Goal: Transaction & Acquisition: Purchase product/service

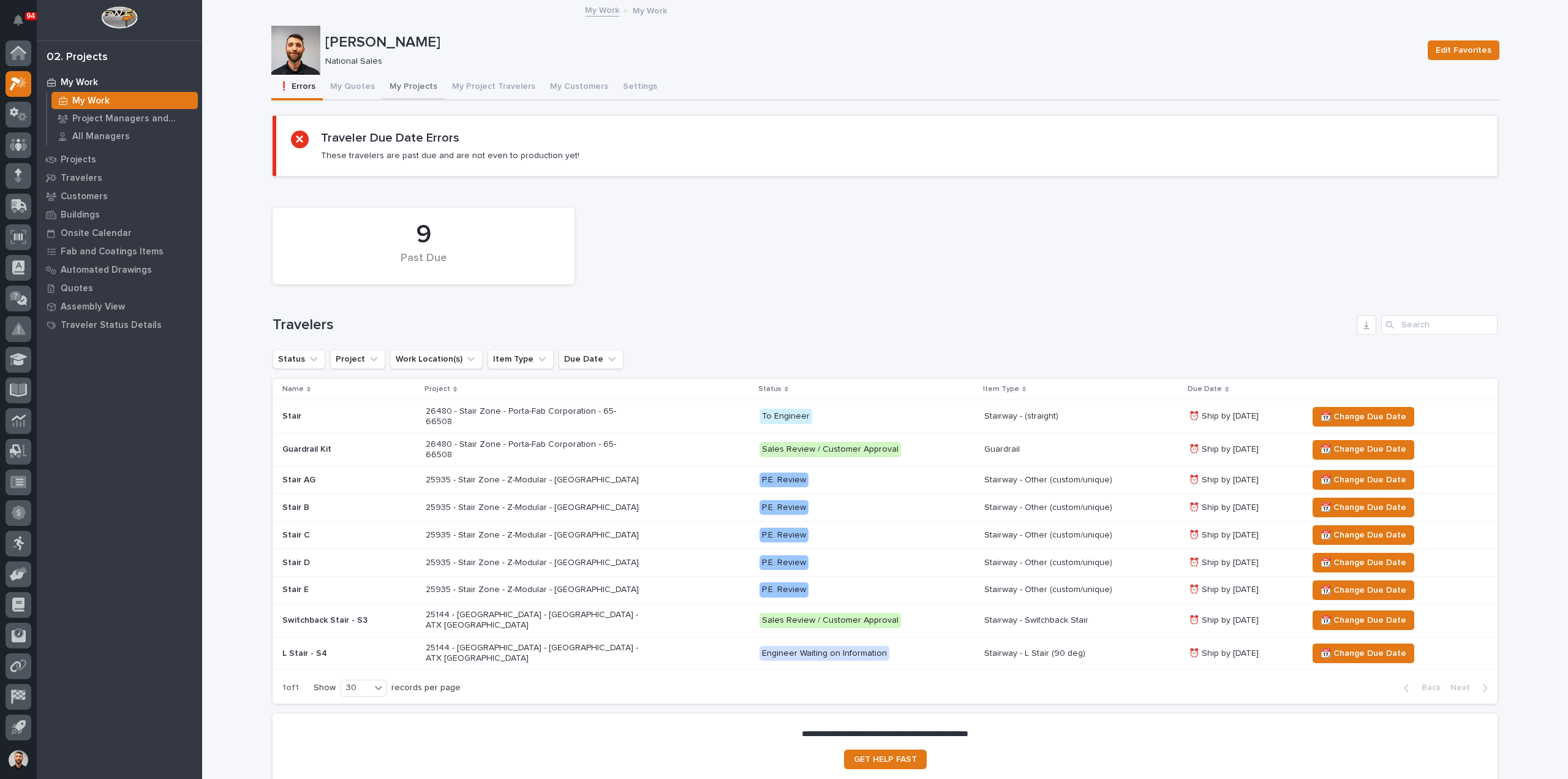
click at [417, 79] on button "My Projects" at bounding box center [413, 88] width 62 height 25
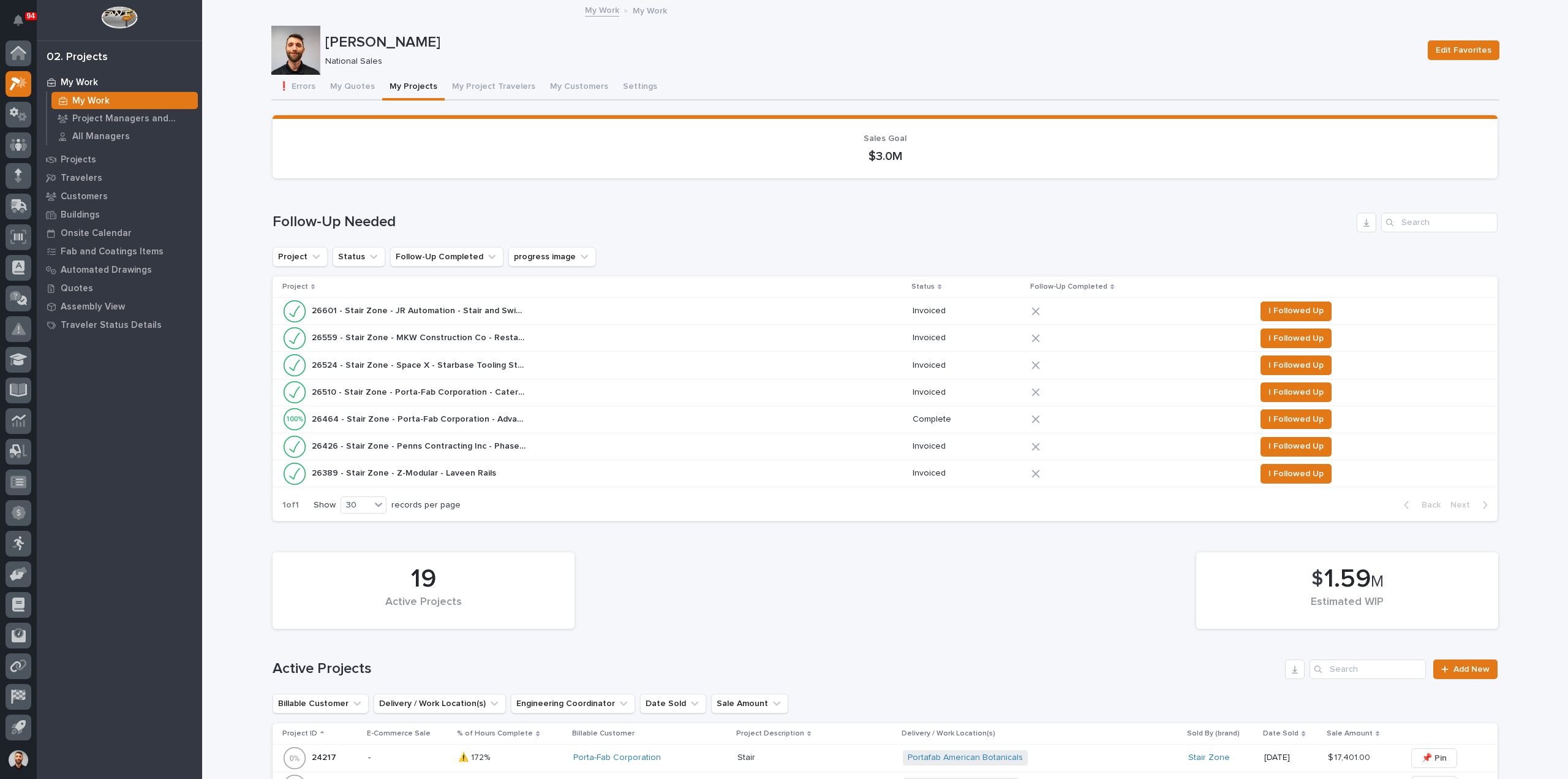
click at [1039, 392] on icon at bounding box center [1035, 393] width 8 height 8
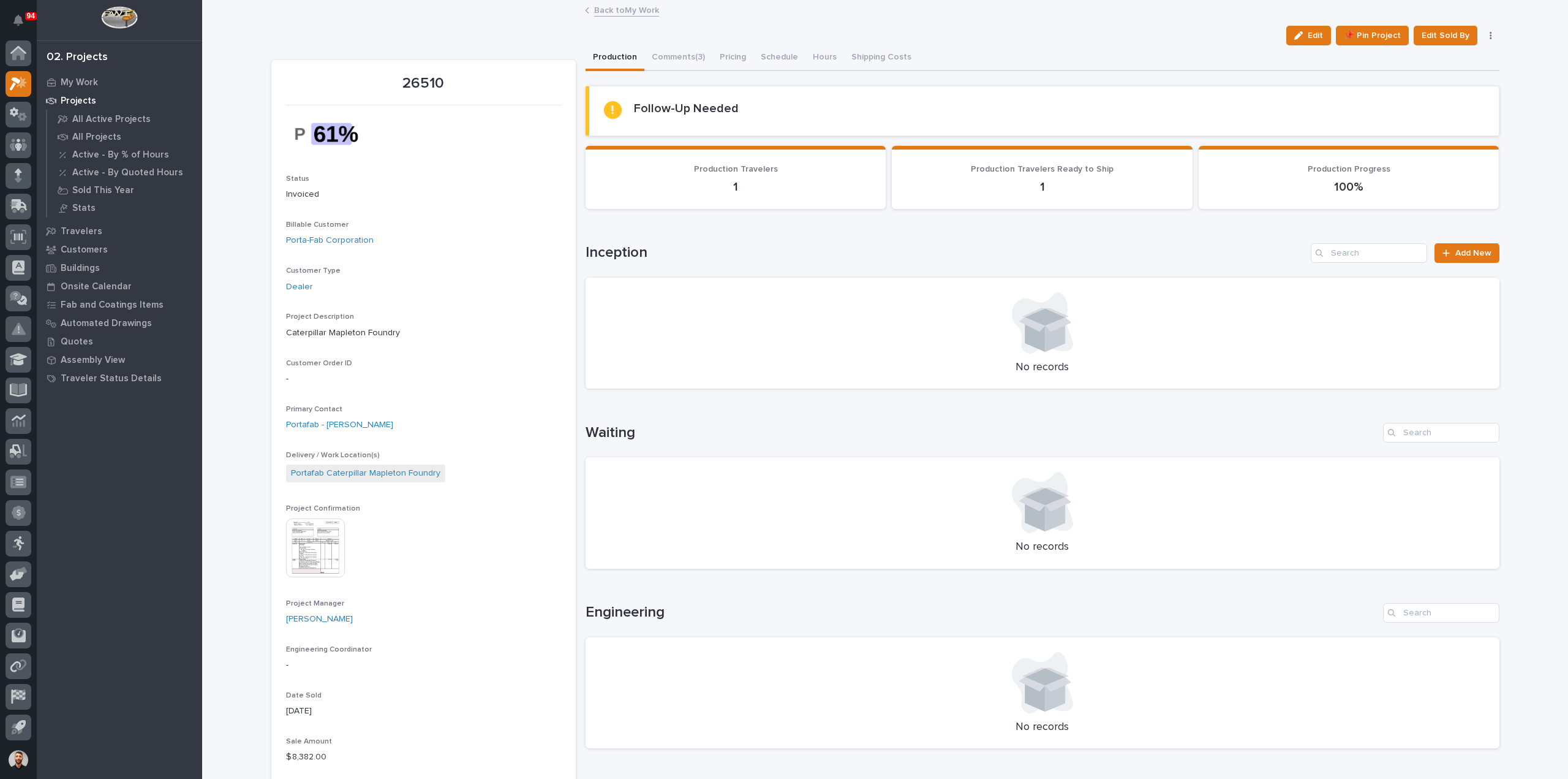
click at [625, 13] on link "Back to My Work" at bounding box center [626, 9] width 65 height 14
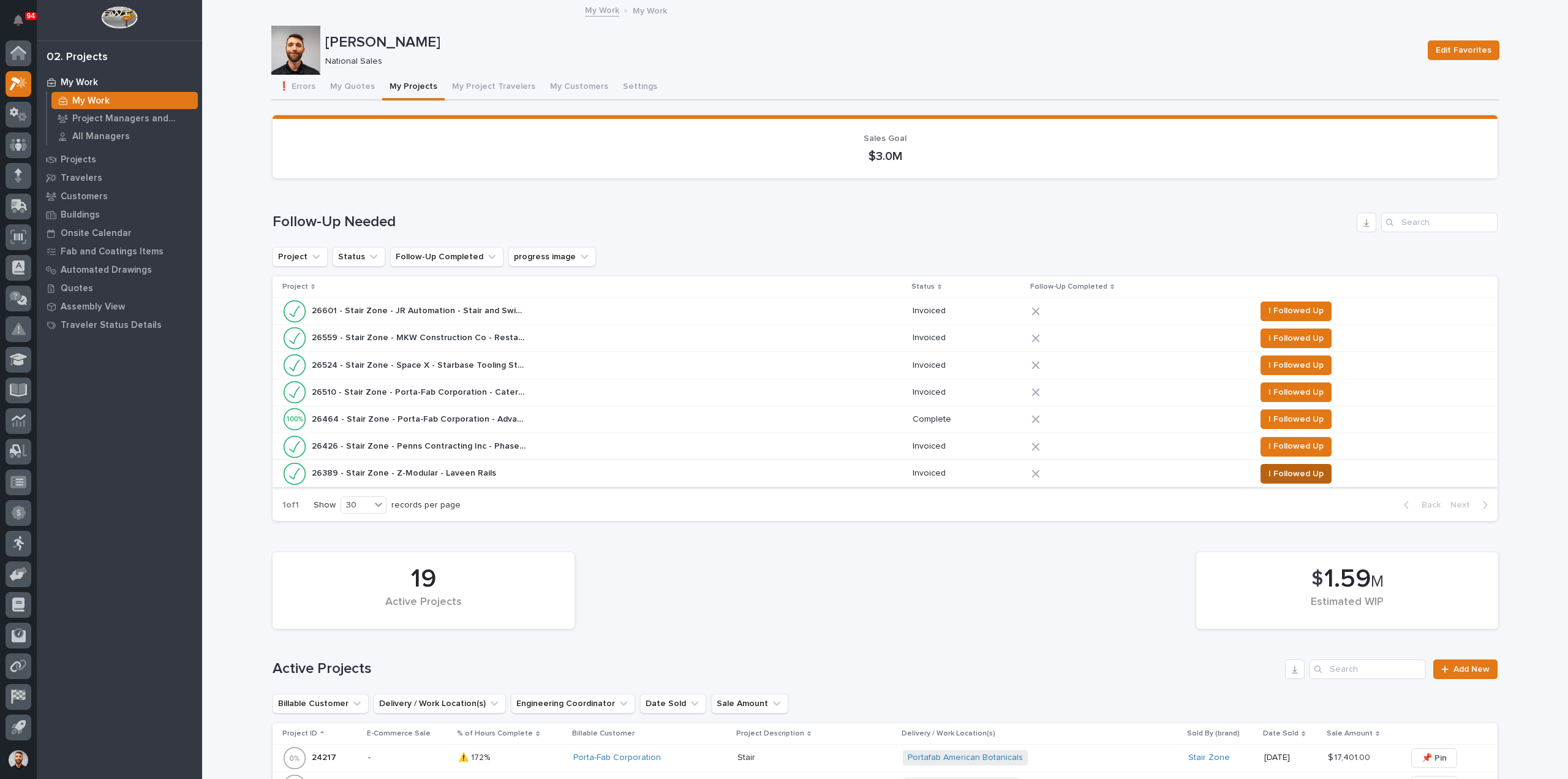
click at [1298, 476] on span "I Followed Up" at bounding box center [1296, 474] width 55 height 15
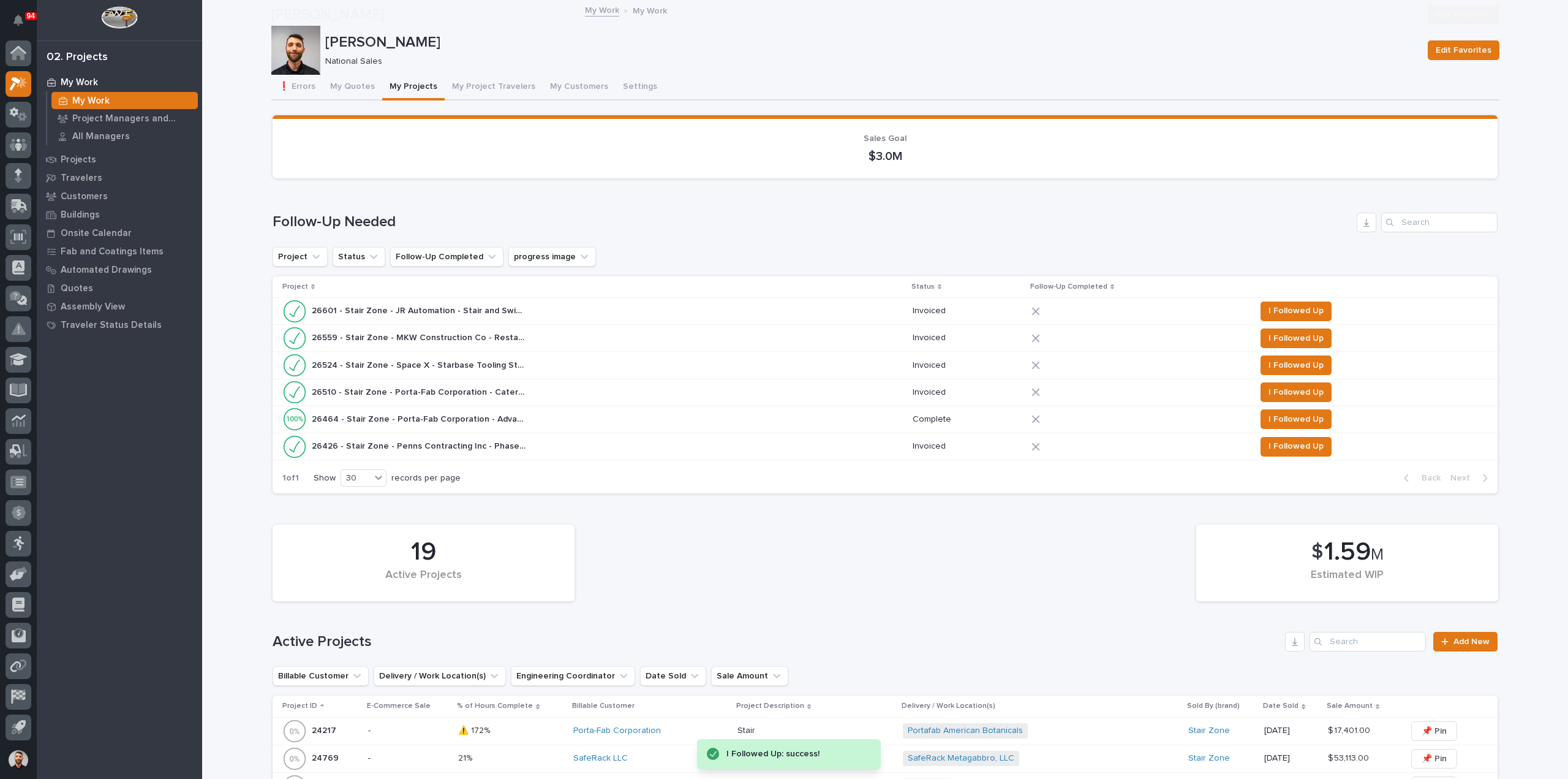
scroll to position [368, 0]
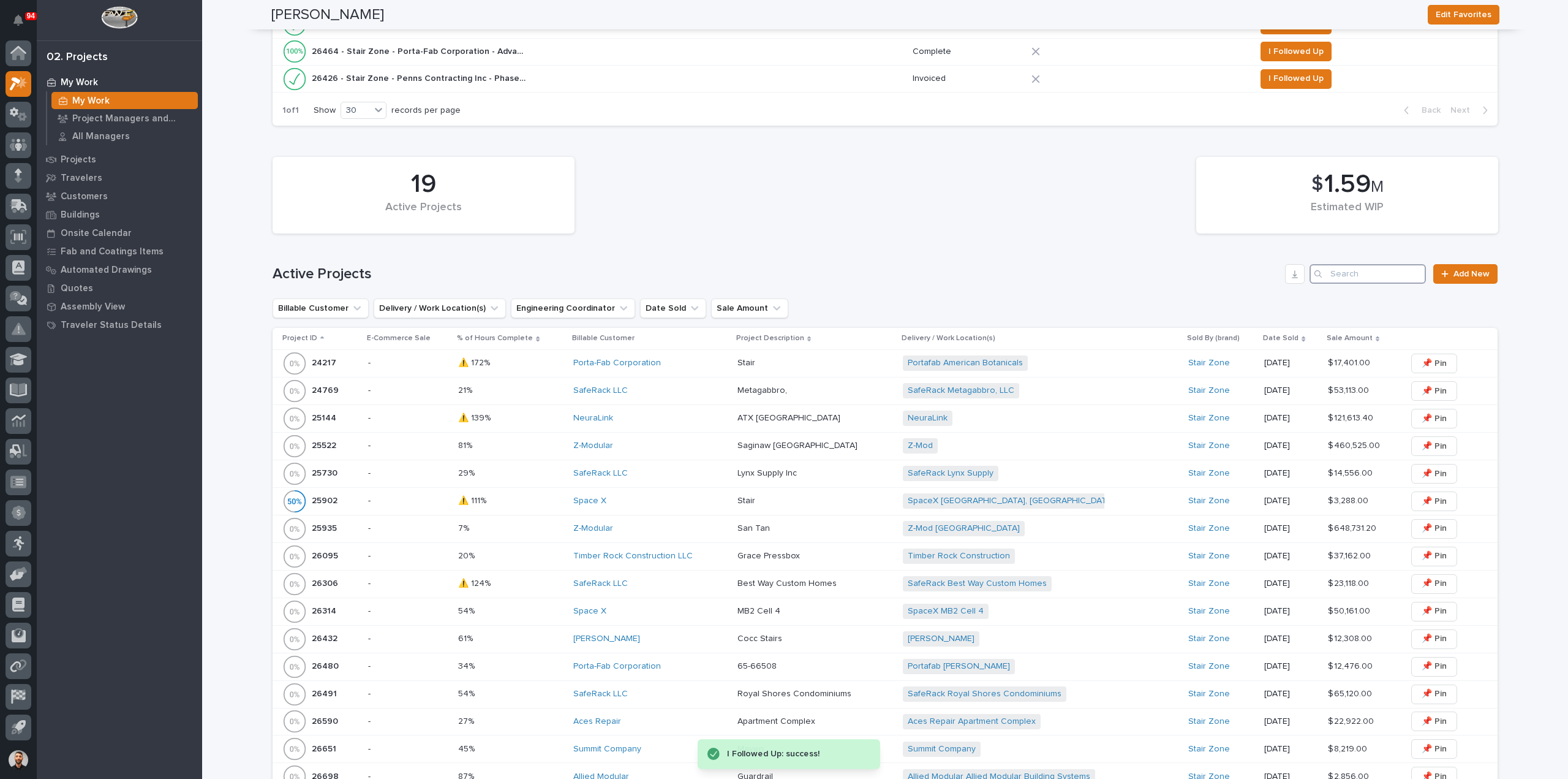
click at [1351, 277] on input "Search" at bounding box center [1368, 273] width 116 height 19
type input "harrison"
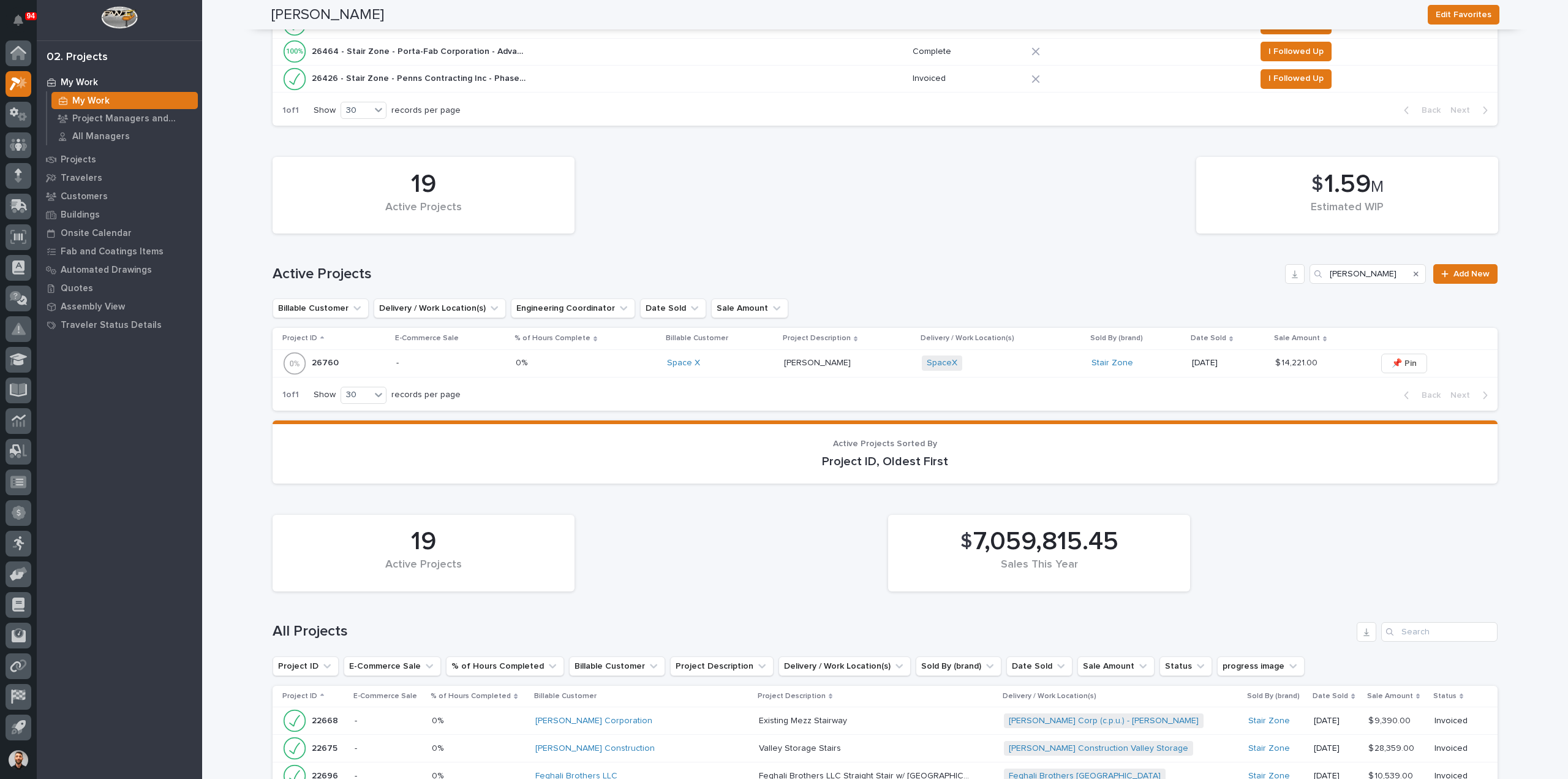
click at [596, 356] on div "0% 0%" at bounding box center [586, 363] width 141 height 20
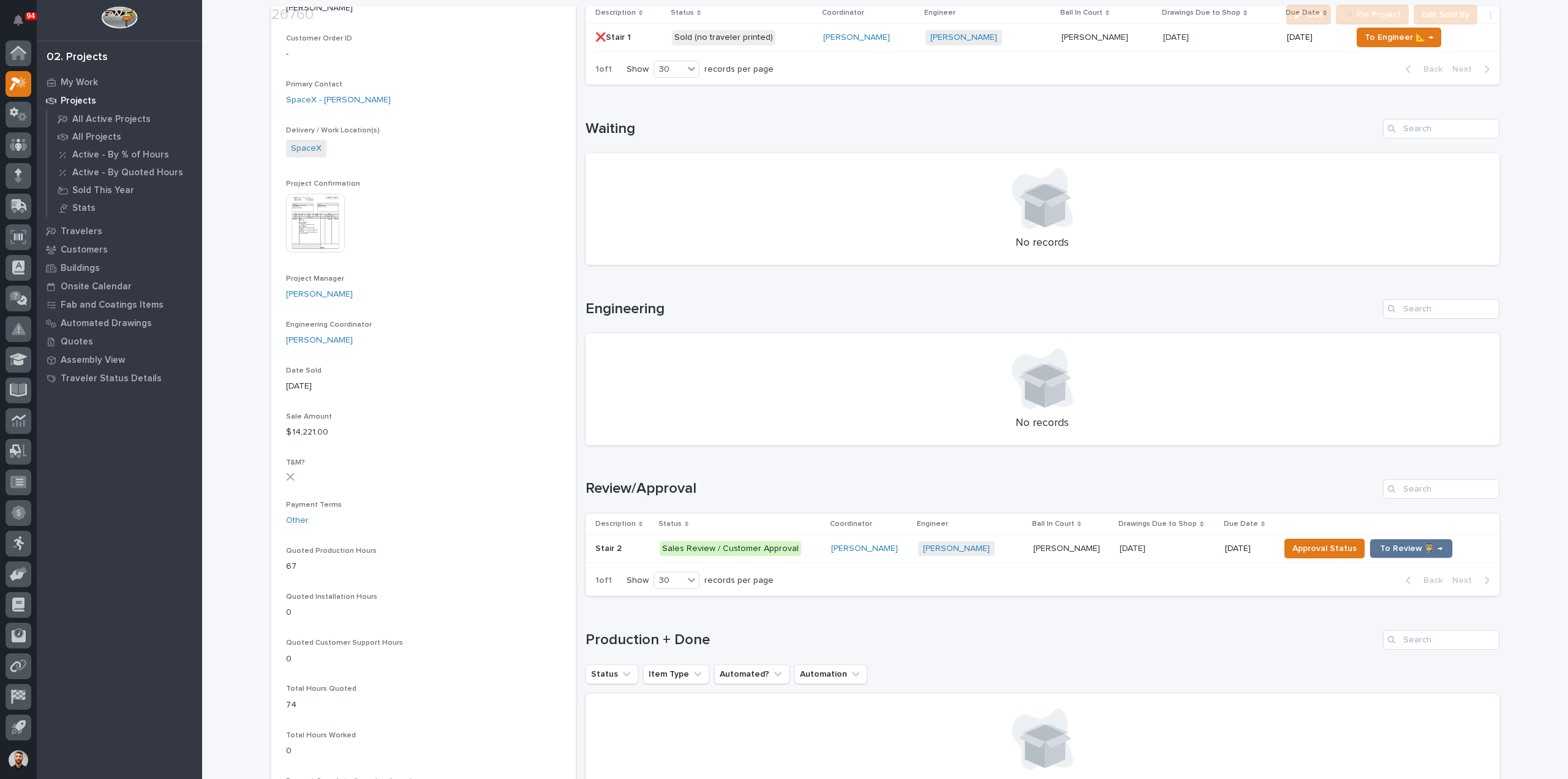
scroll to position [429, 0]
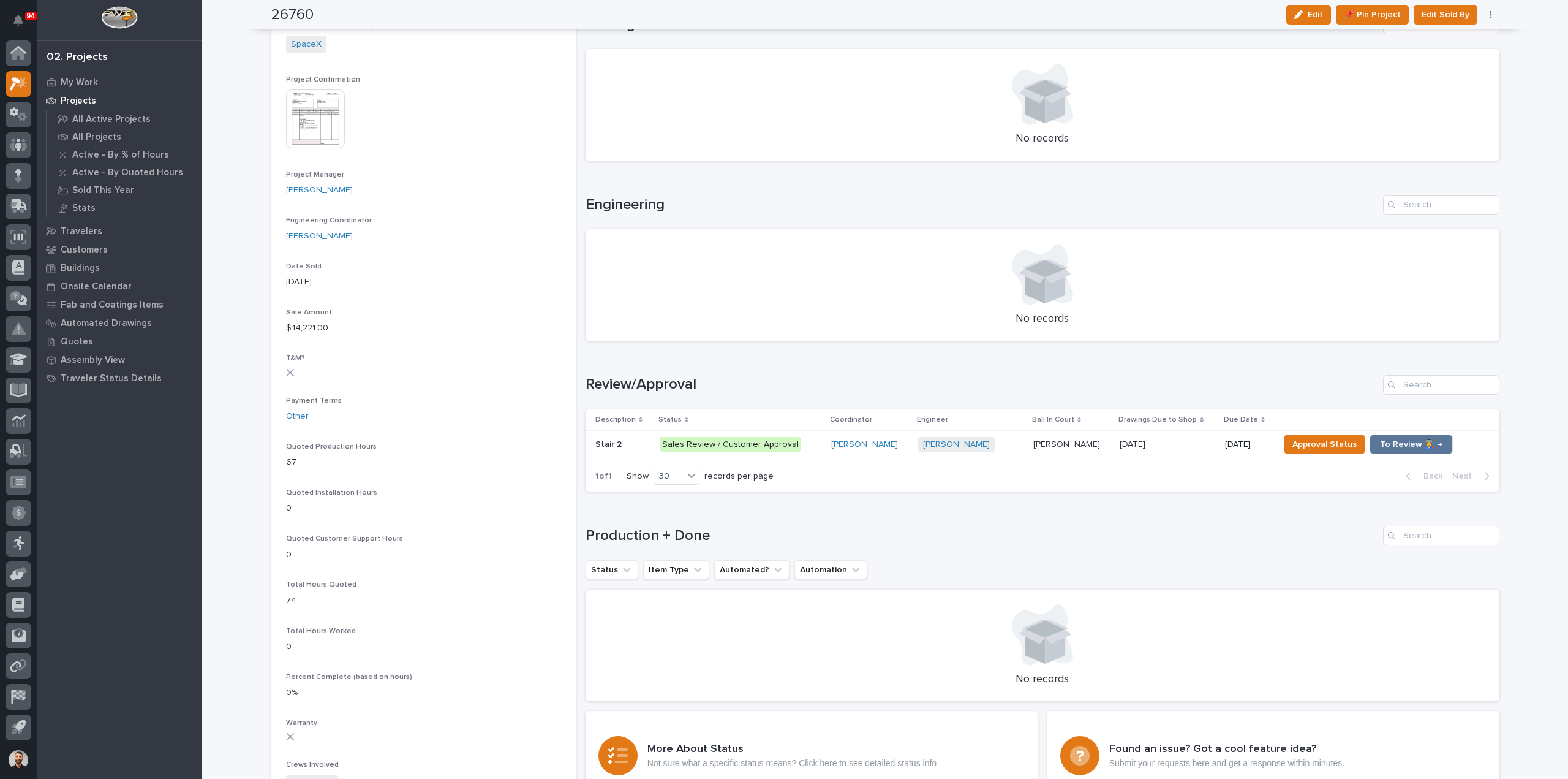
click at [1019, 449] on div "Wynne Hochstetler + 0" at bounding box center [970, 444] width 105 height 15
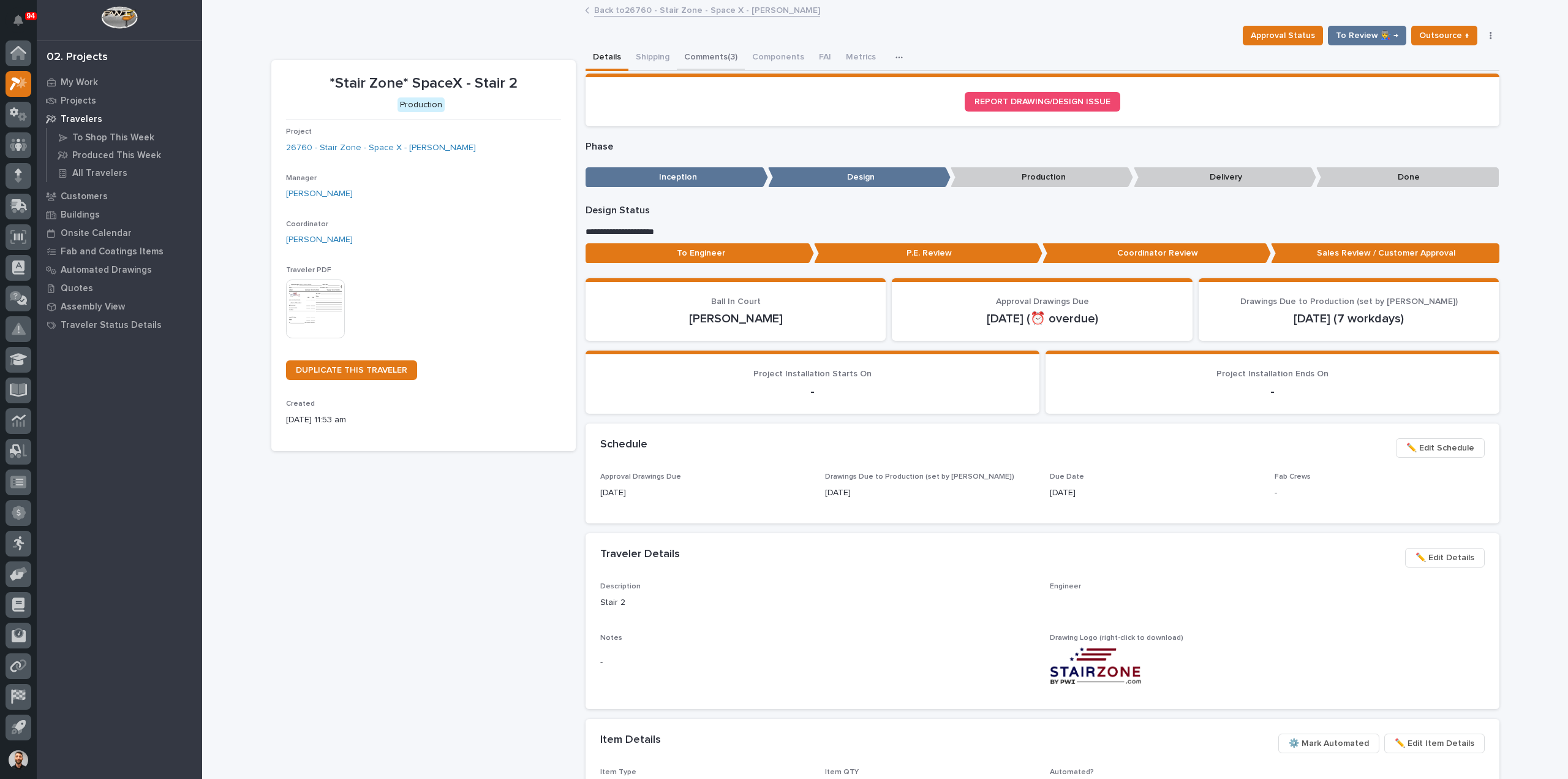
click at [702, 60] on button "Comments (3)" at bounding box center [711, 58] width 68 height 25
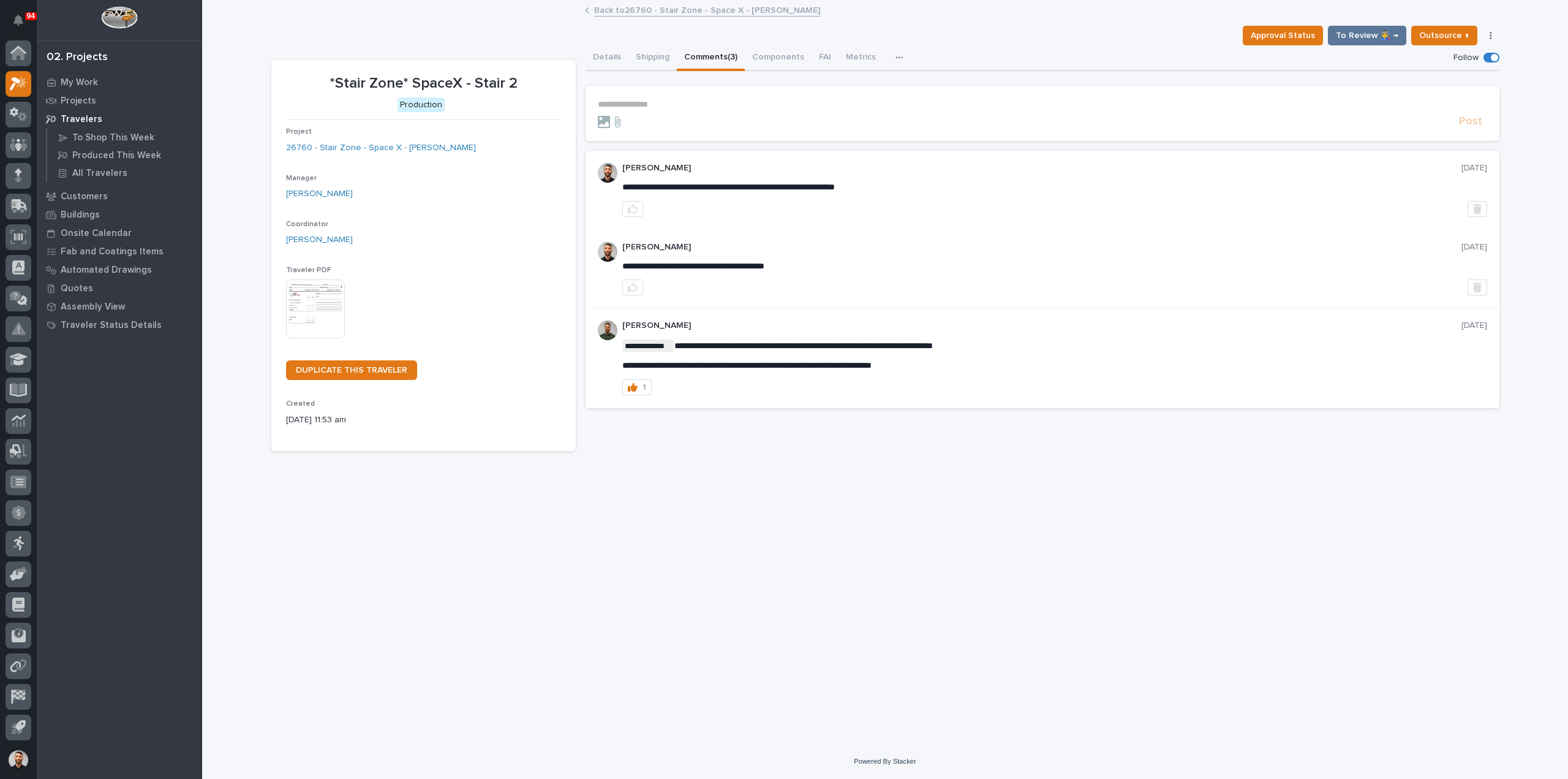
click at [714, 101] on p "**********" at bounding box center [1042, 104] width 889 height 11
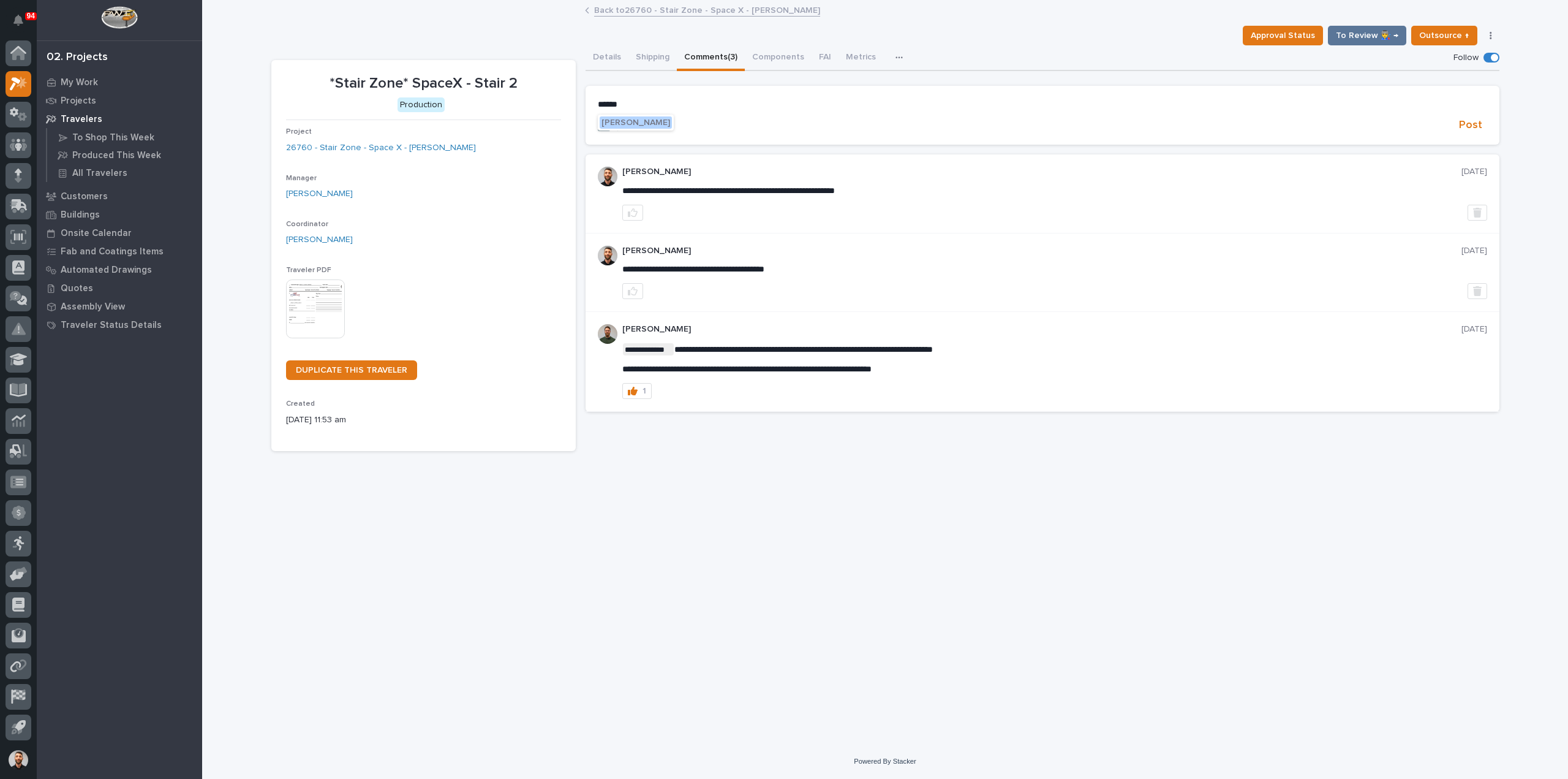
click at [628, 124] on span "Wynne Hochstetler" at bounding box center [635, 123] width 68 height 9
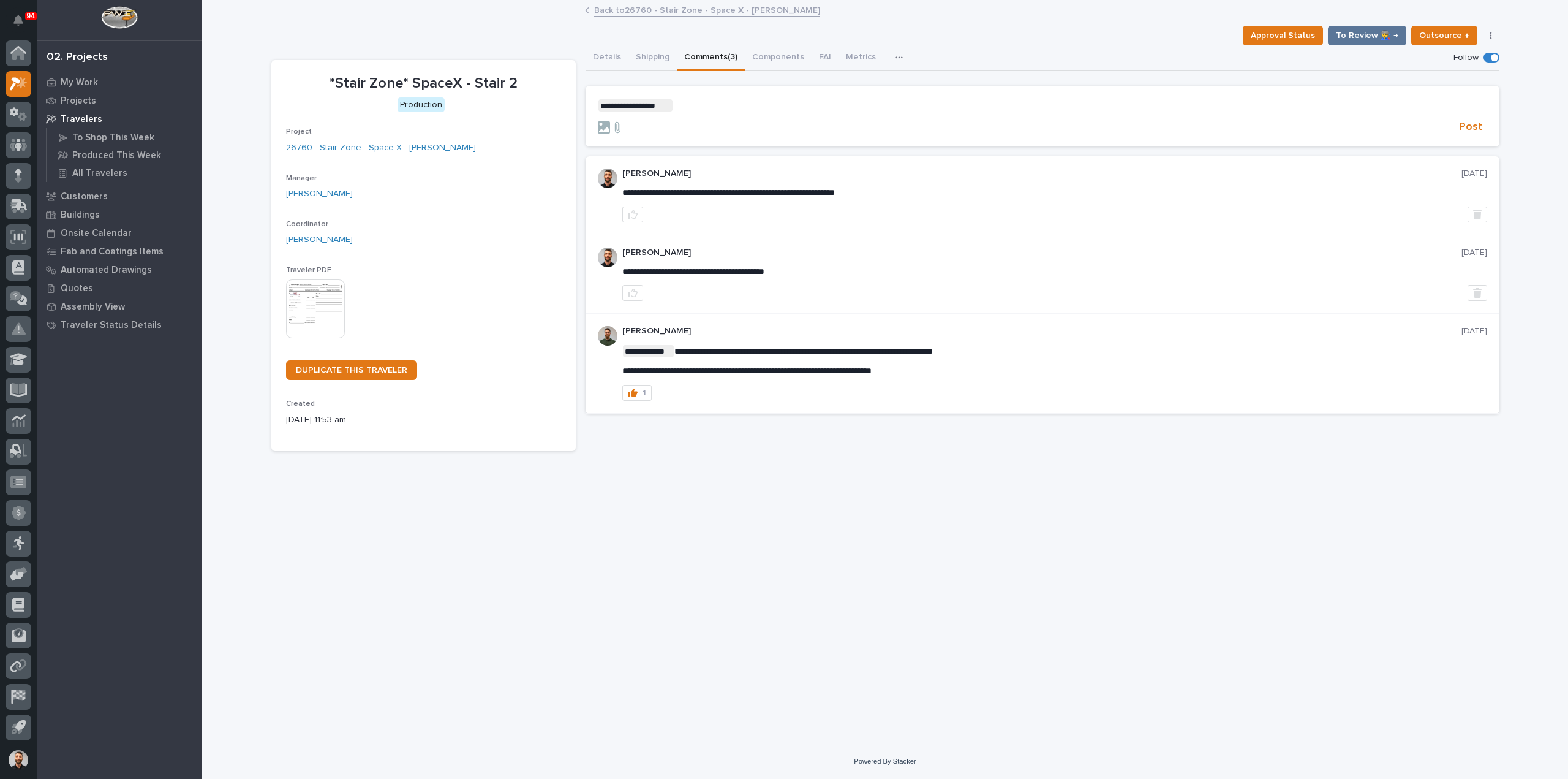
click at [706, 103] on p "**********" at bounding box center [1042, 105] width 889 height 12
click at [795, 102] on p "**********" at bounding box center [1042, 105] width 889 height 12
click at [1484, 126] on button "Post" at bounding box center [1470, 127] width 33 height 14
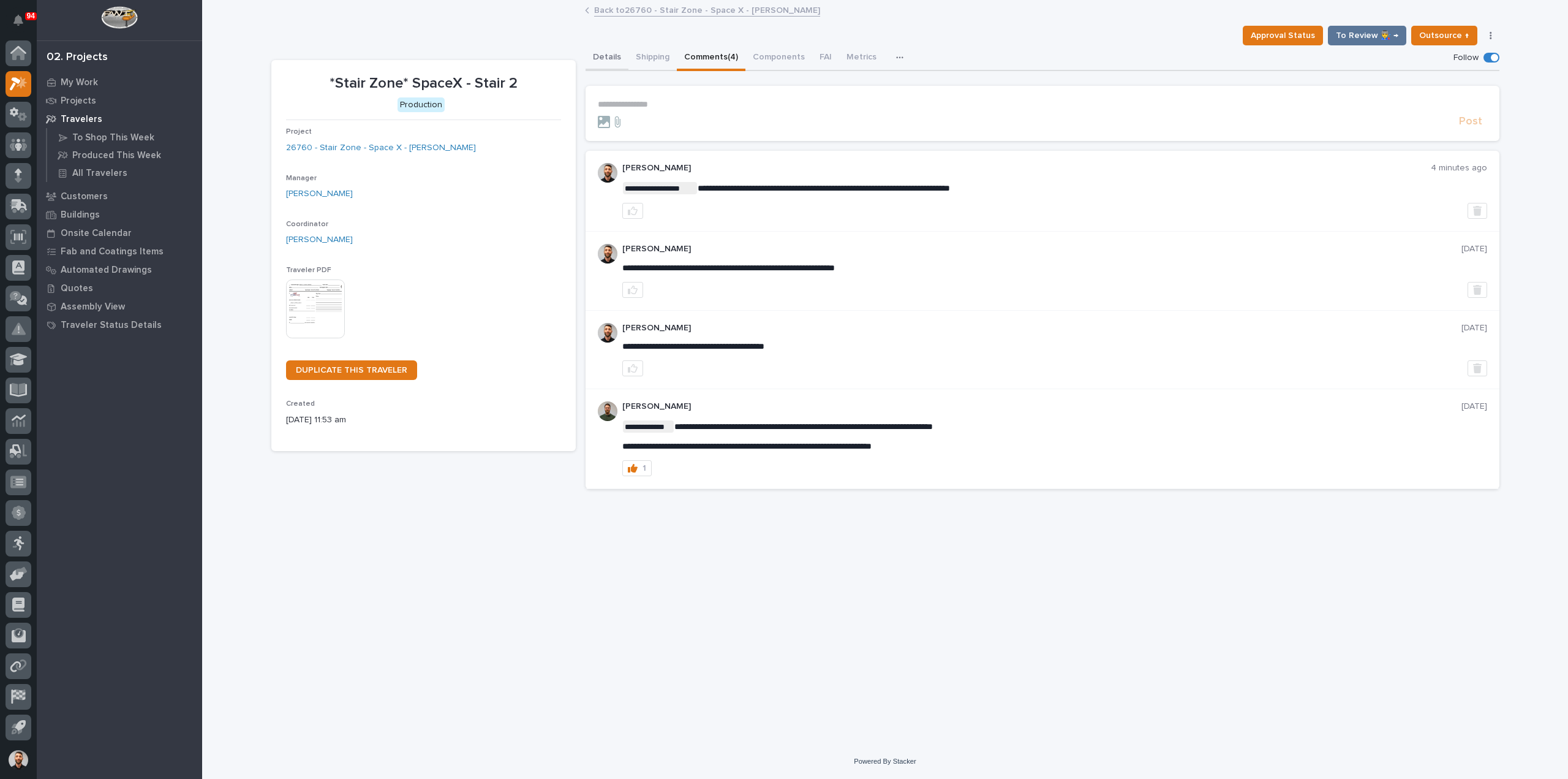
click at [598, 54] on button "Details" at bounding box center [607, 58] width 43 height 25
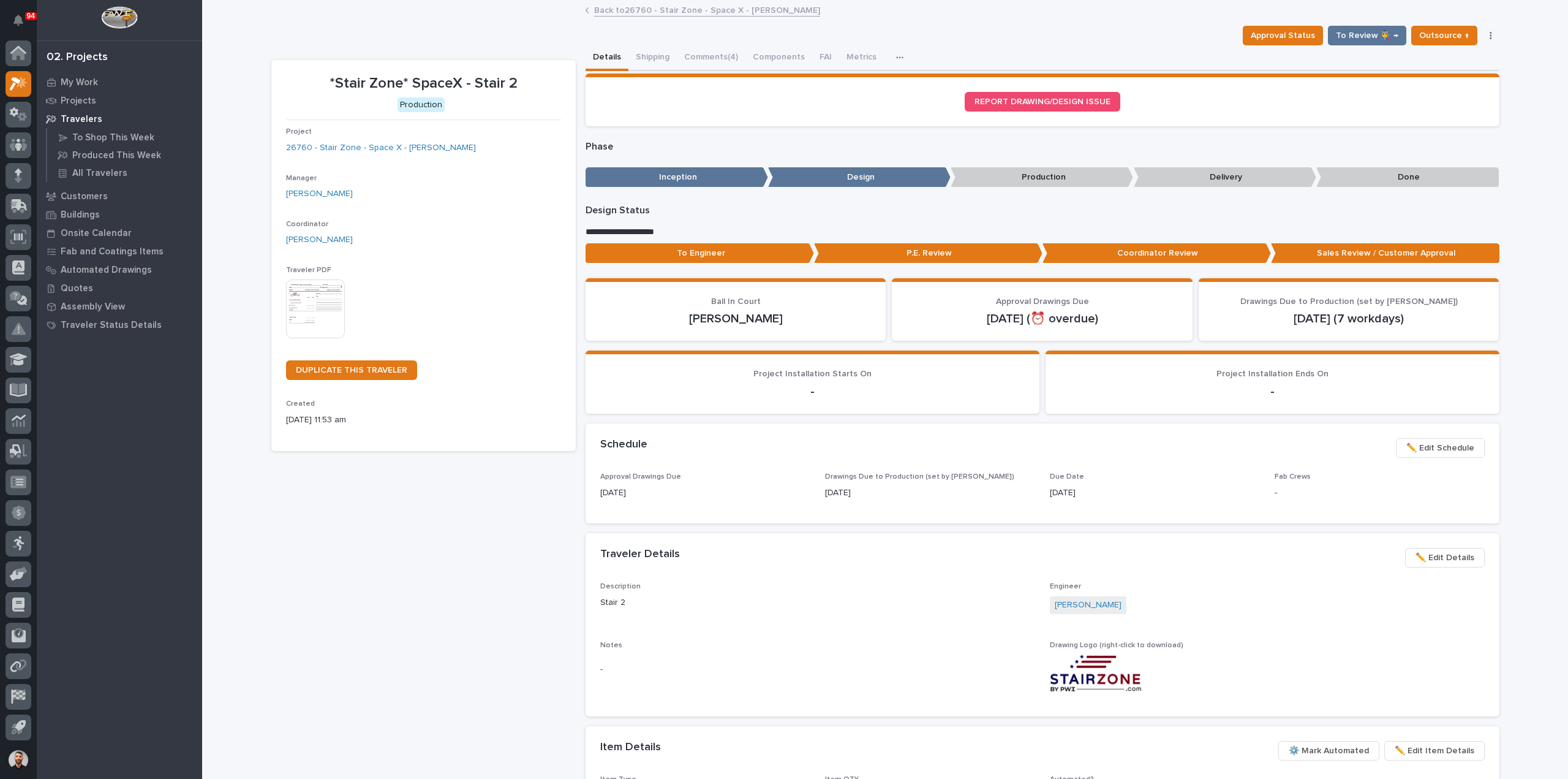
click at [1428, 442] on span "✏️ Edit Schedule" at bounding box center [1440, 448] width 68 height 15
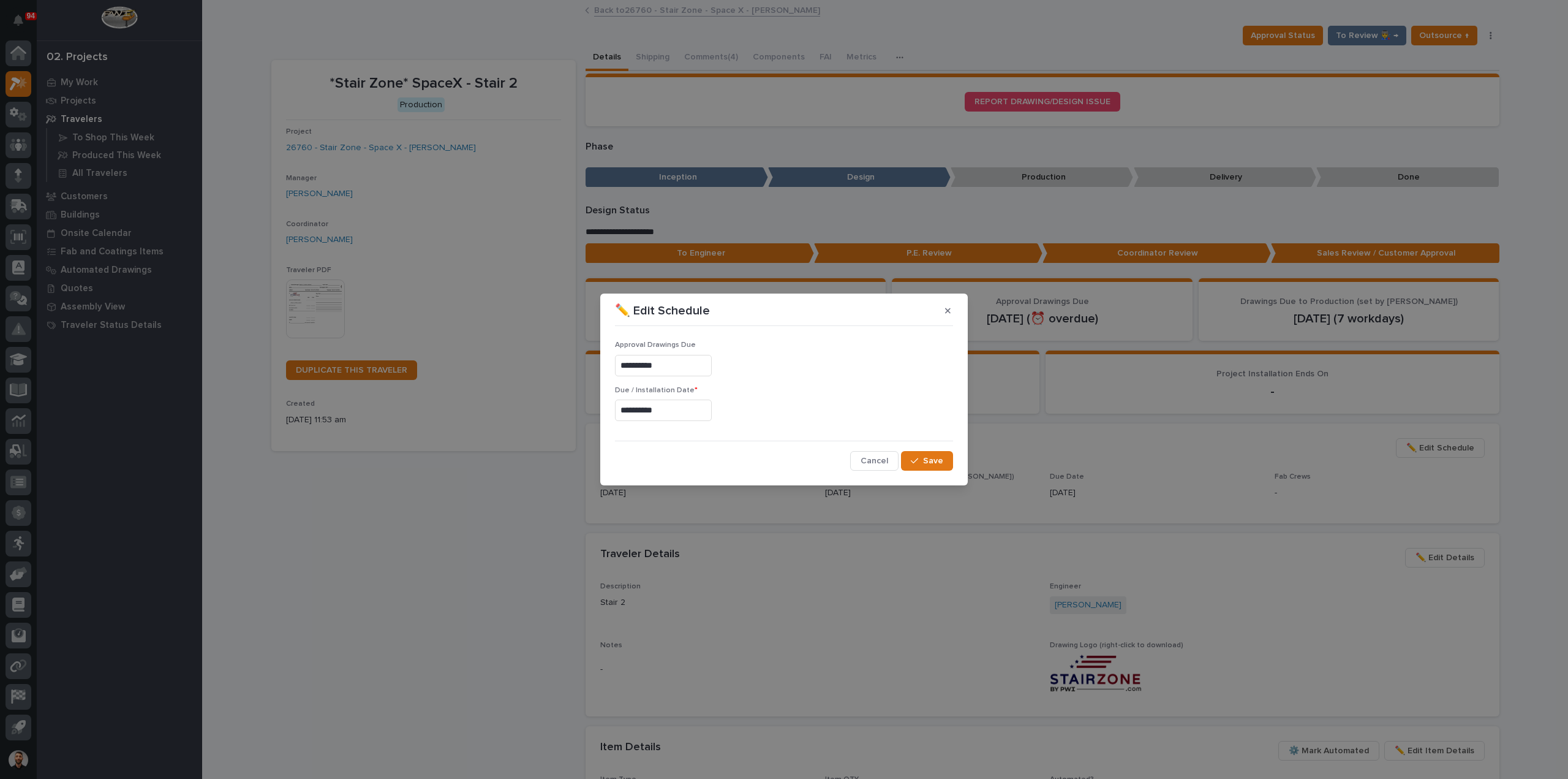
click at [678, 410] on input "**********" at bounding box center [663, 410] width 97 height 21
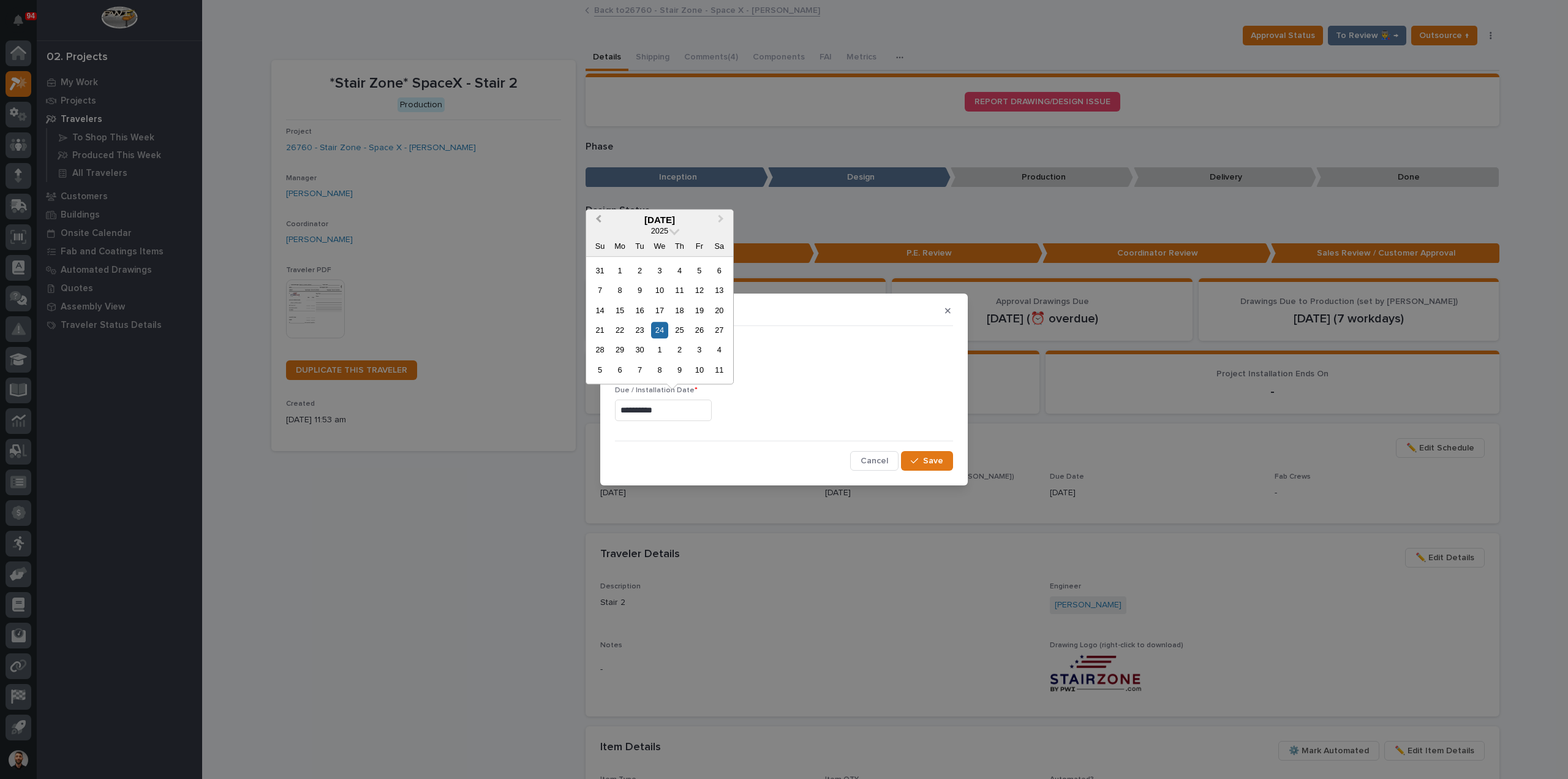
click at [595, 225] on button "Previous Month" at bounding box center [597, 220] width 19 height 19
click at [725, 222] on button "Next Month" at bounding box center [722, 220] width 19 height 19
click at [703, 353] on div "3" at bounding box center [699, 350] width 17 height 17
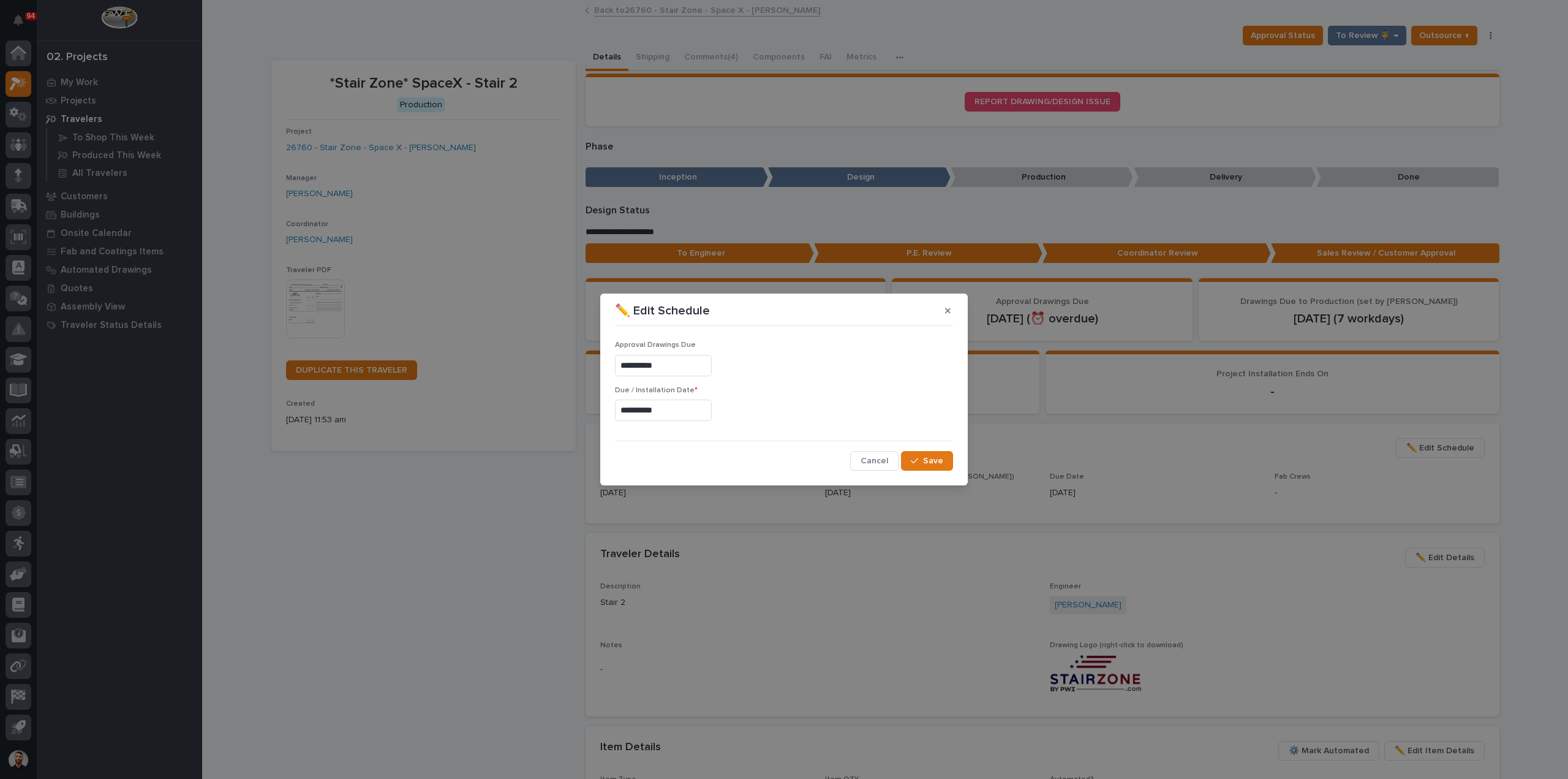
type input "**********"
click at [927, 456] on span "Save" at bounding box center [933, 461] width 20 height 11
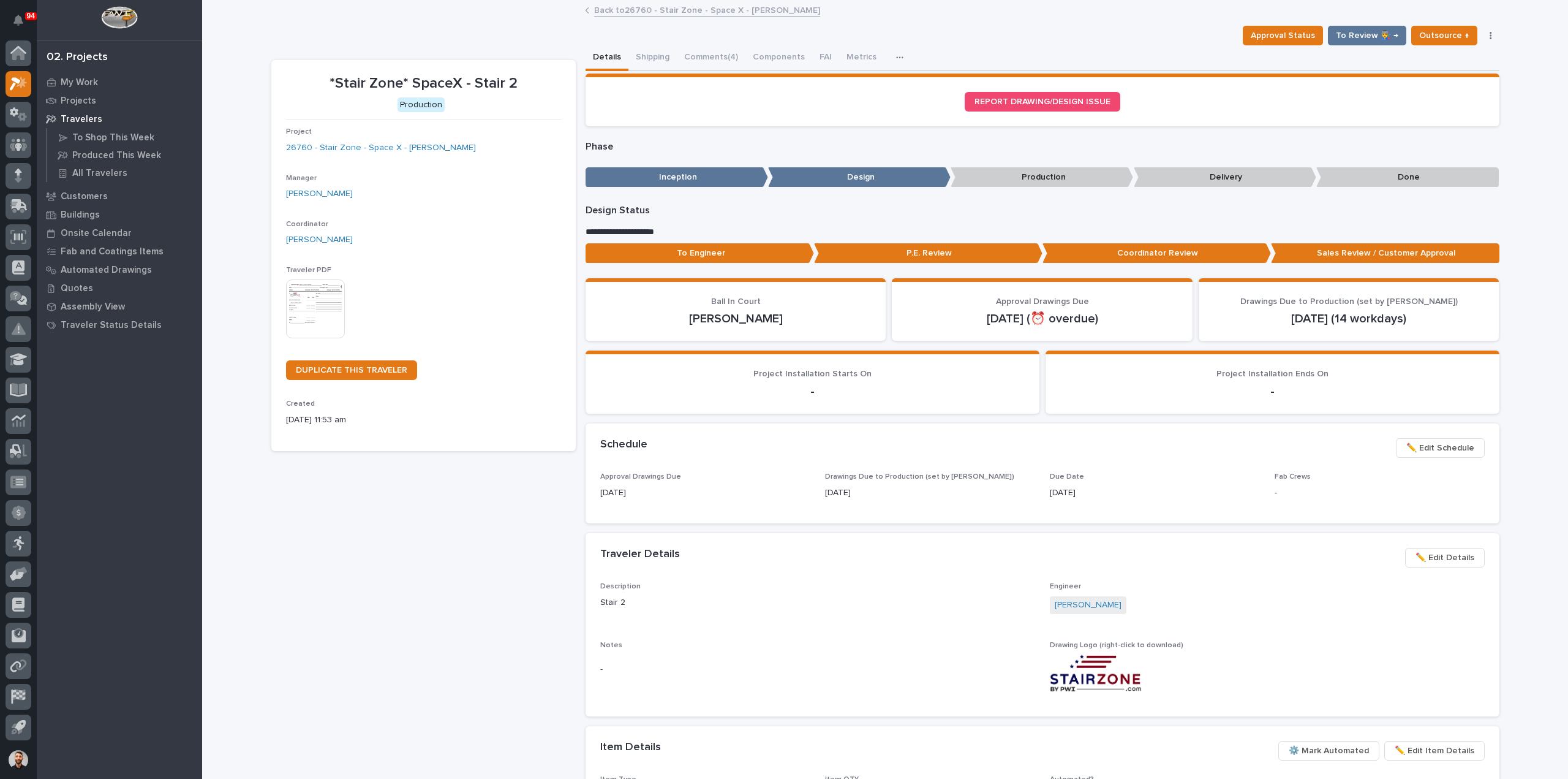
click at [665, 8] on link "Back to 26760 - Stair Zone - Space X - Harrison Holloway" at bounding box center [707, 9] width 226 height 14
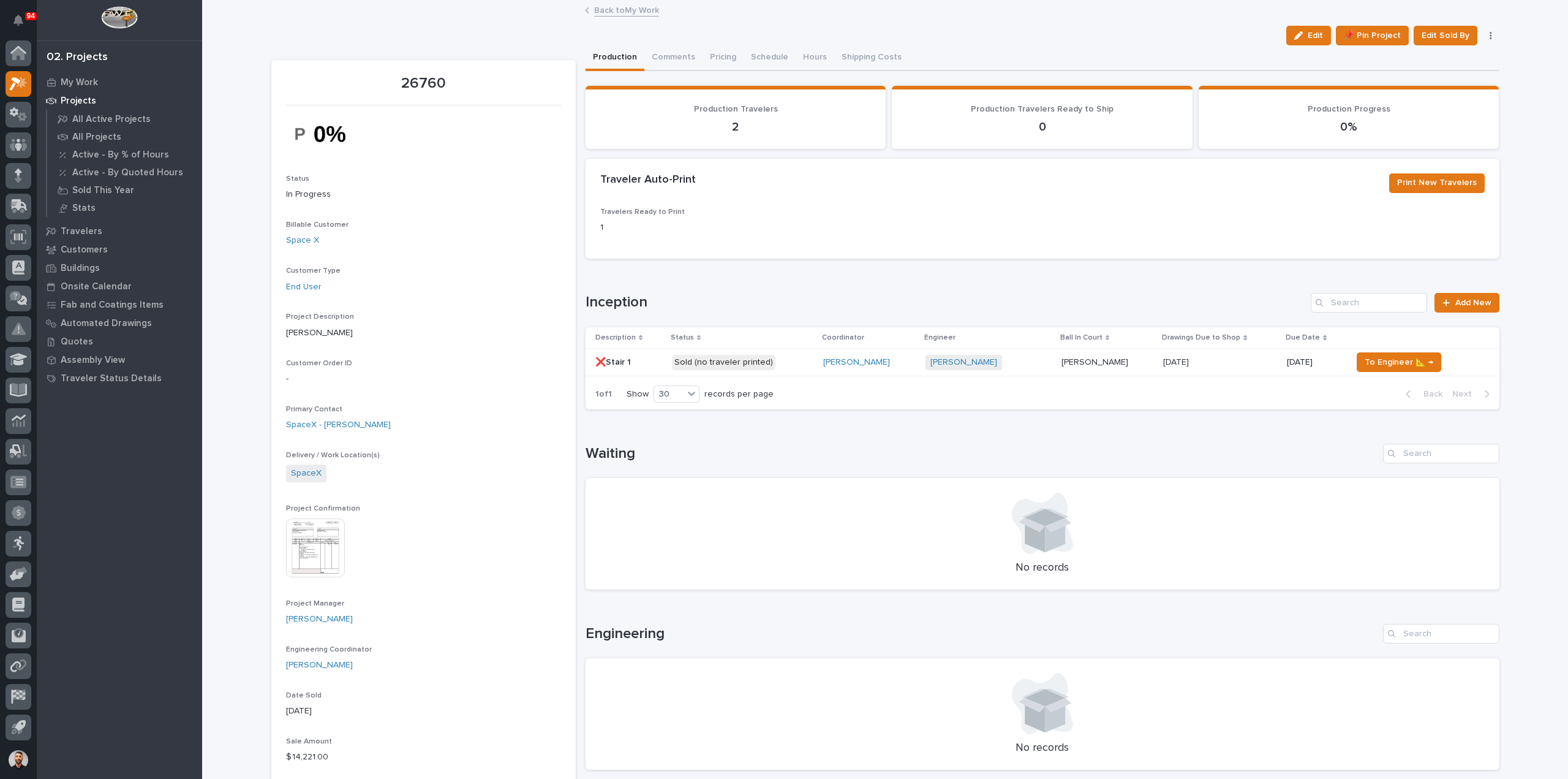
click at [1035, 363] on div "Cole Ziegler + 0" at bounding box center [988, 362] width 126 height 15
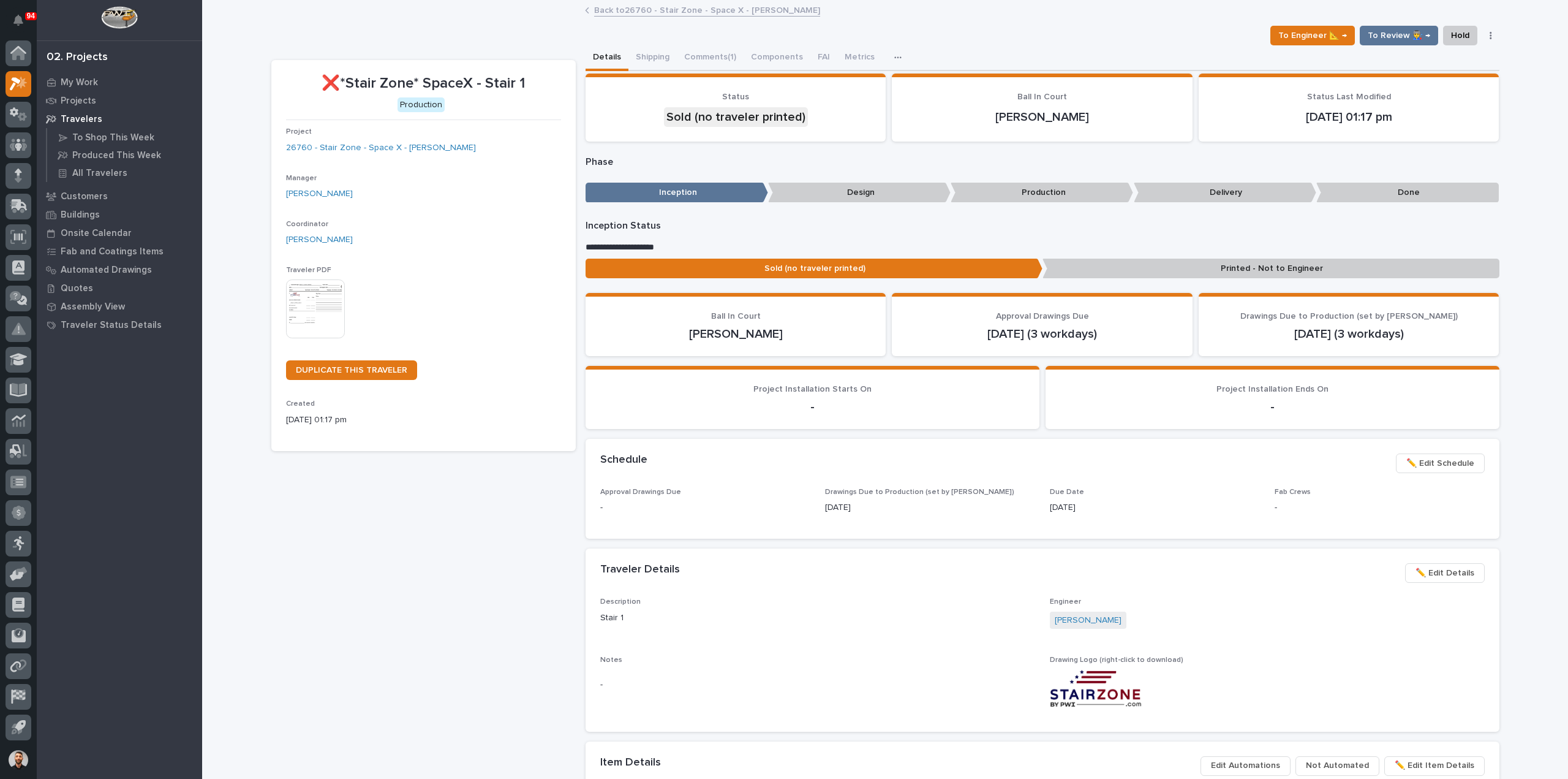
click at [1407, 459] on span "✏️ Edit Schedule" at bounding box center [1440, 464] width 68 height 15
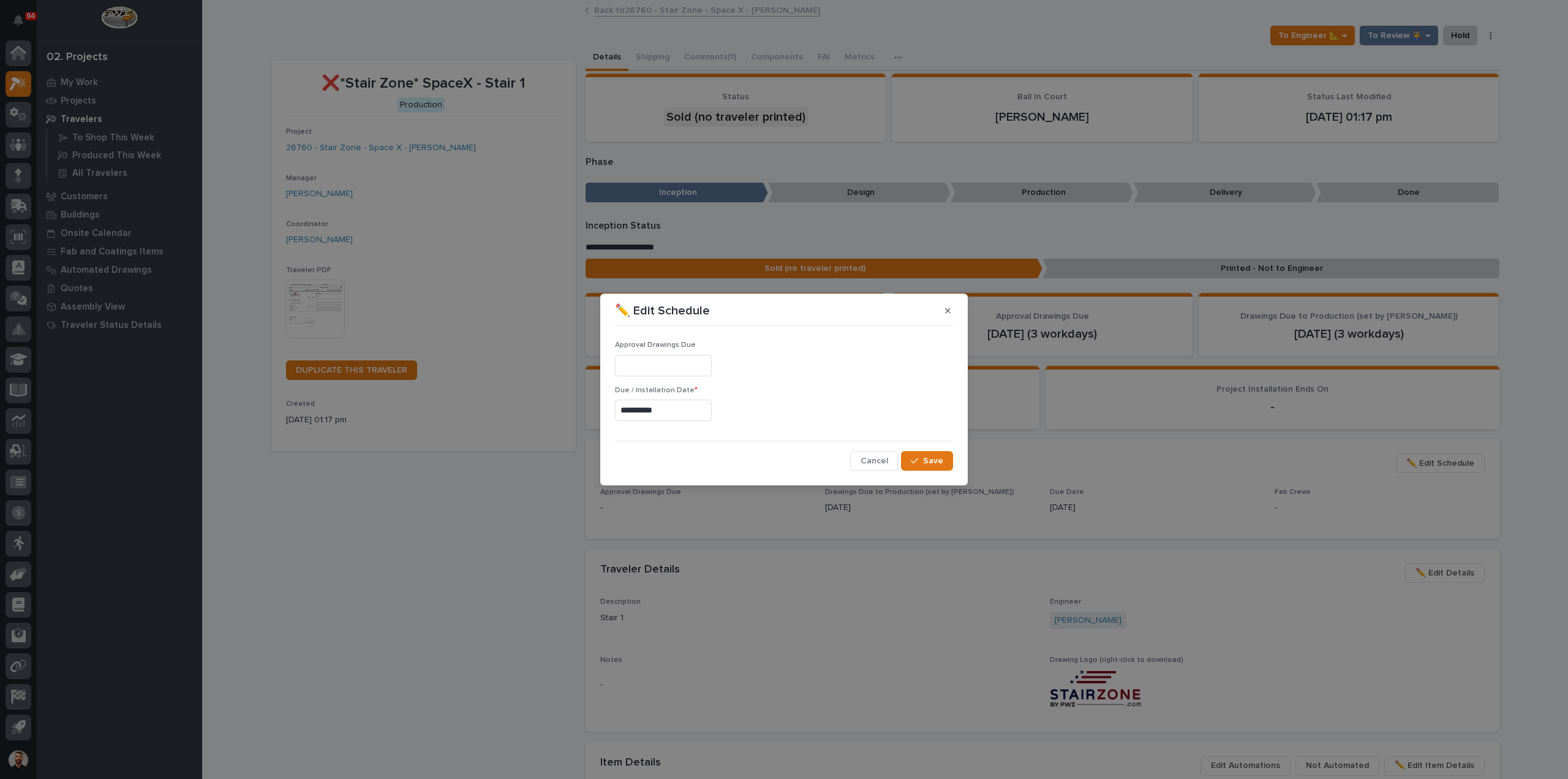
click at [672, 415] on input "**********" at bounding box center [663, 410] width 97 height 21
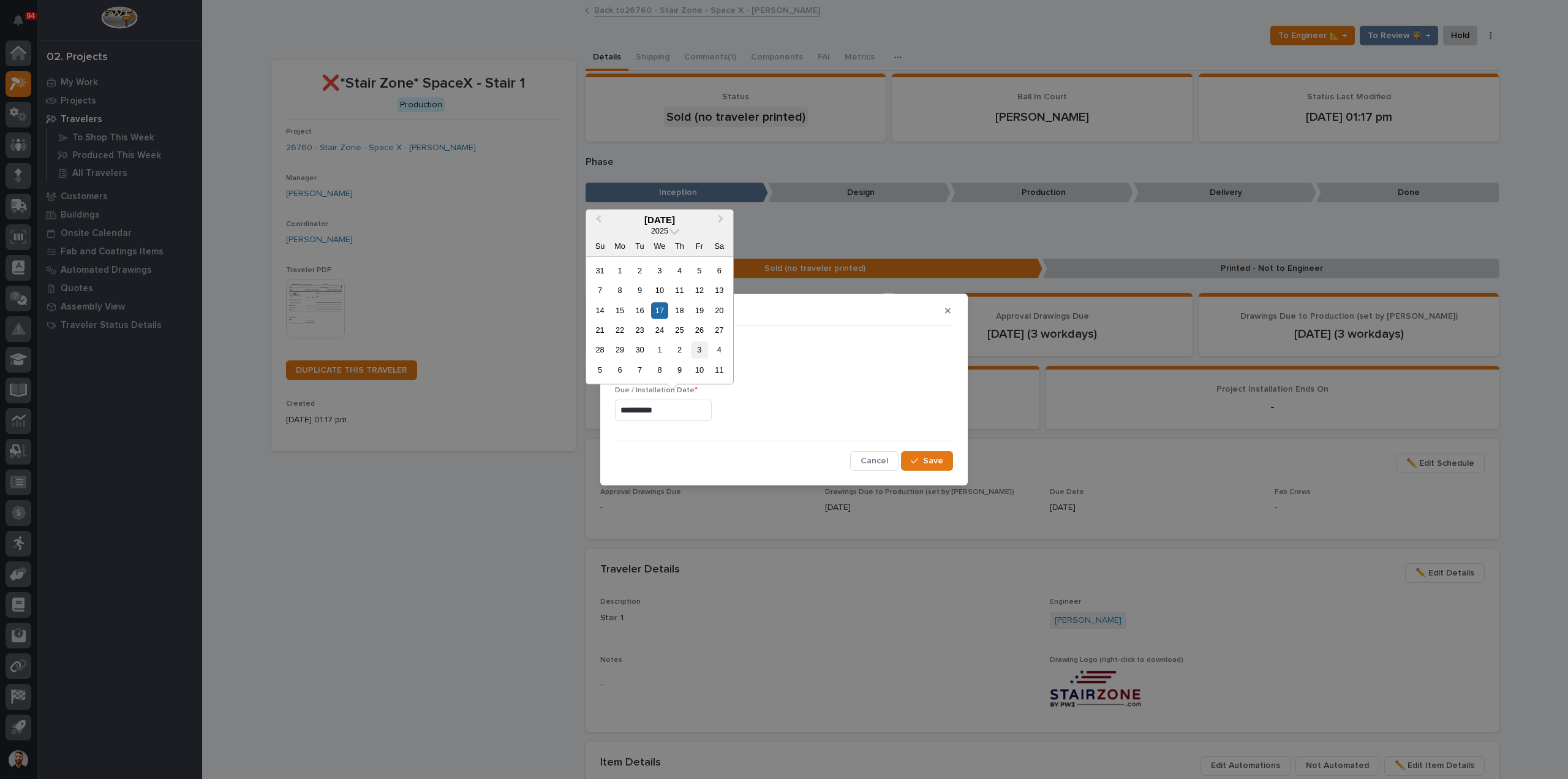
click at [693, 352] on div "3" at bounding box center [699, 350] width 17 height 17
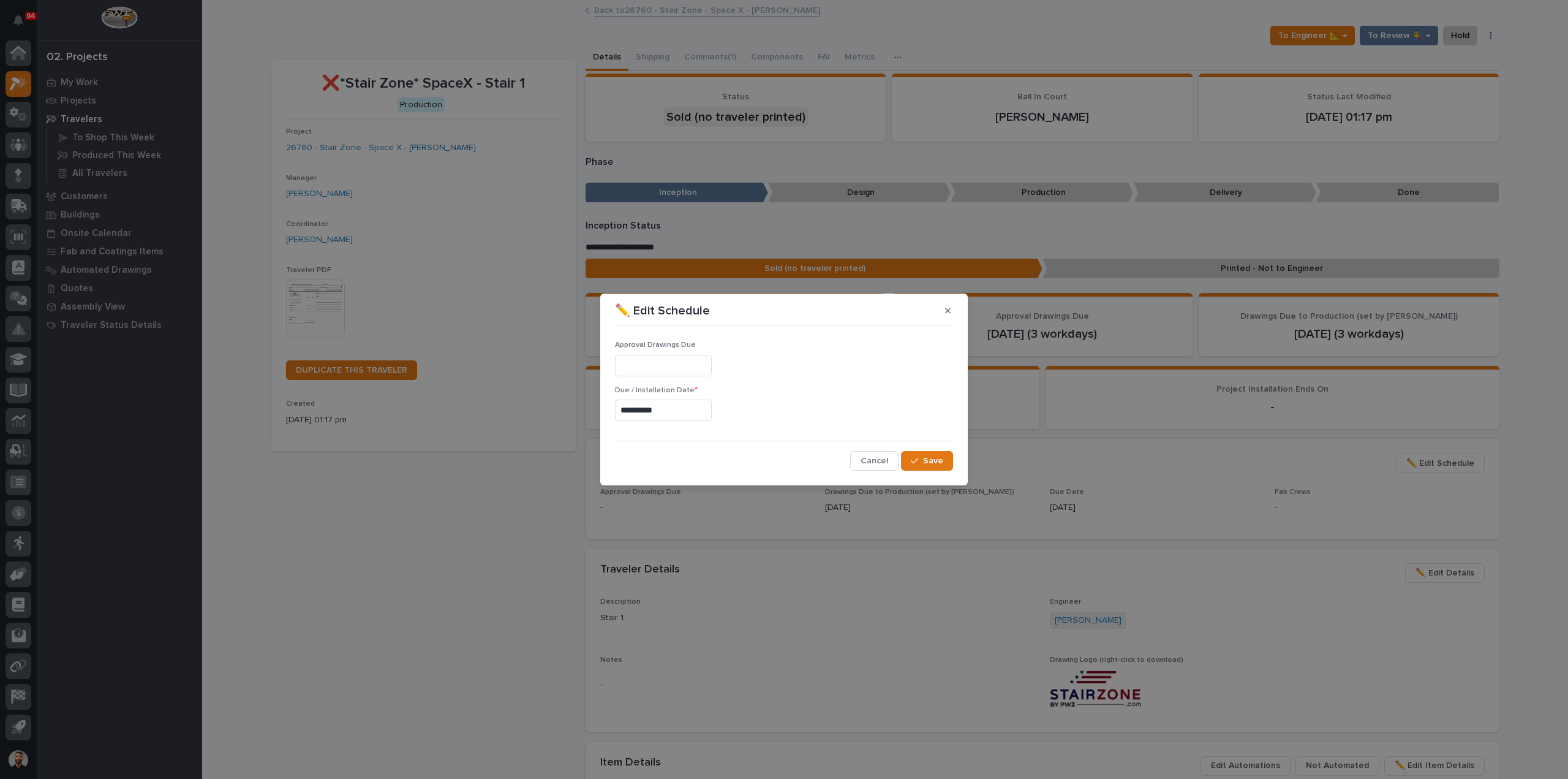
type input "**********"
click at [943, 464] on button "Save" at bounding box center [927, 460] width 52 height 19
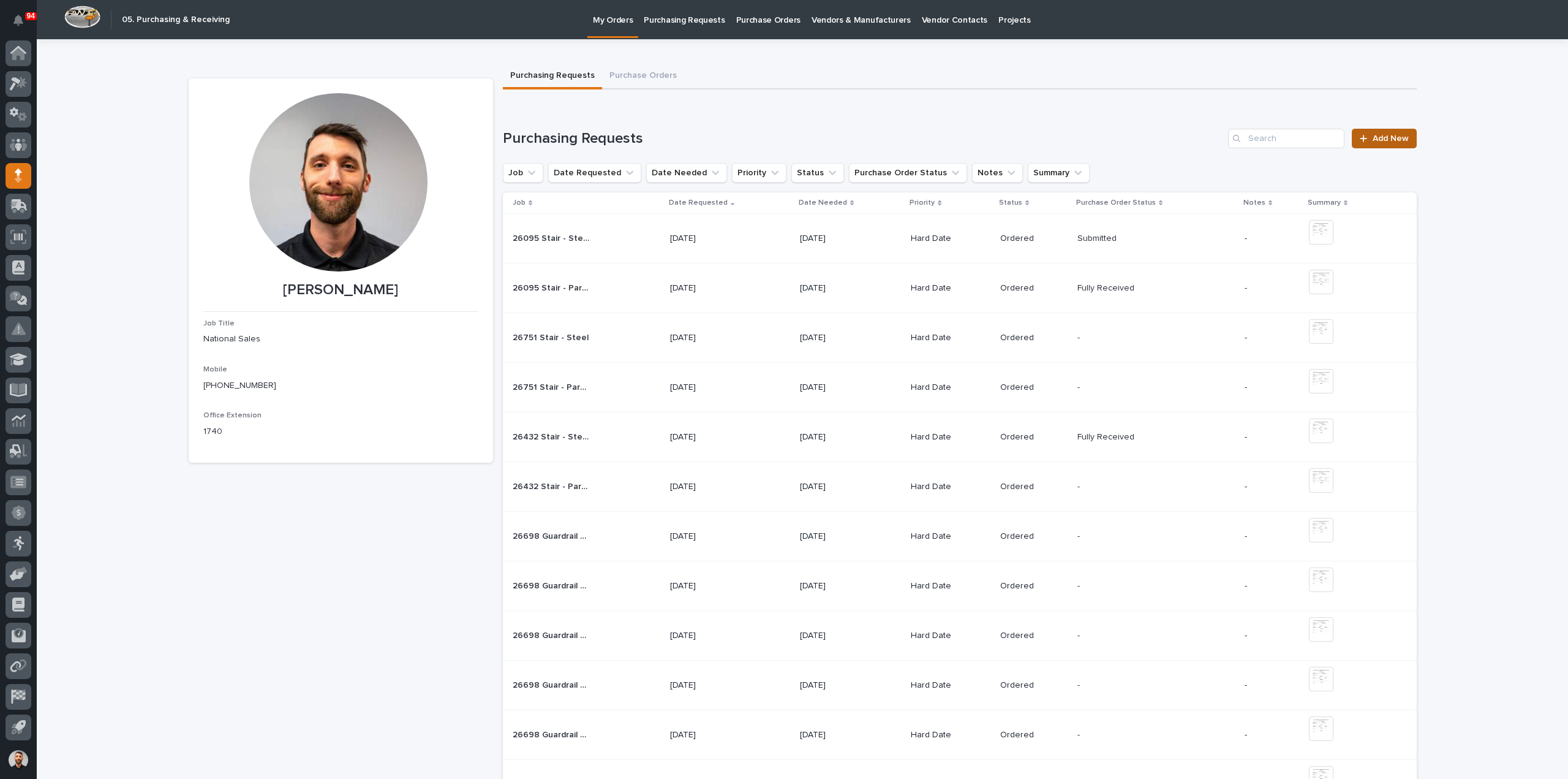
click at [1387, 140] on span "Add New" at bounding box center [1391, 138] width 36 height 9
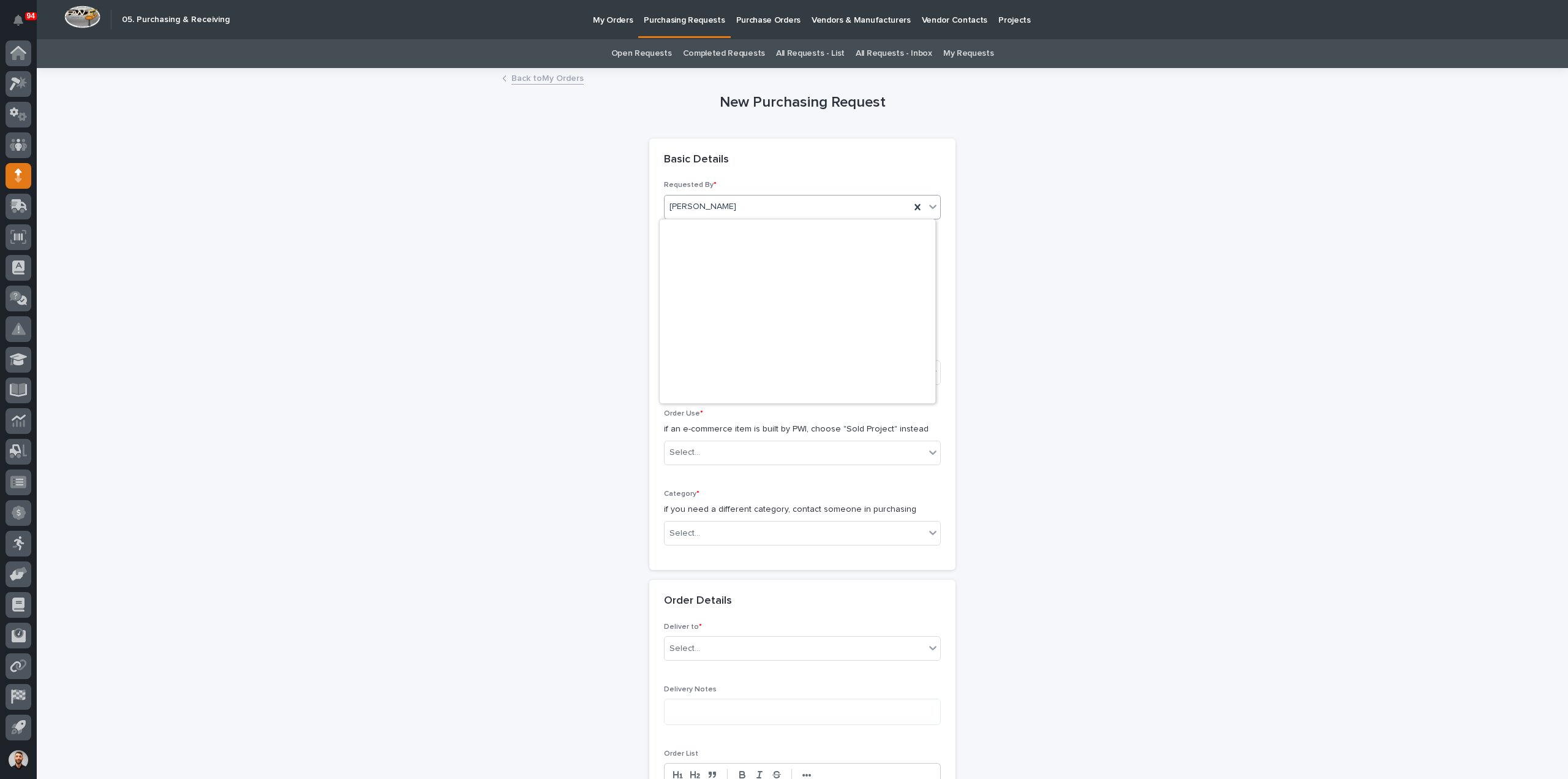
click at [714, 202] on div "[PERSON_NAME]" at bounding box center [787, 207] width 246 height 20
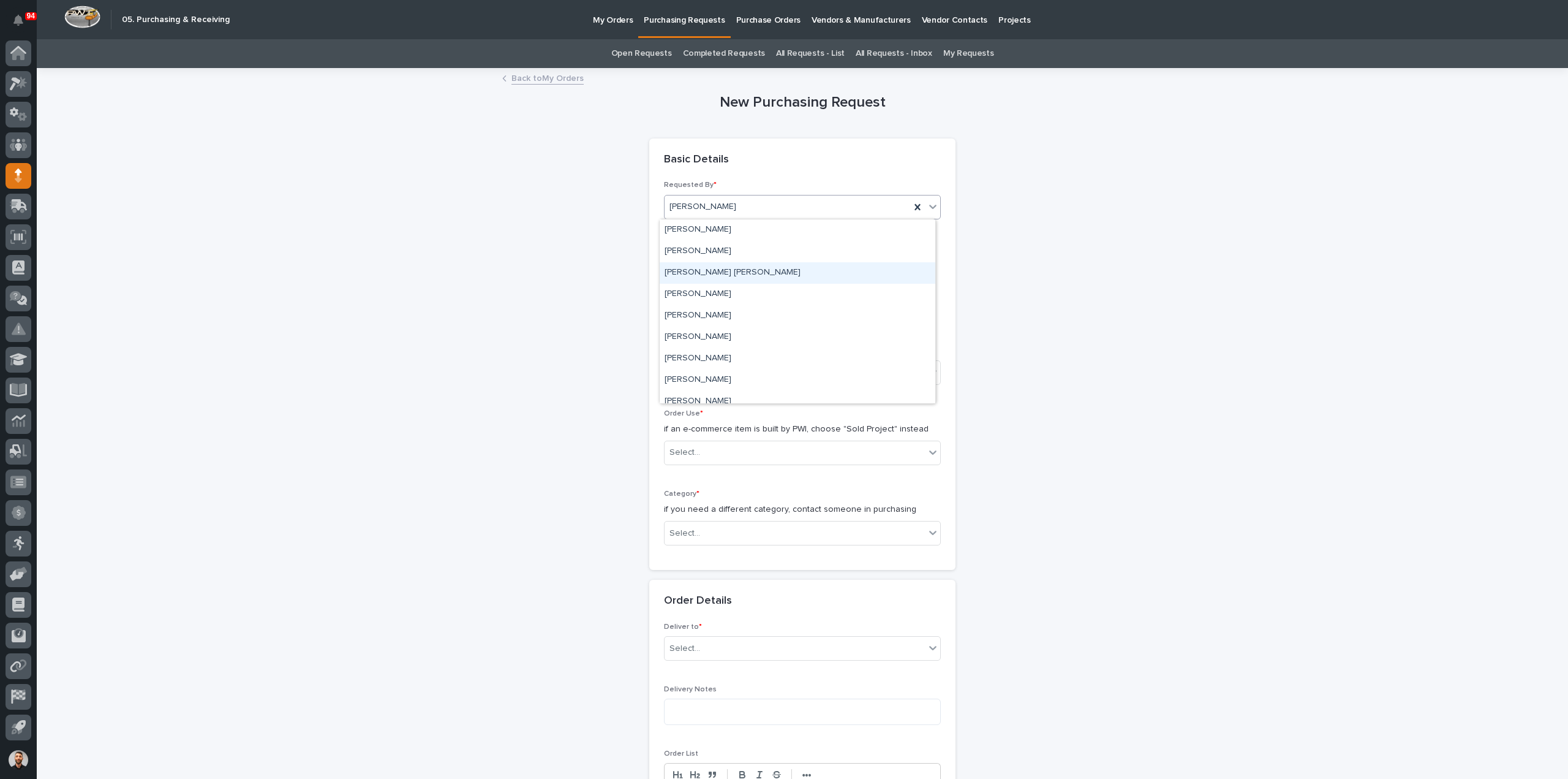
drag, startPoint x: 492, startPoint y: 309, endPoint x: 688, endPoint y: 259, distance: 202.3
click at [492, 309] on div "New Purchasing Request Loading... Saving… Loading... Saving… Loading... Saving……" at bounding box center [803, 693] width 1228 height 1249
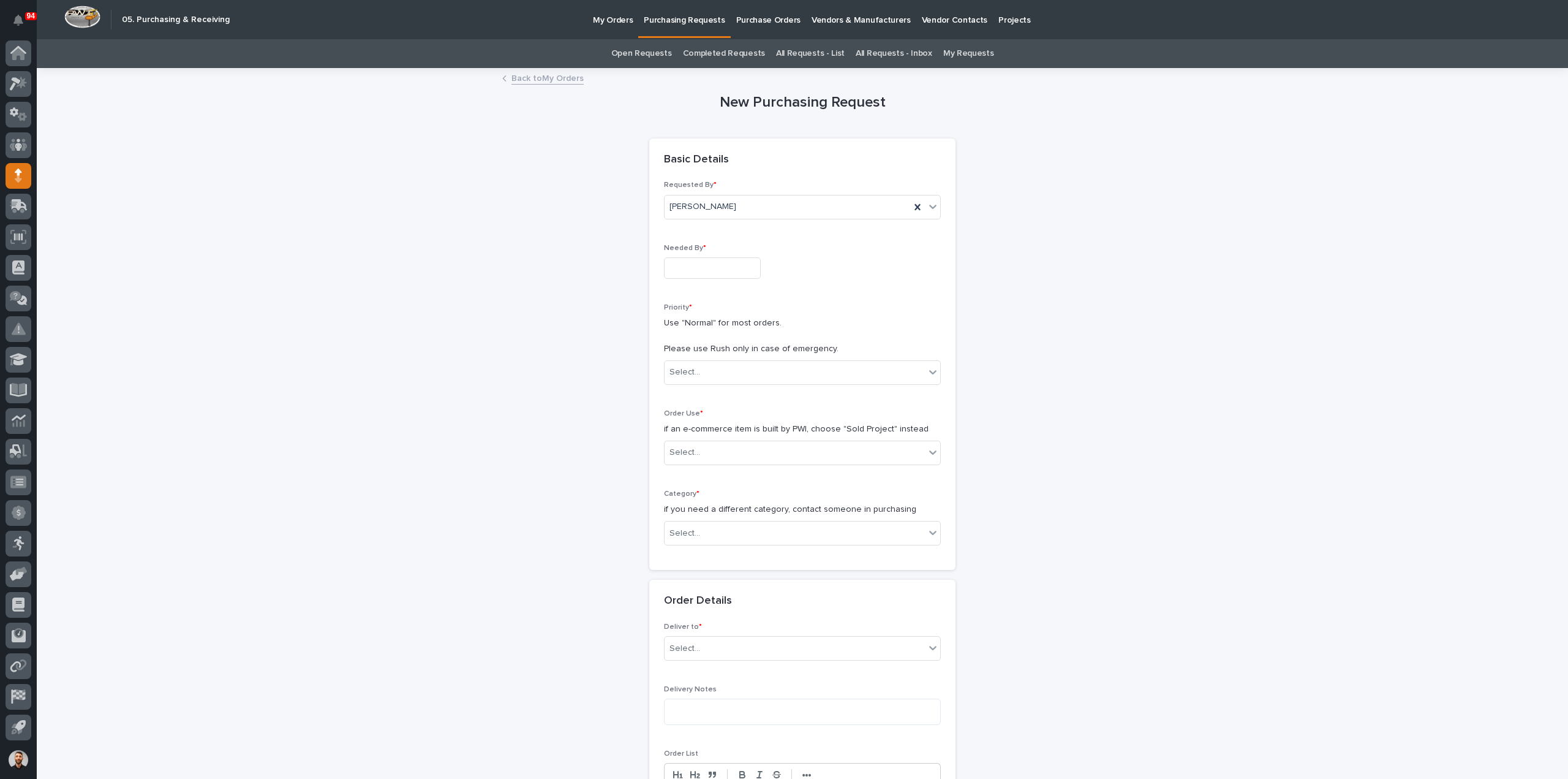
click at [726, 259] on input "text" at bounding box center [712, 268] width 97 height 21
click at [726, 207] on div "28" at bounding box center [724, 206] width 17 height 17
type input "**********"
click at [721, 373] on div "Select..." at bounding box center [794, 372] width 260 height 20
click at [678, 419] on div "Hard Date" at bounding box center [797, 416] width 276 height 21
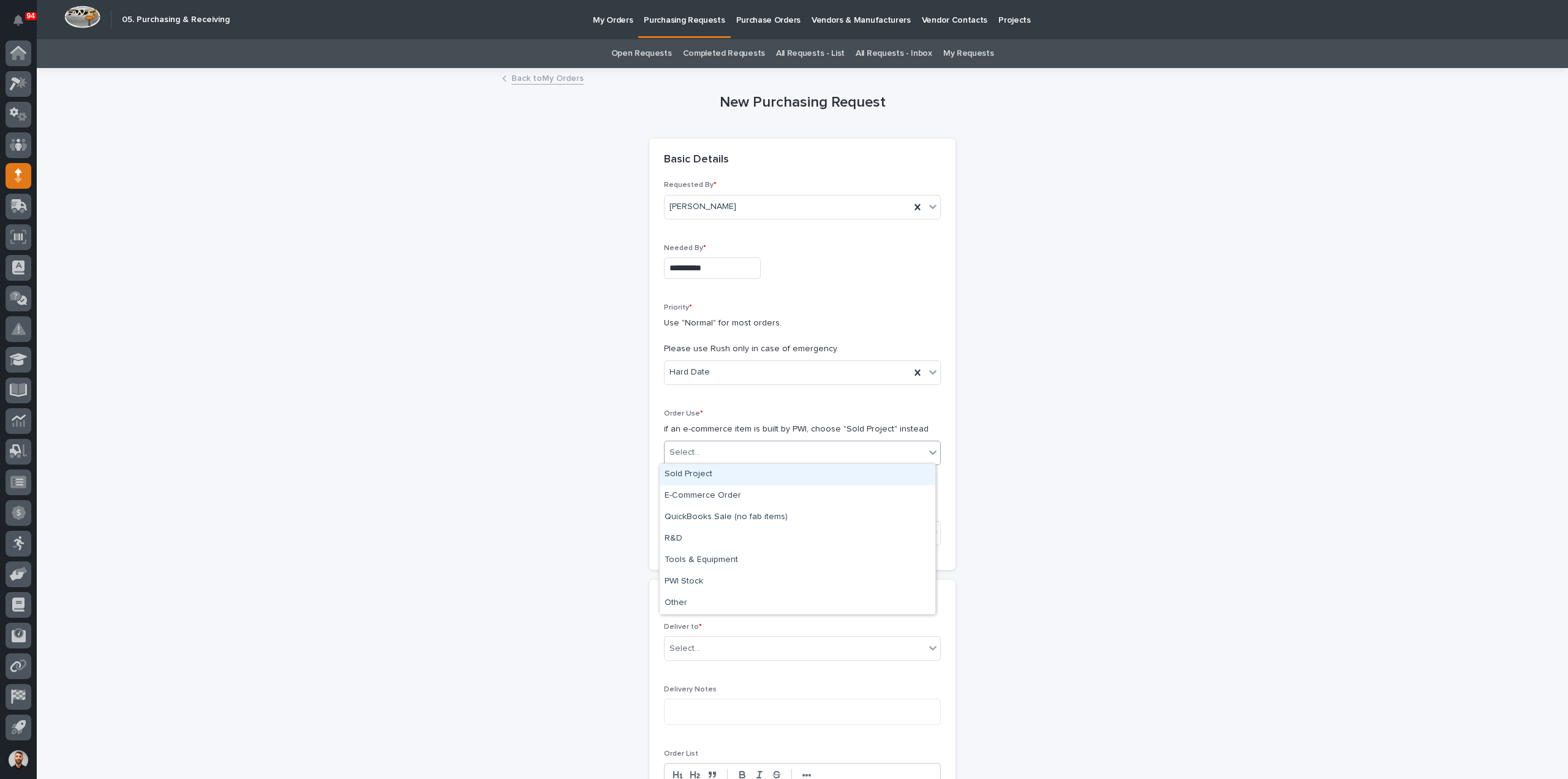
click at [682, 448] on div "Select..." at bounding box center [685, 452] width 31 height 13
click at [694, 477] on div "Sold Project" at bounding box center [797, 474] width 276 height 21
click at [740, 520] on div "Select..." at bounding box center [802, 533] width 277 height 25
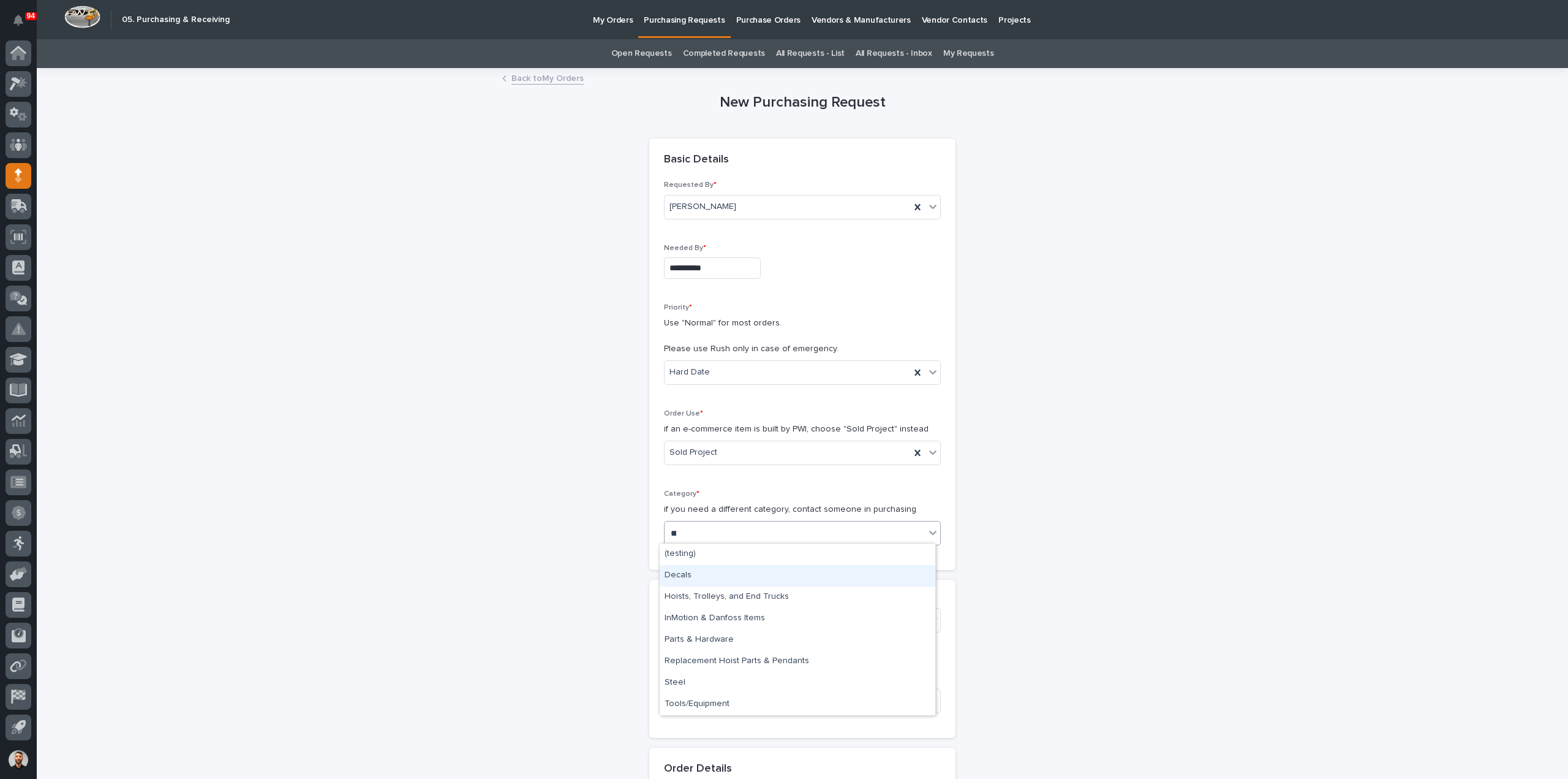
type input "***"
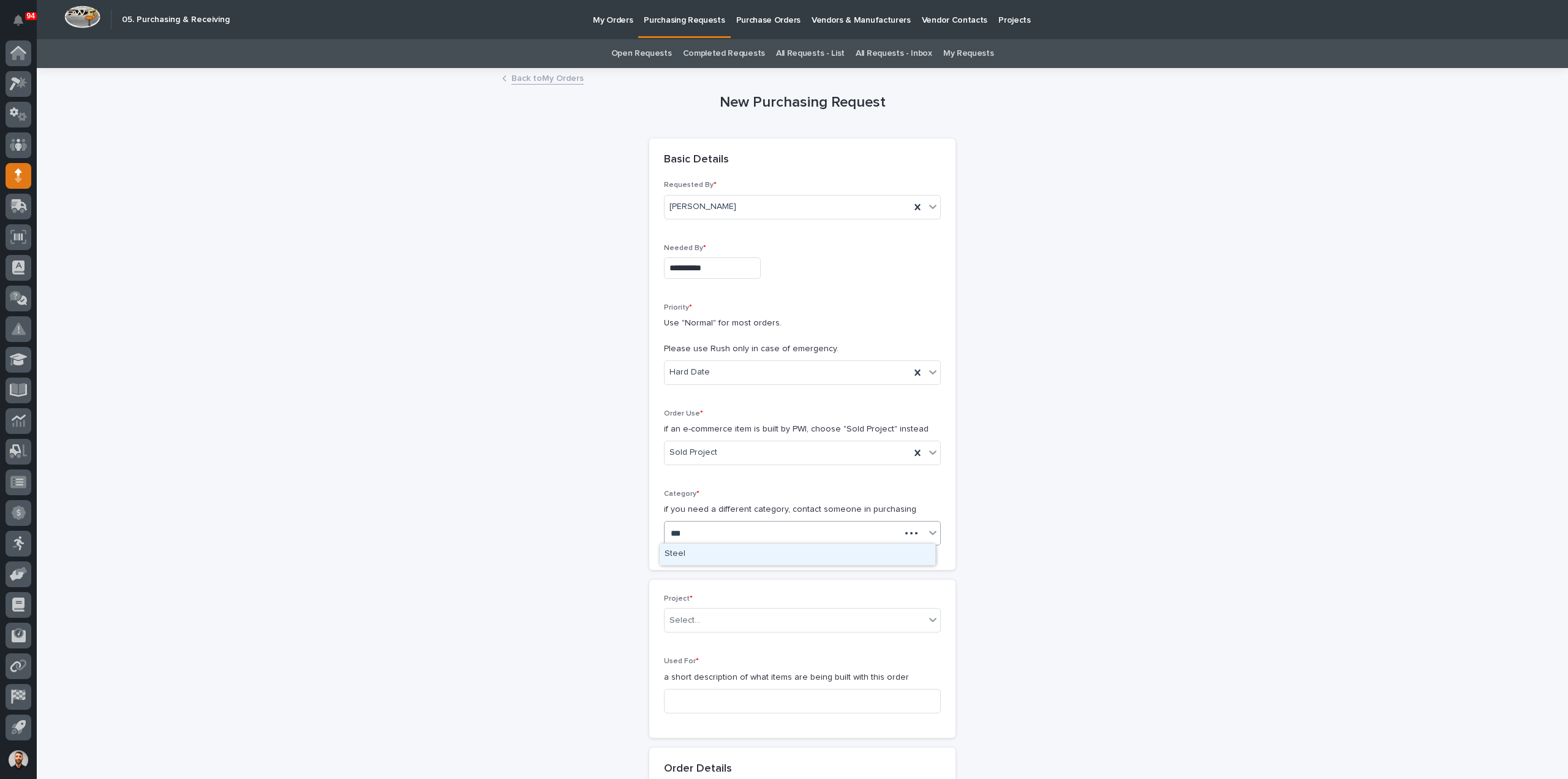
click at [701, 551] on div "Steel" at bounding box center [797, 554] width 276 height 21
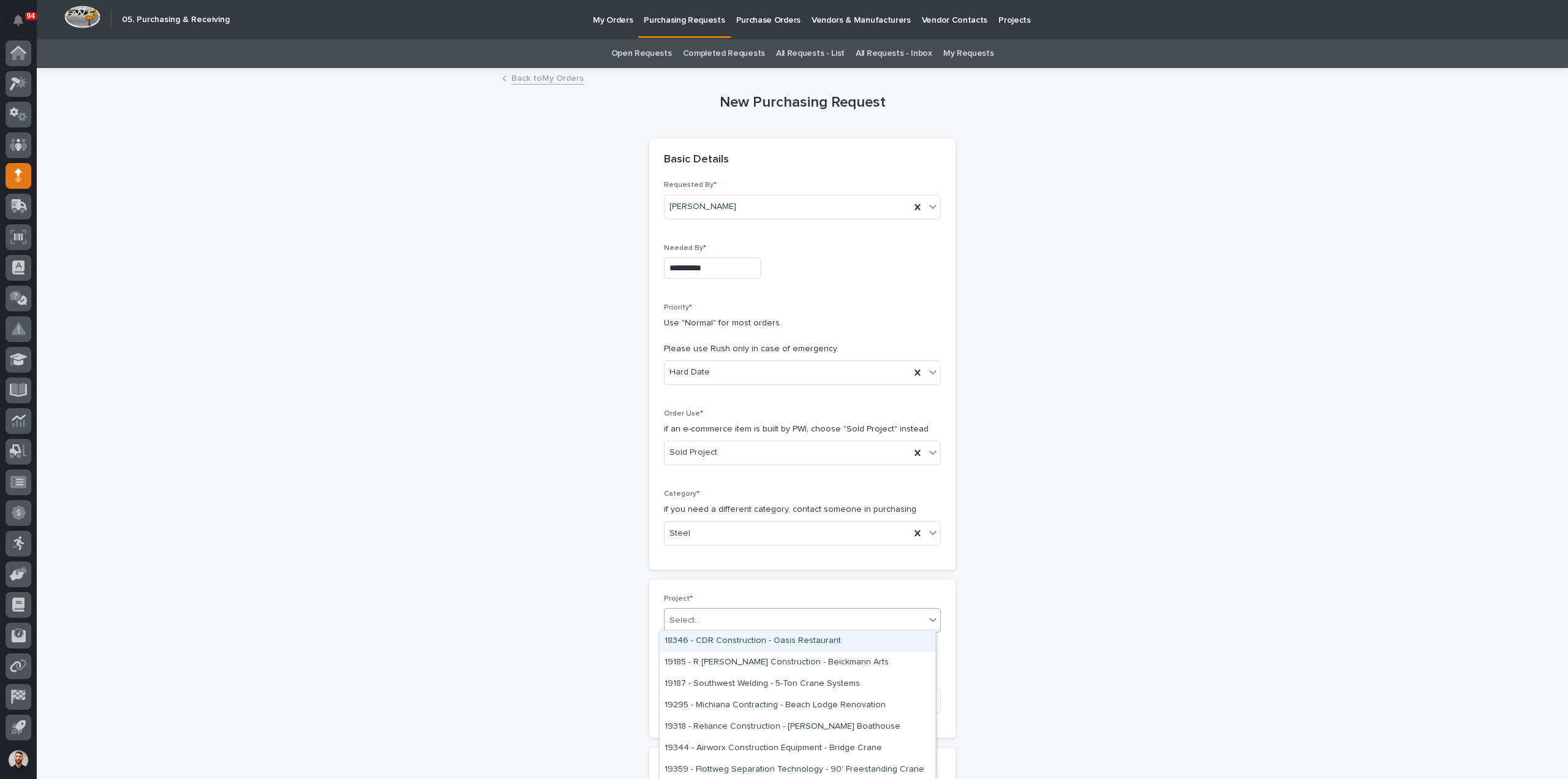
click at [709, 620] on div "Select..." at bounding box center [794, 620] width 260 height 20
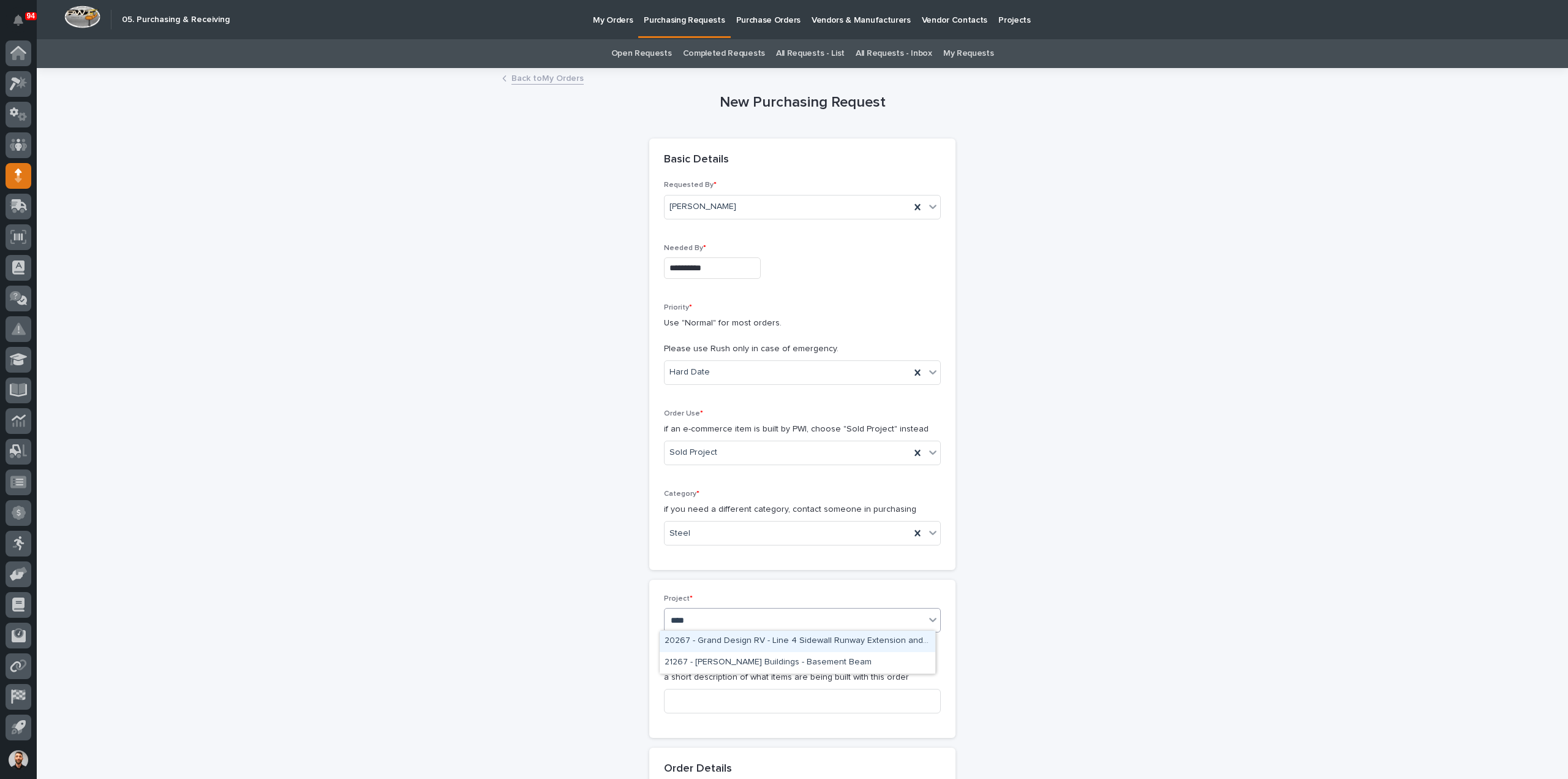
type input "*****"
click at [722, 642] on div "26760 - Stair Zone - Space X - [PERSON_NAME]" at bounding box center [797, 641] width 276 height 21
click at [715, 699] on input at bounding box center [802, 701] width 277 height 25
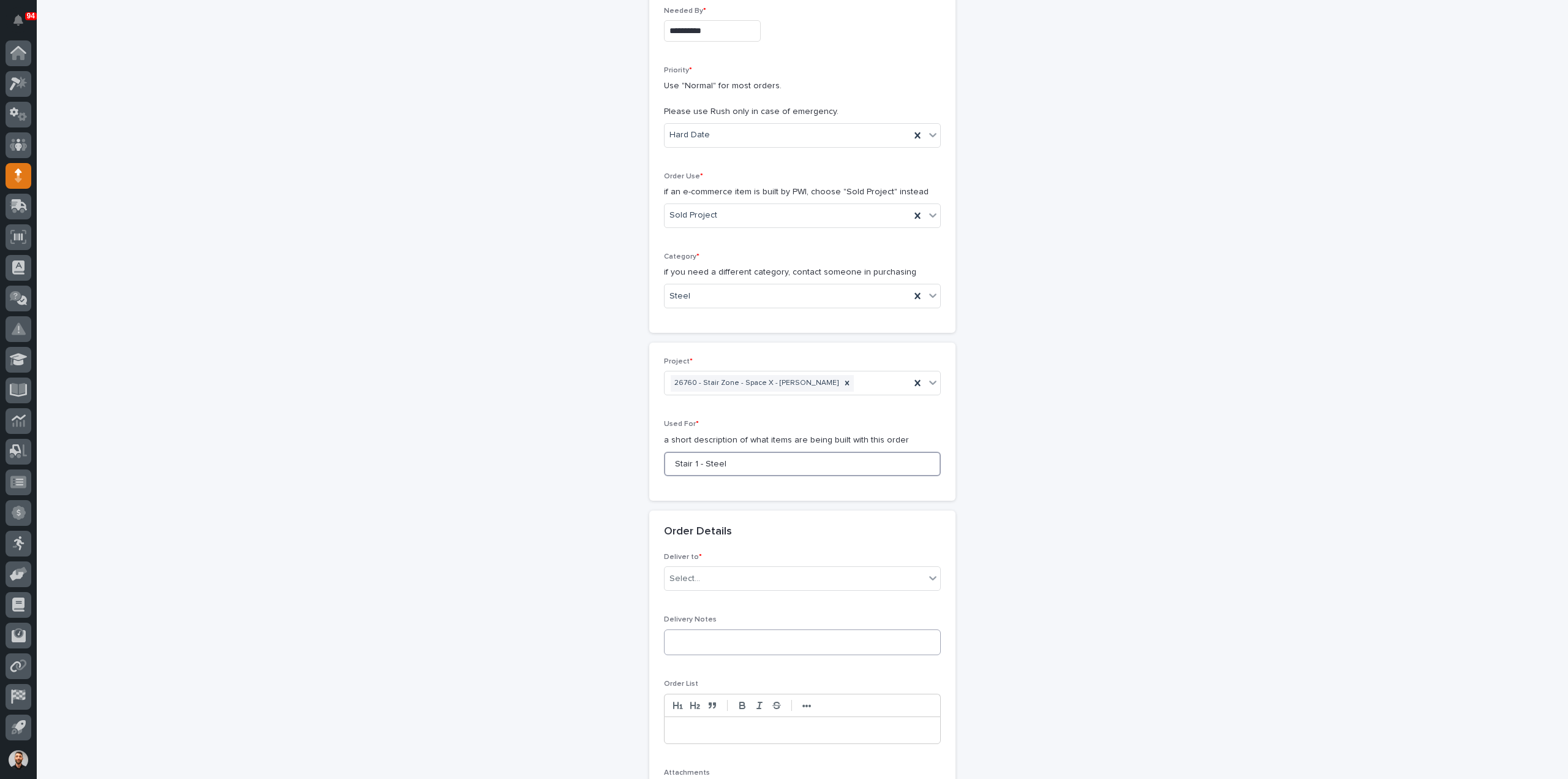
scroll to position [245, 0]
type input "Stair 1 - Steel"
click at [705, 563] on div "Select..." at bounding box center [794, 571] width 260 height 20
click at [699, 589] on div "PWI" at bounding box center [797, 591] width 276 height 21
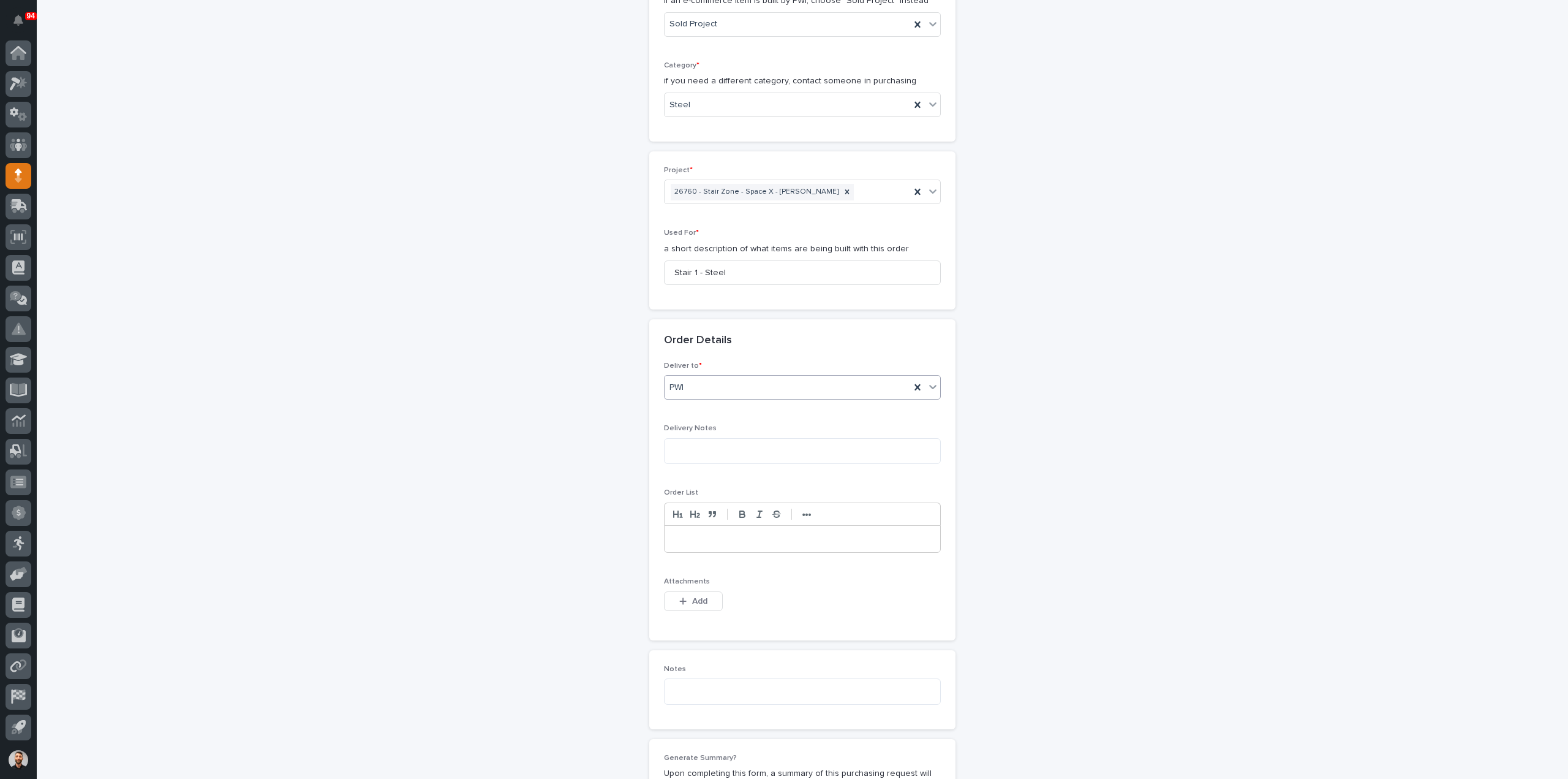
scroll to position [429, 0]
click at [692, 599] on span "Add" at bounding box center [700, 600] width 15 height 11
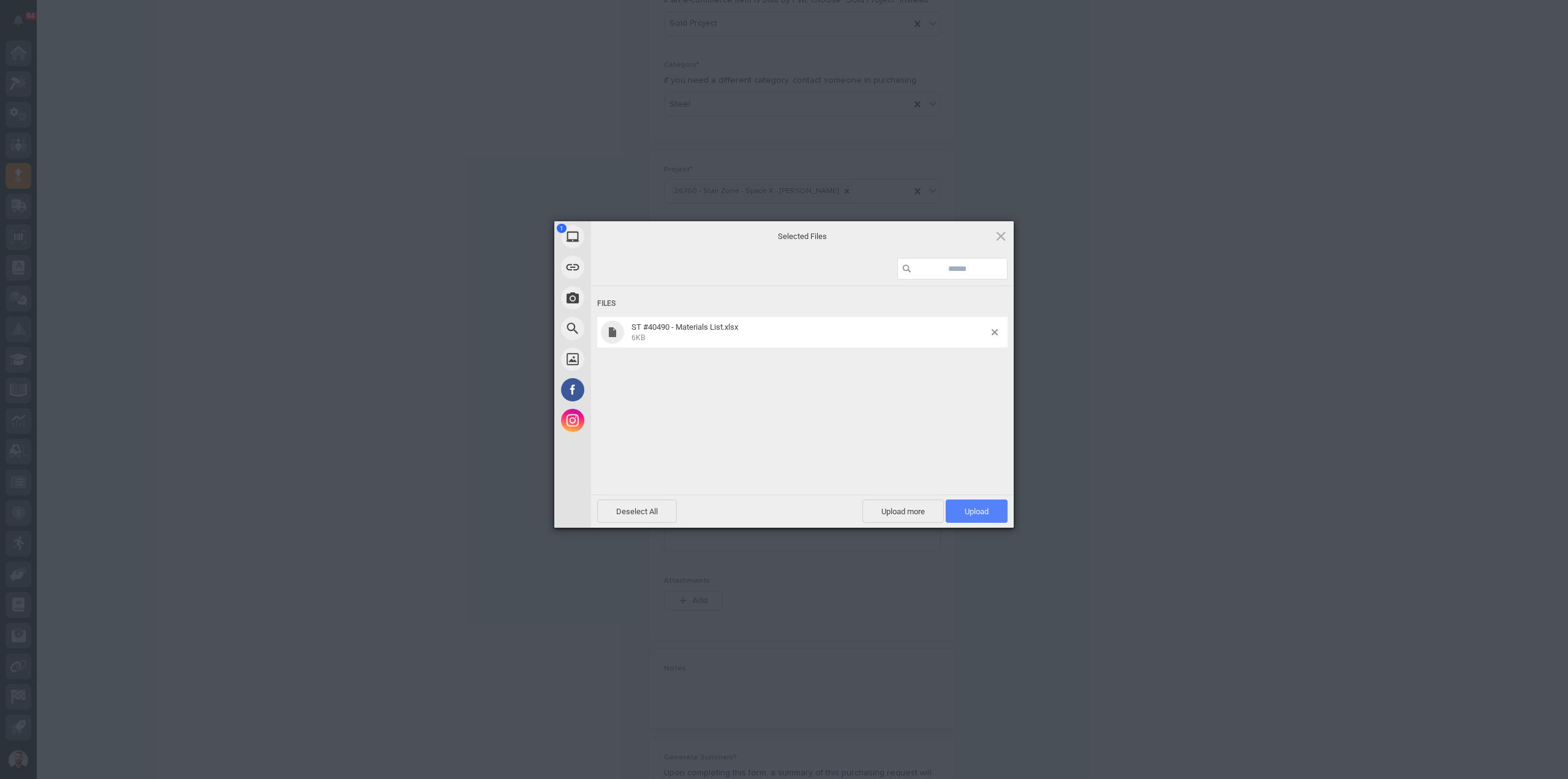
drag, startPoint x: 970, startPoint y: 514, endPoint x: 973, endPoint y: 520, distance: 6.7
click at [971, 514] on span "Upload 1" at bounding box center [977, 511] width 24 height 9
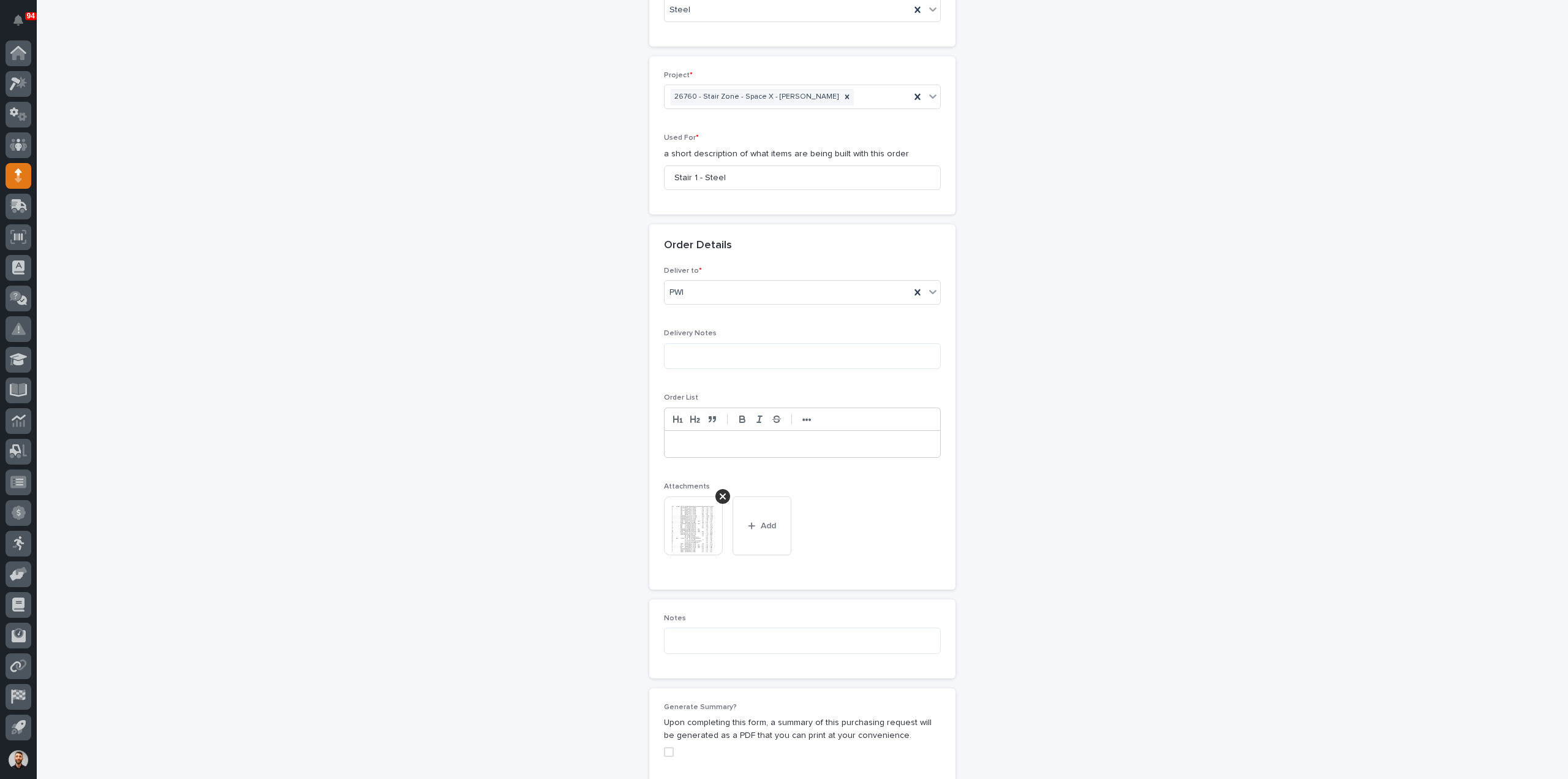
scroll to position [819, 0]
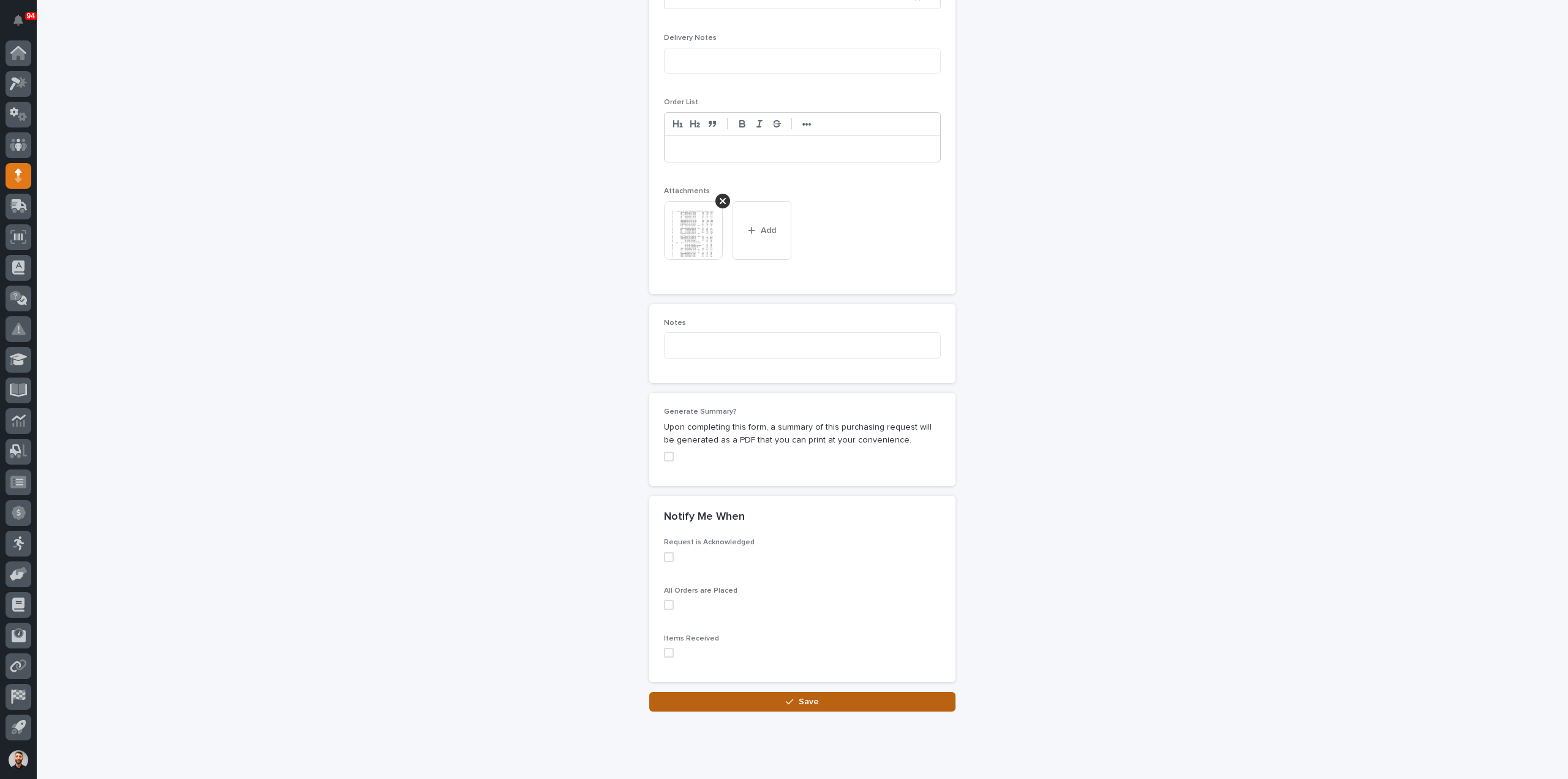
click at [878, 700] on button "Save" at bounding box center [802, 701] width 306 height 19
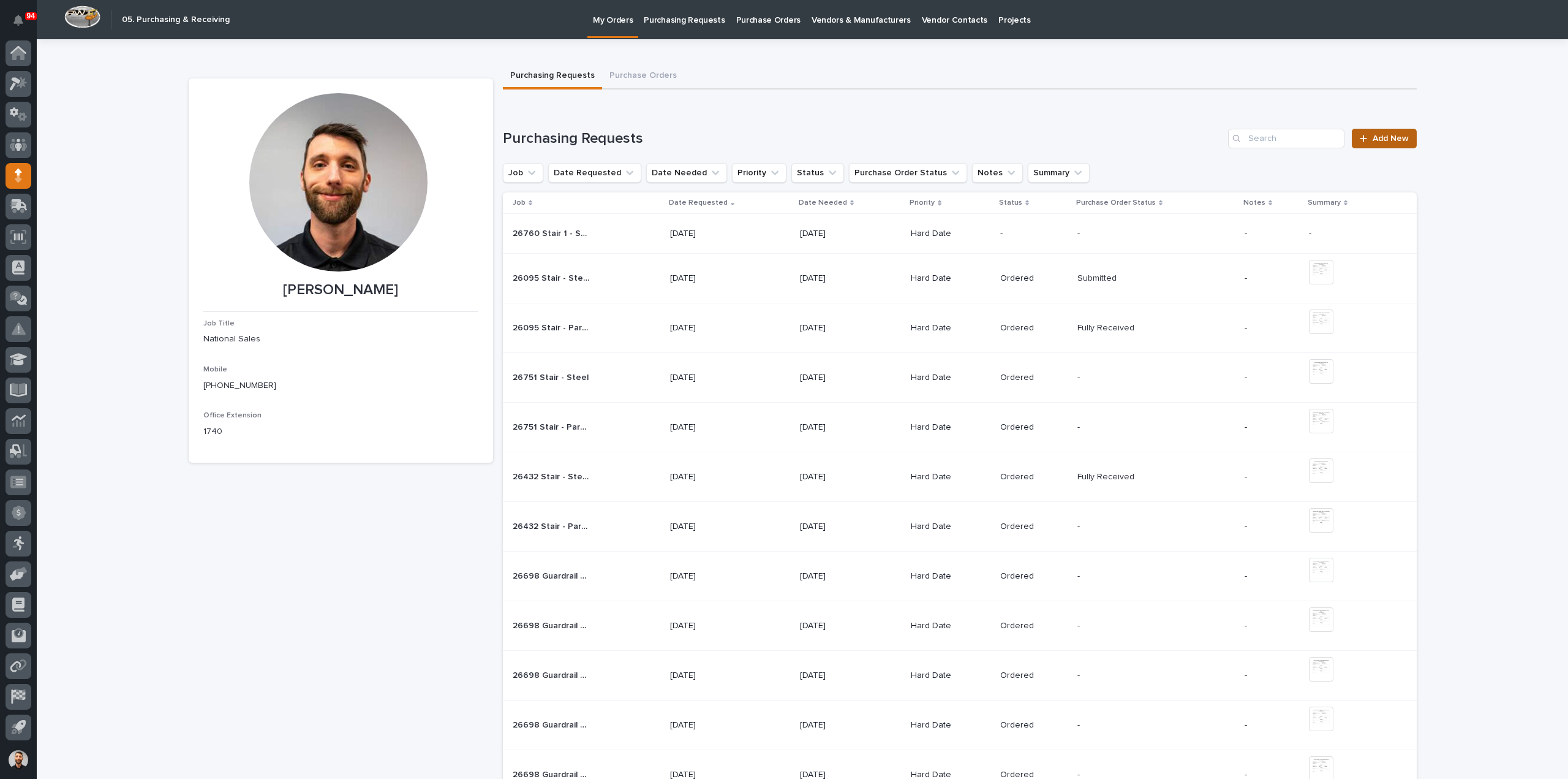
click at [1373, 143] on link "Add New" at bounding box center [1384, 138] width 64 height 19
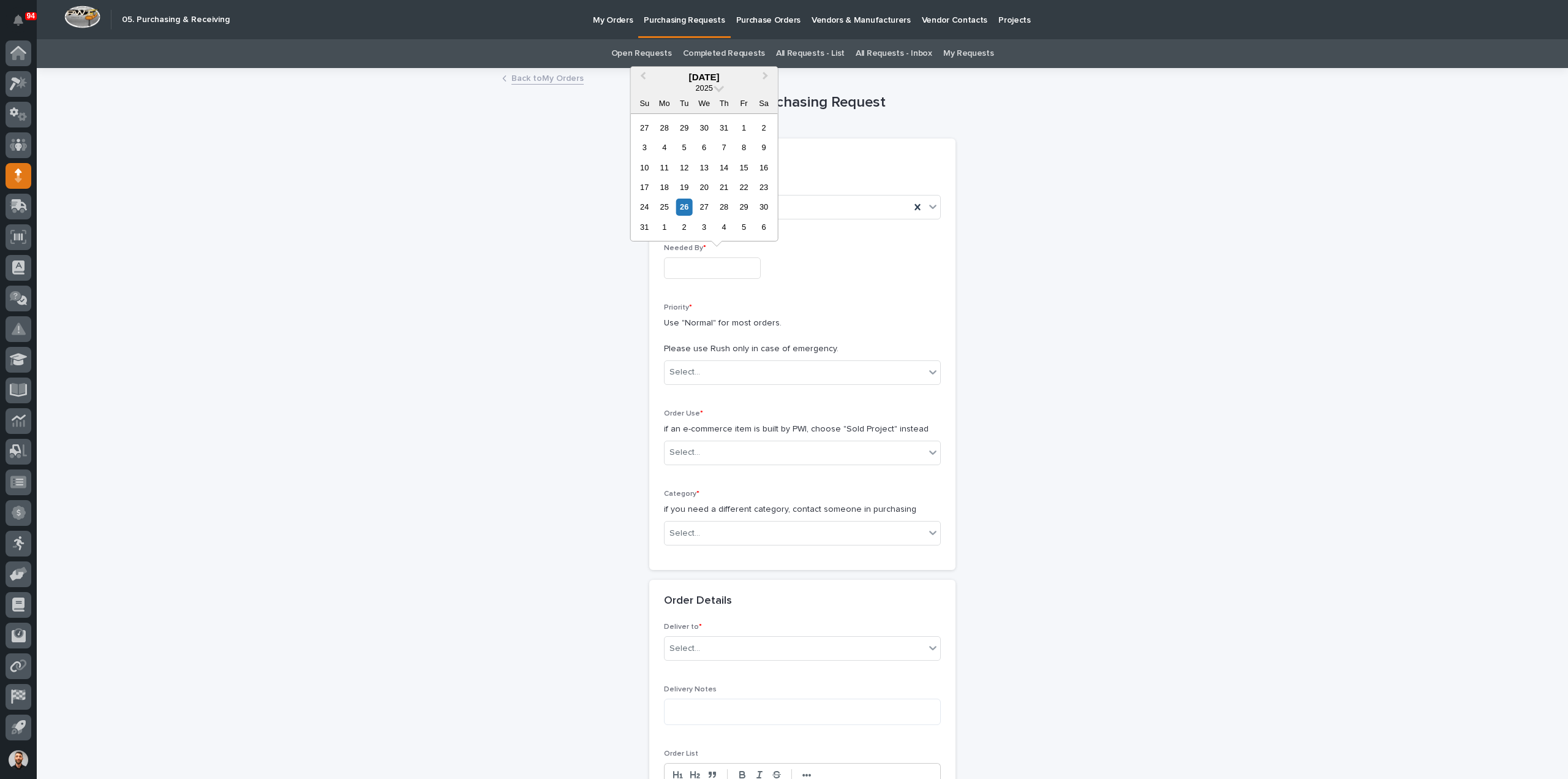
click at [725, 260] on input "text" at bounding box center [712, 268] width 97 height 21
click at [720, 210] on div "28" at bounding box center [724, 206] width 17 height 17
type input "**********"
click at [717, 368] on div "Select..." at bounding box center [794, 372] width 260 height 20
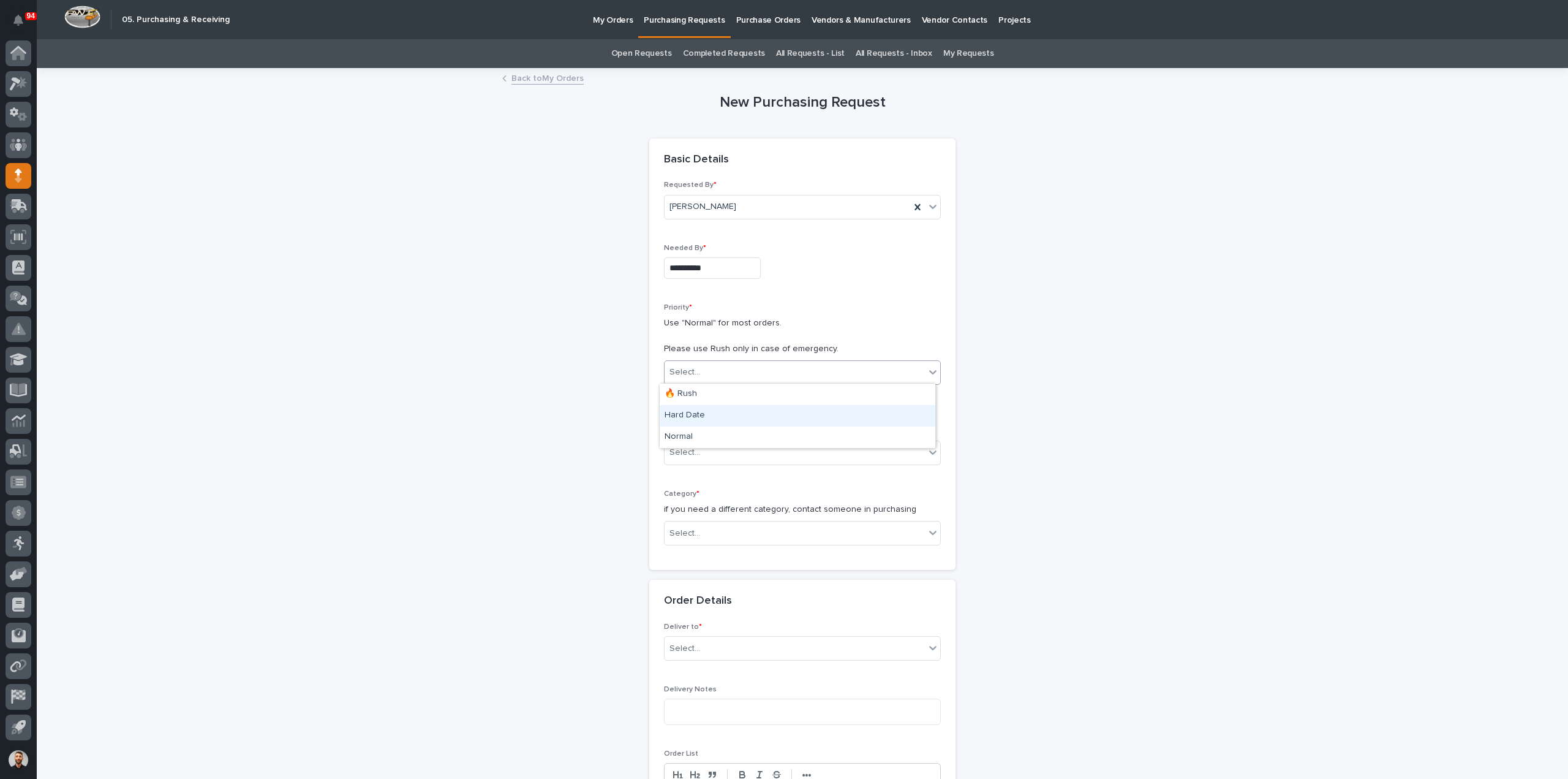
click at [714, 411] on div "Hard Date" at bounding box center [797, 416] width 276 height 21
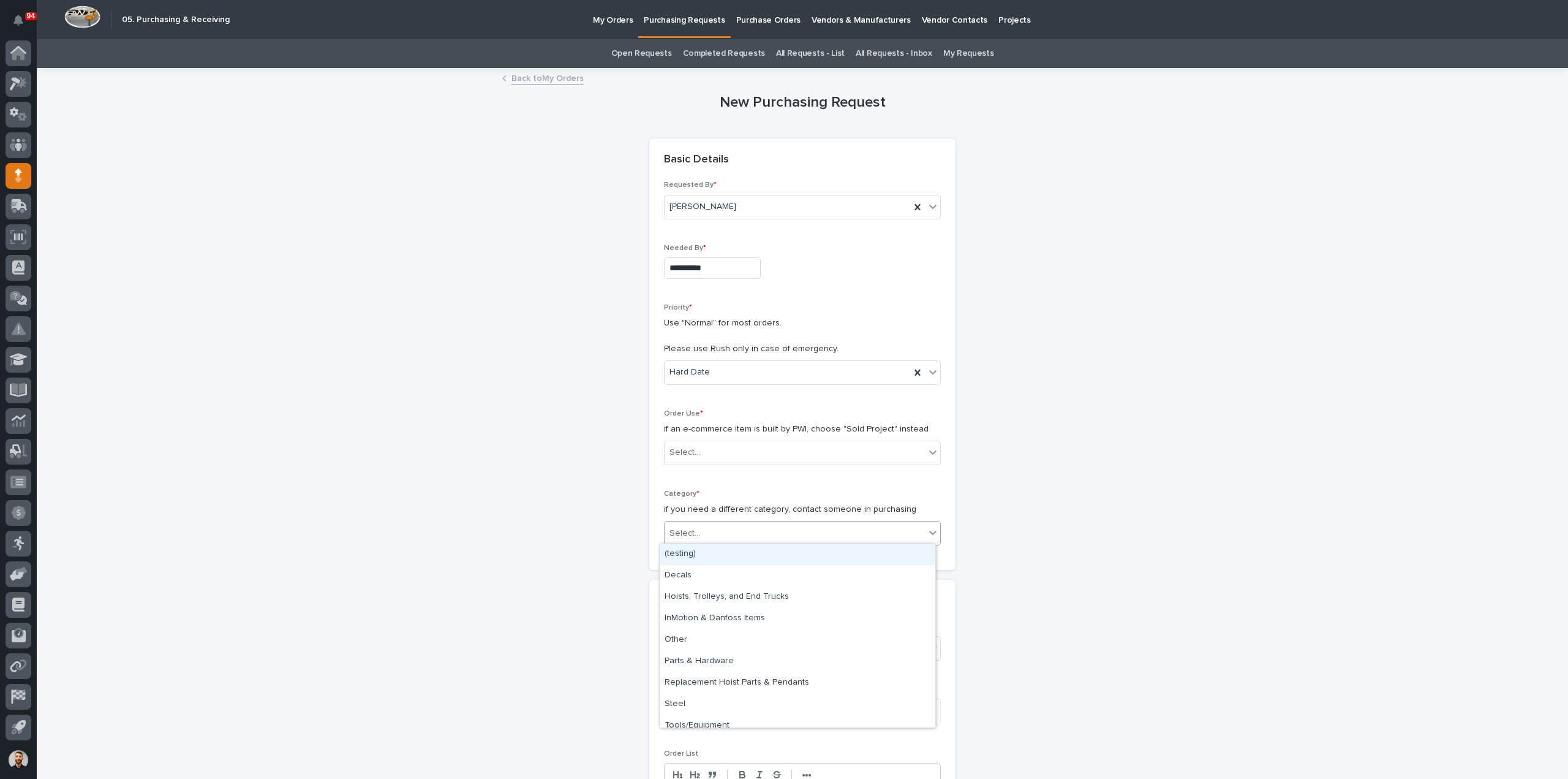
click at [690, 540] on div "Select..." at bounding box center [794, 533] width 260 height 20
click at [688, 578] on div "Decals" at bounding box center [797, 575] width 276 height 21
click at [702, 533] on div "Decals" at bounding box center [787, 533] width 246 height 20
click at [694, 661] on div "Parts & Hardware" at bounding box center [797, 661] width 276 height 21
click at [692, 450] on div "Select..." at bounding box center [685, 452] width 31 height 13
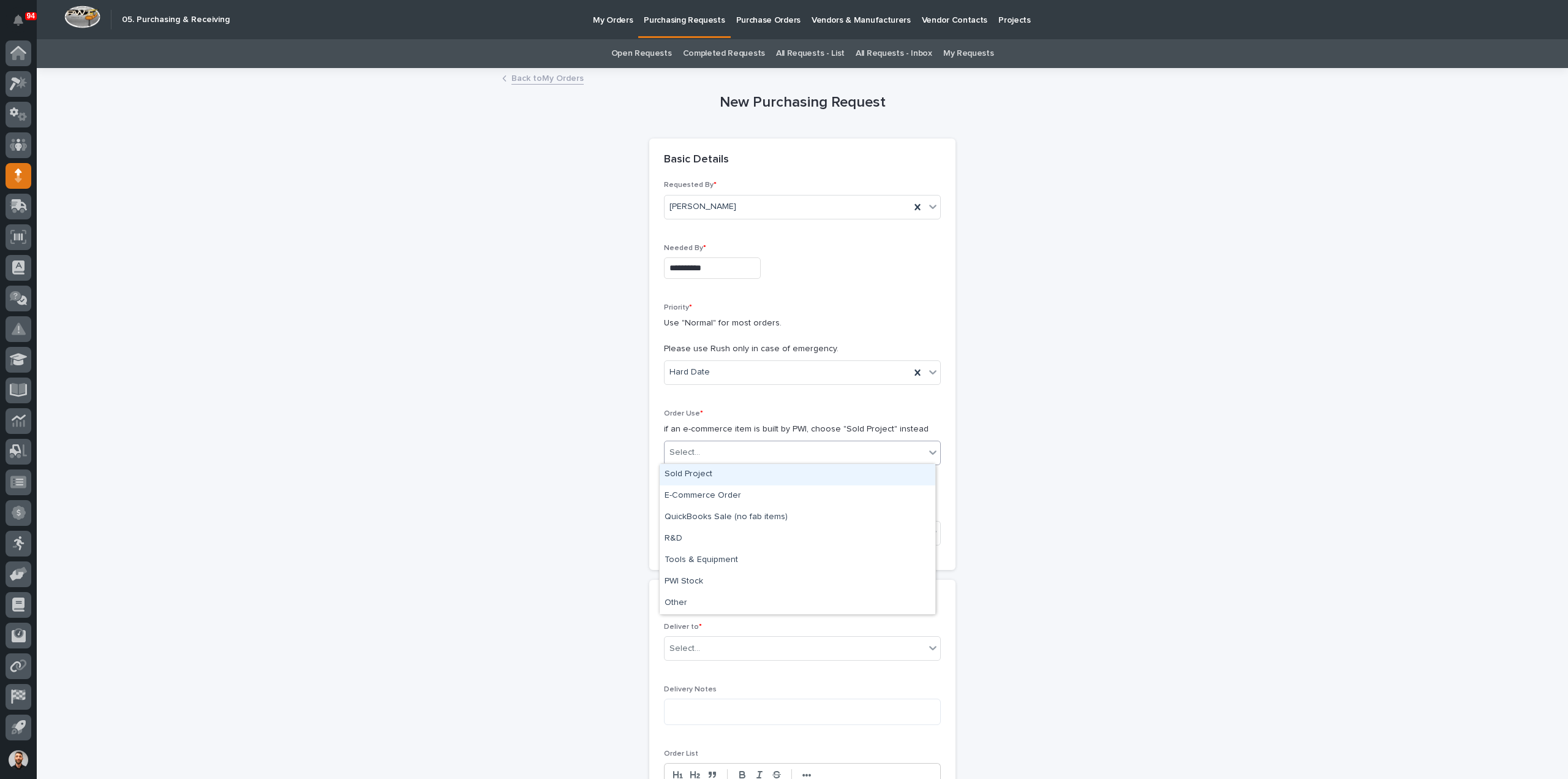
click at [699, 473] on div "Sold Project" at bounding box center [797, 474] width 276 height 21
click at [697, 611] on div "Select..." at bounding box center [794, 620] width 260 height 20
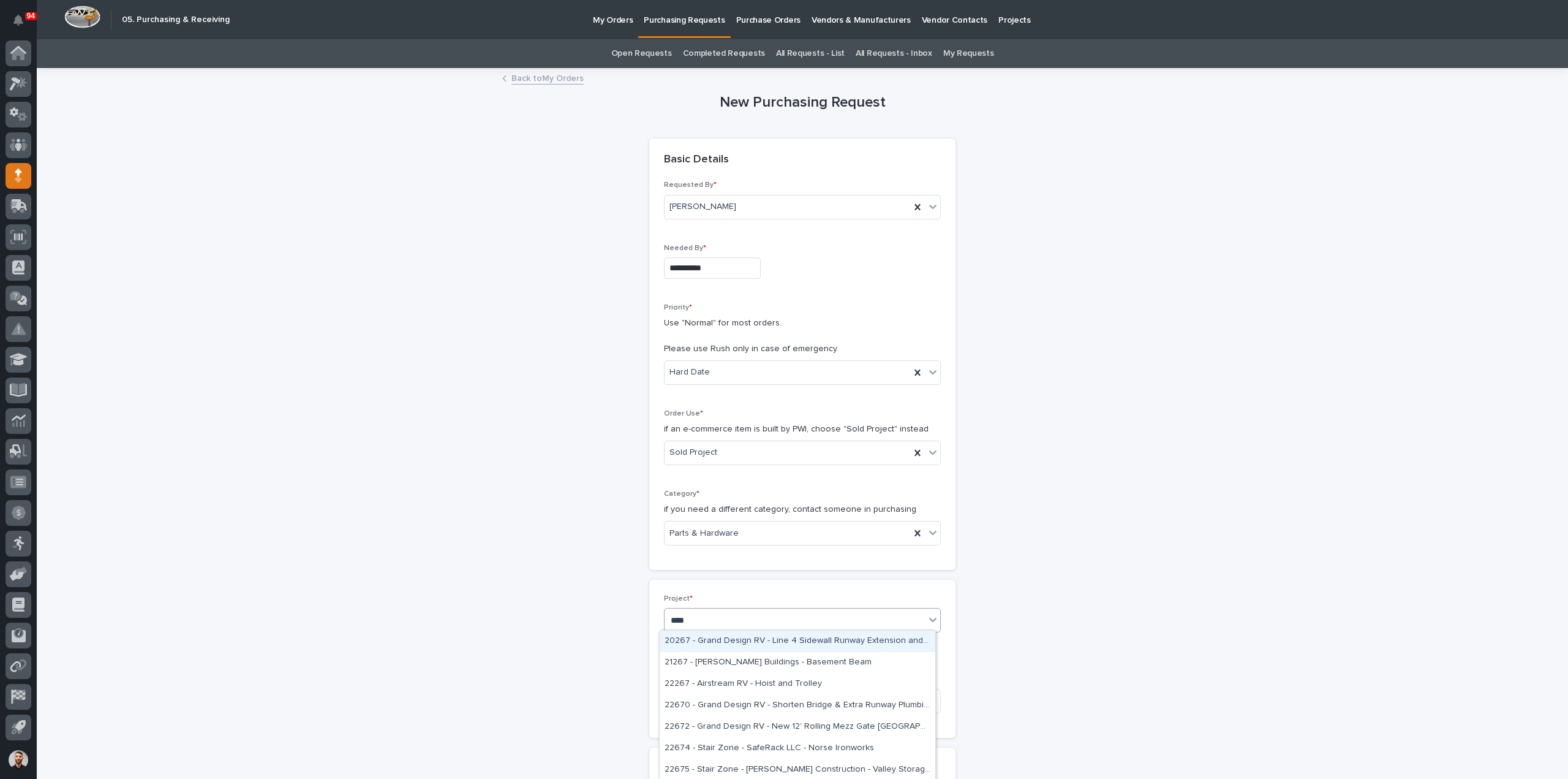
type input "*****"
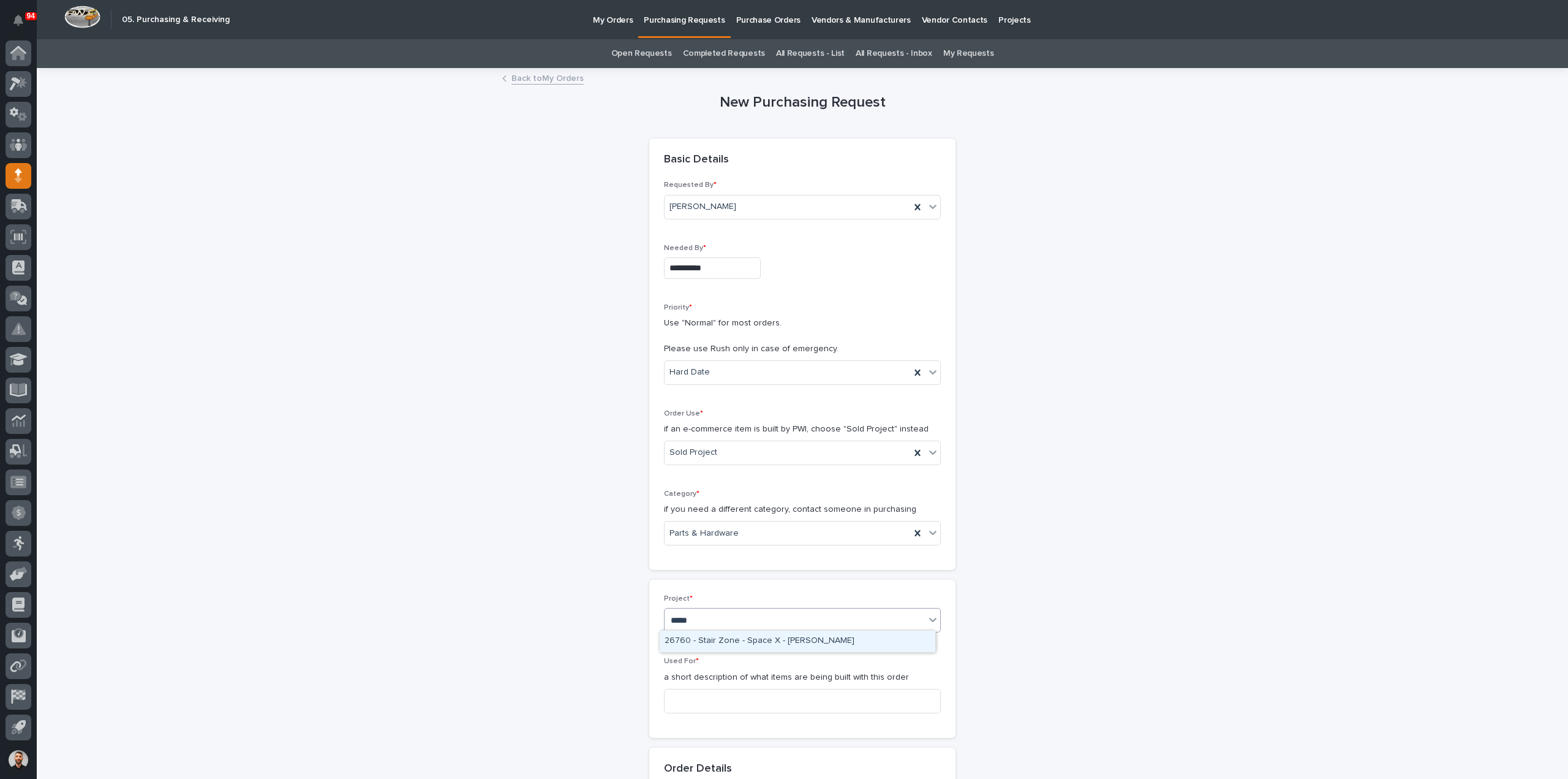
click at [719, 636] on div "26760 - Stair Zone - Space X - [PERSON_NAME]" at bounding box center [797, 641] width 276 height 21
click at [714, 701] on input at bounding box center [802, 701] width 277 height 25
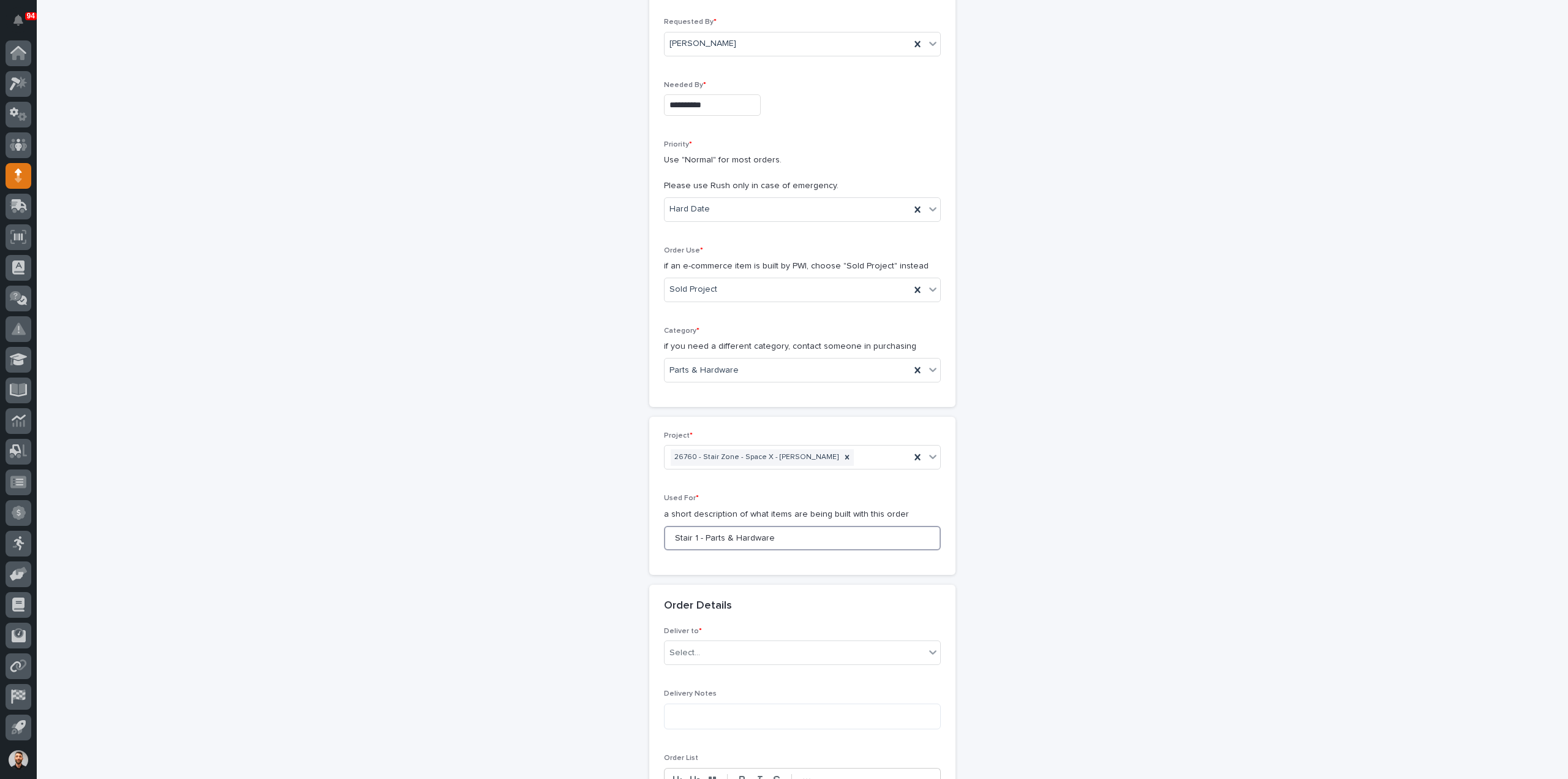
scroll to position [245, 0]
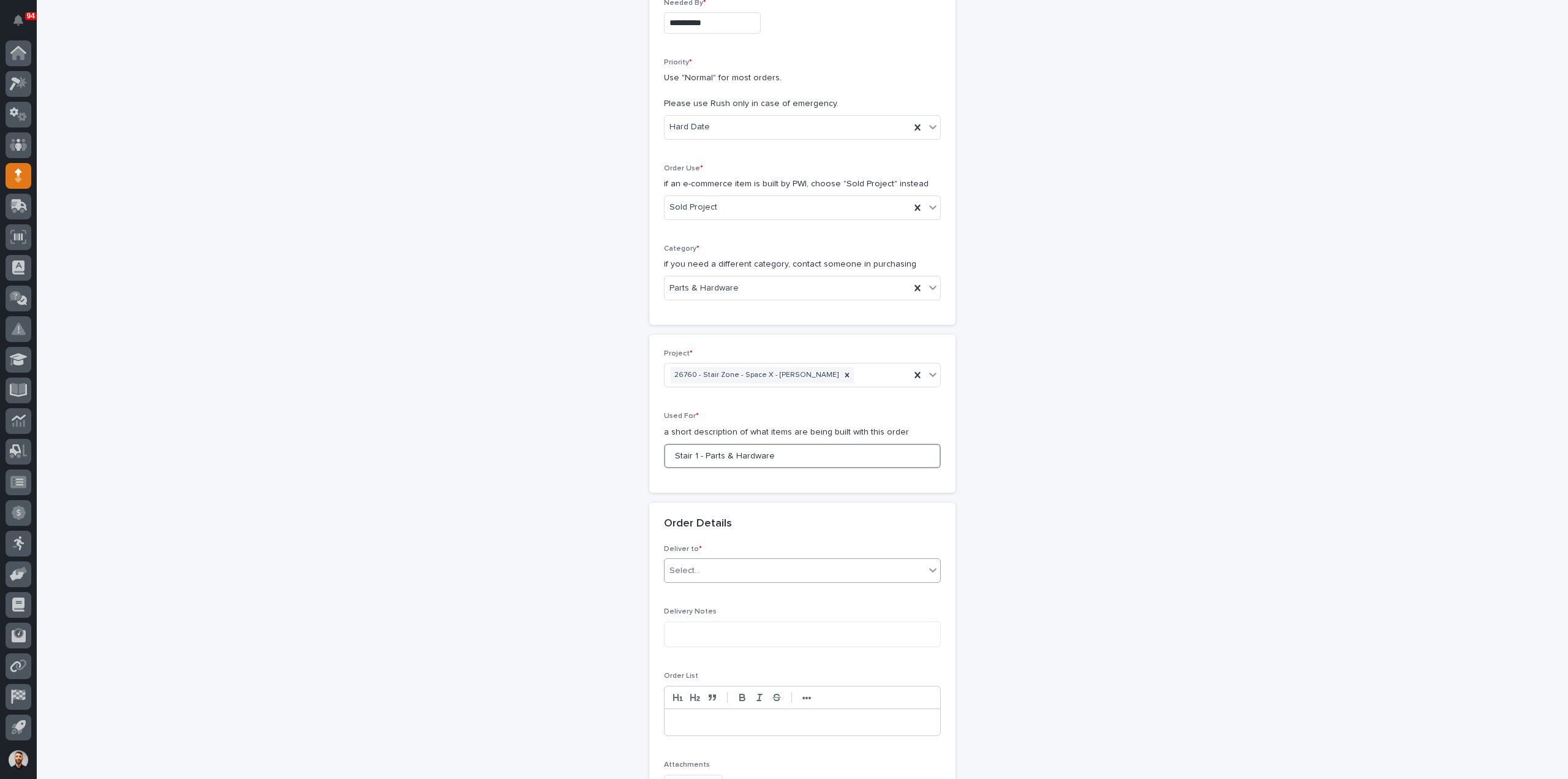
type input "Stair 1 - Parts & Hardware"
click at [685, 564] on div "Select..." at bounding box center [685, 570] width 31 height 13
click at [690, 593] on div "PWI" at bounding box center [797, 591] width 276 height 21
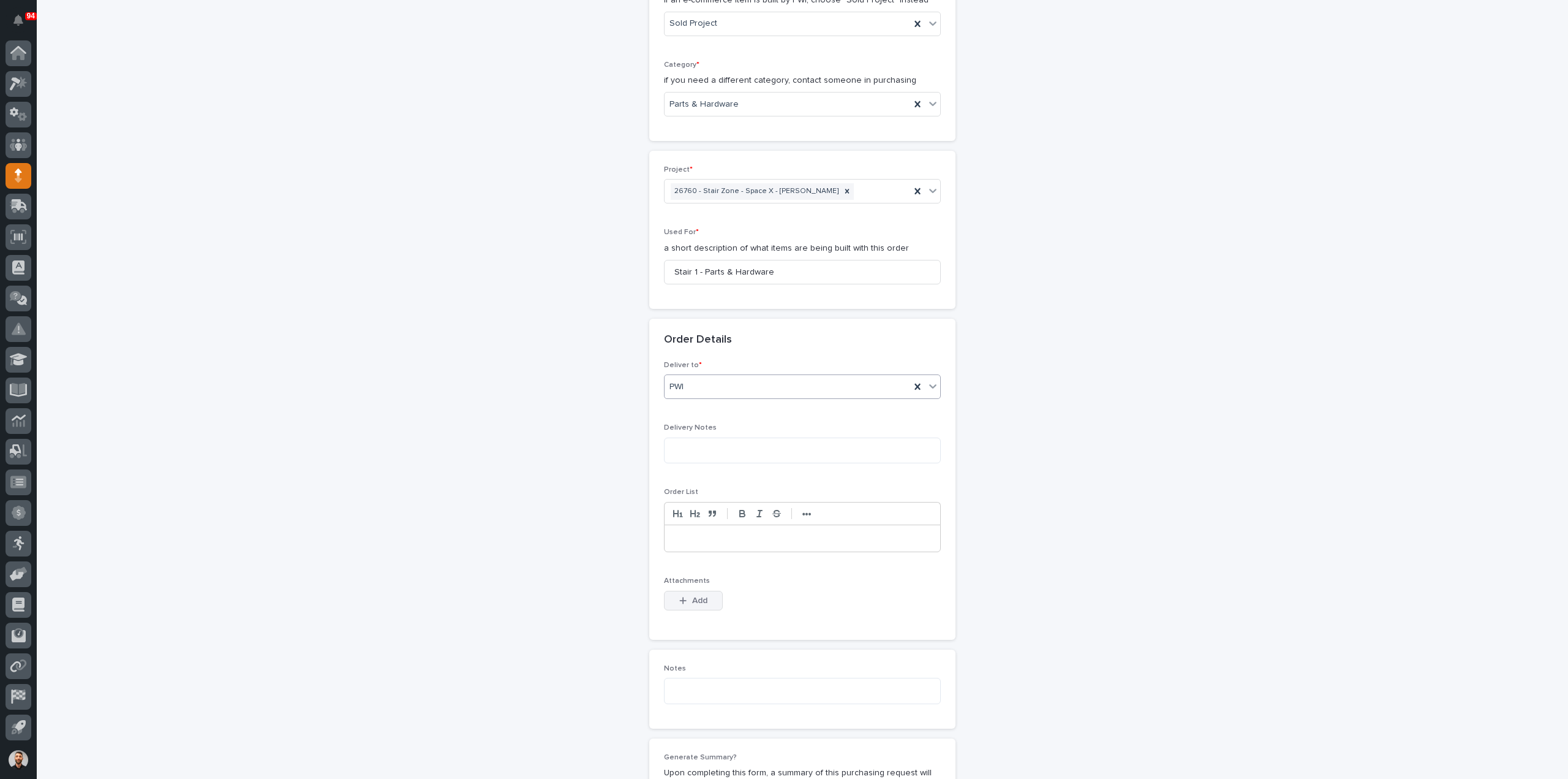
click at [692, 600] on span "Add" at bounding box center [700, 600] width 15 height 11
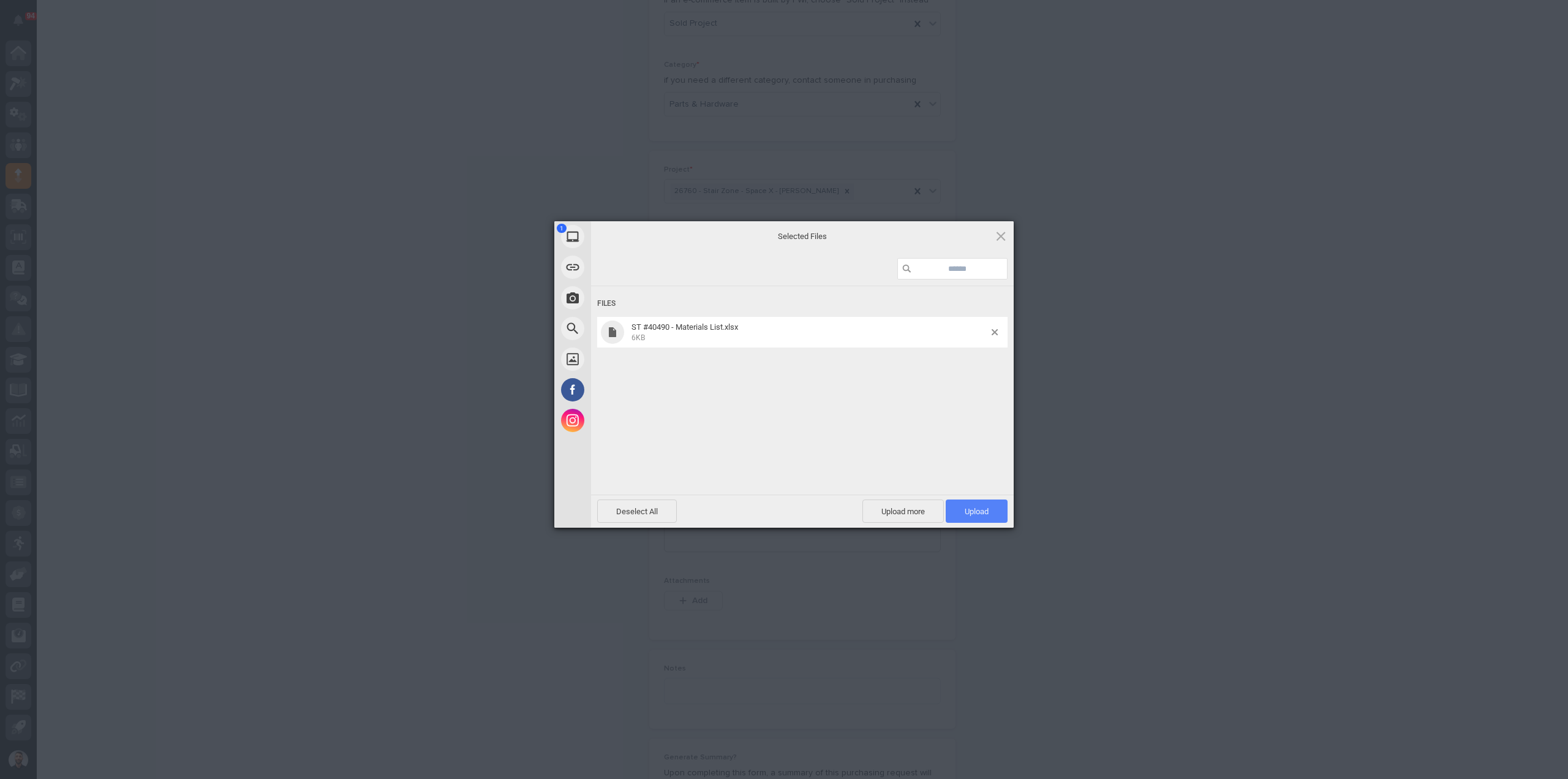
click at [978, 519] on span "Upload 1" at bounding box center [976, 510] width 62 height 23
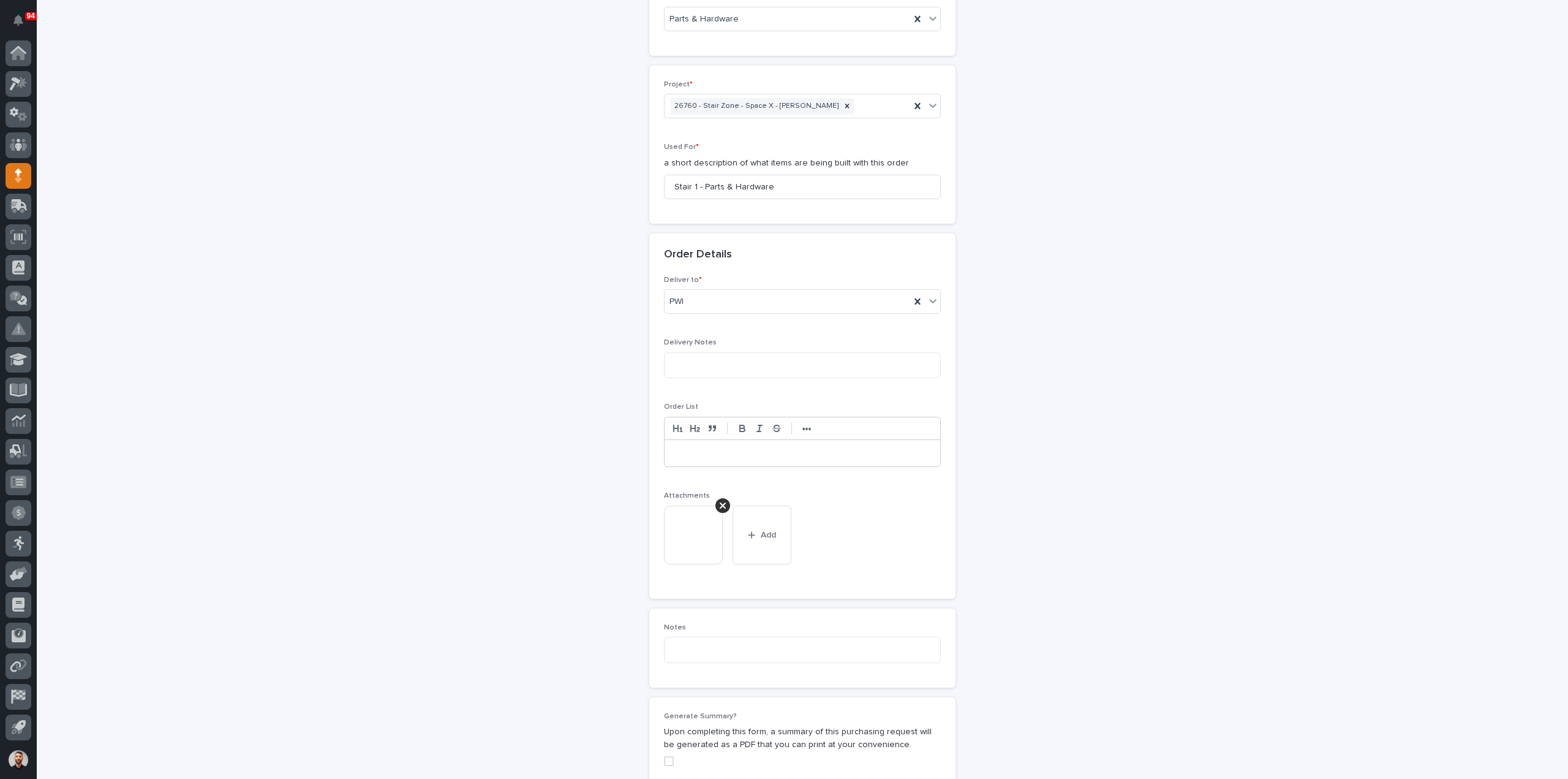
scroll to position [758, 0]
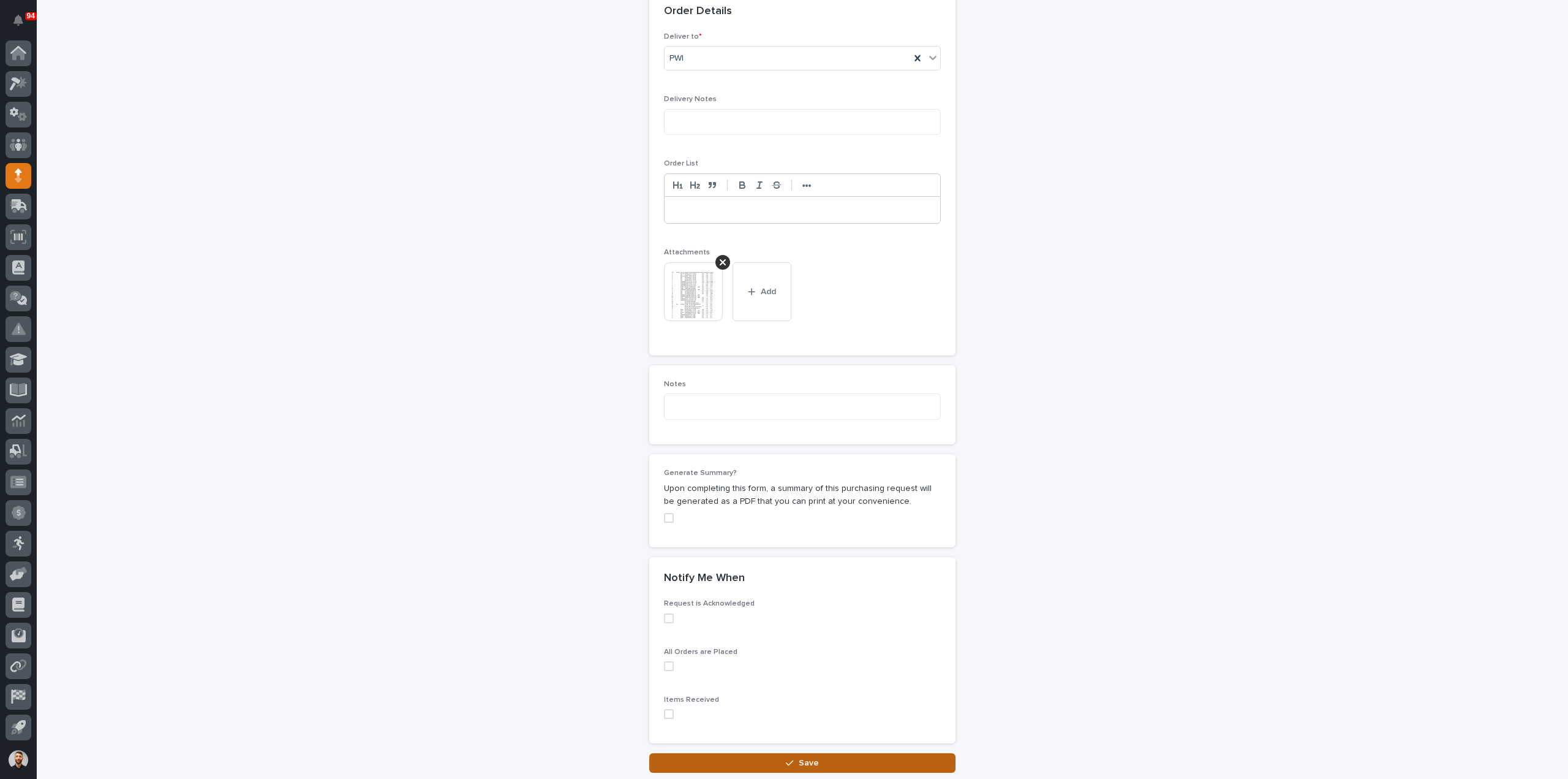
click at [870, 765] on button "Save" at bounding box center [802, 762] width 306 height 19
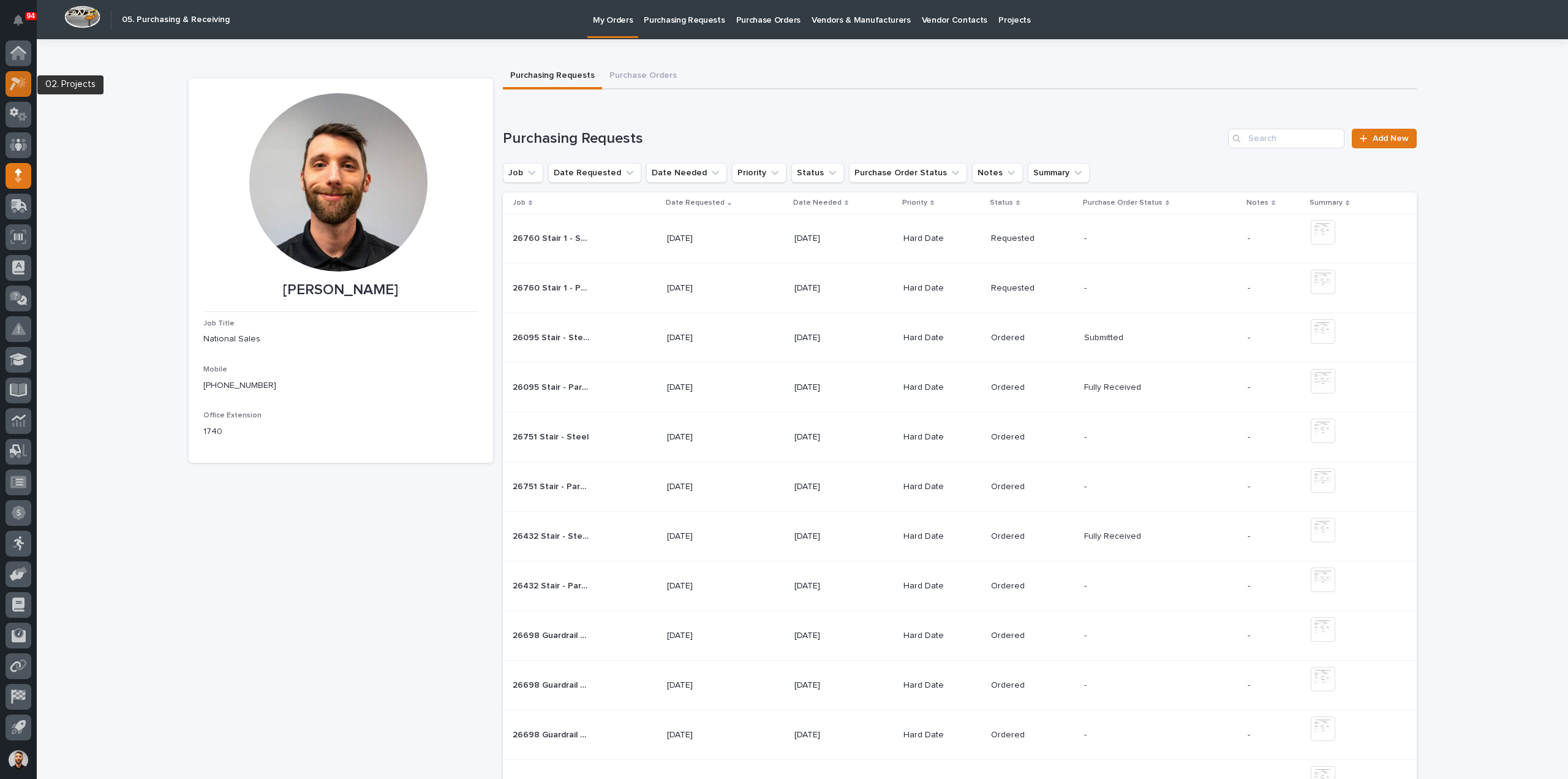
click at [11, 95] on link at bounding box center [18, 84] width 25 height 25
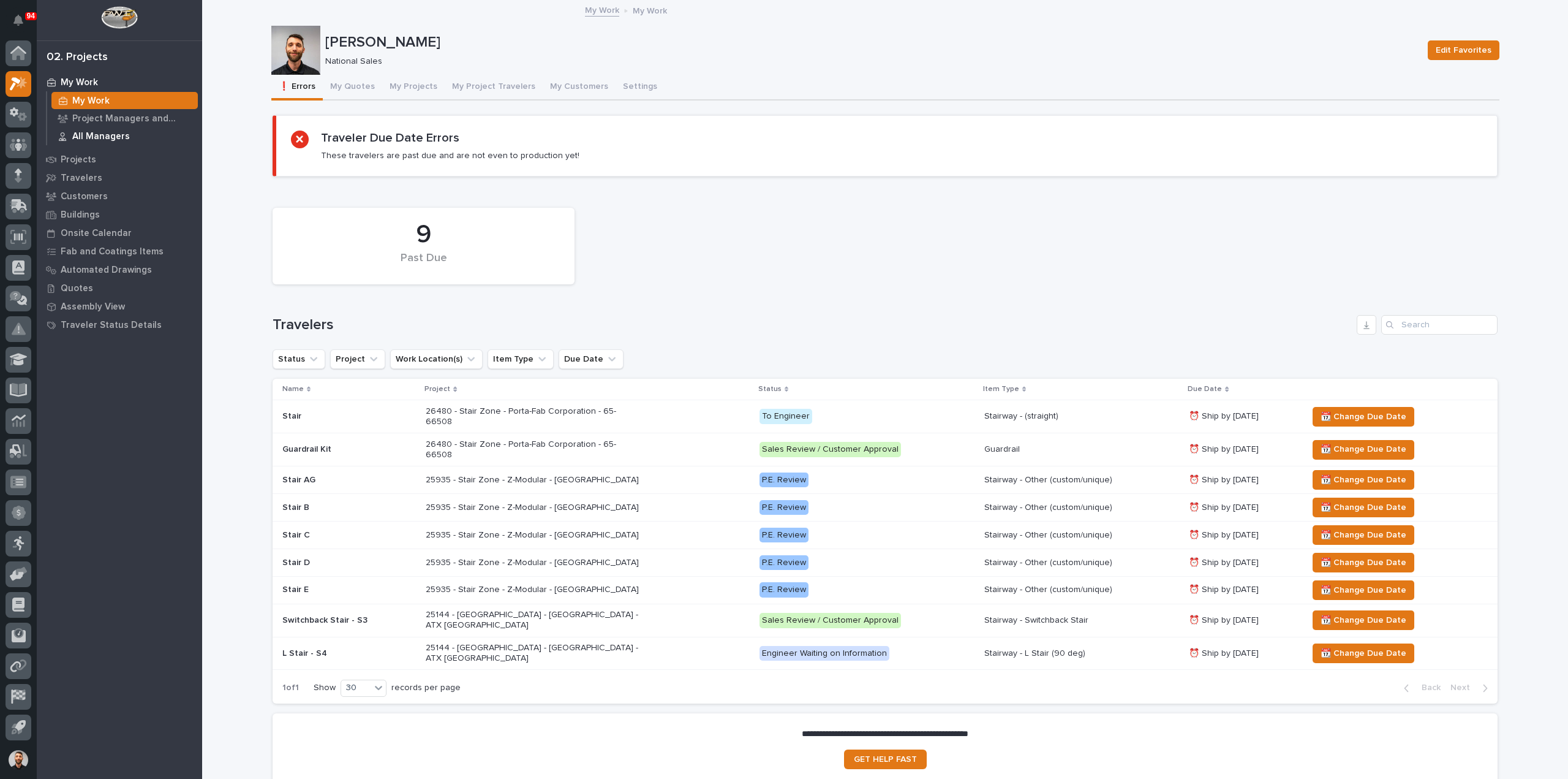
click at [111, 141] on div "All Managers" at bounding box center [125, 136] width 147 height 17
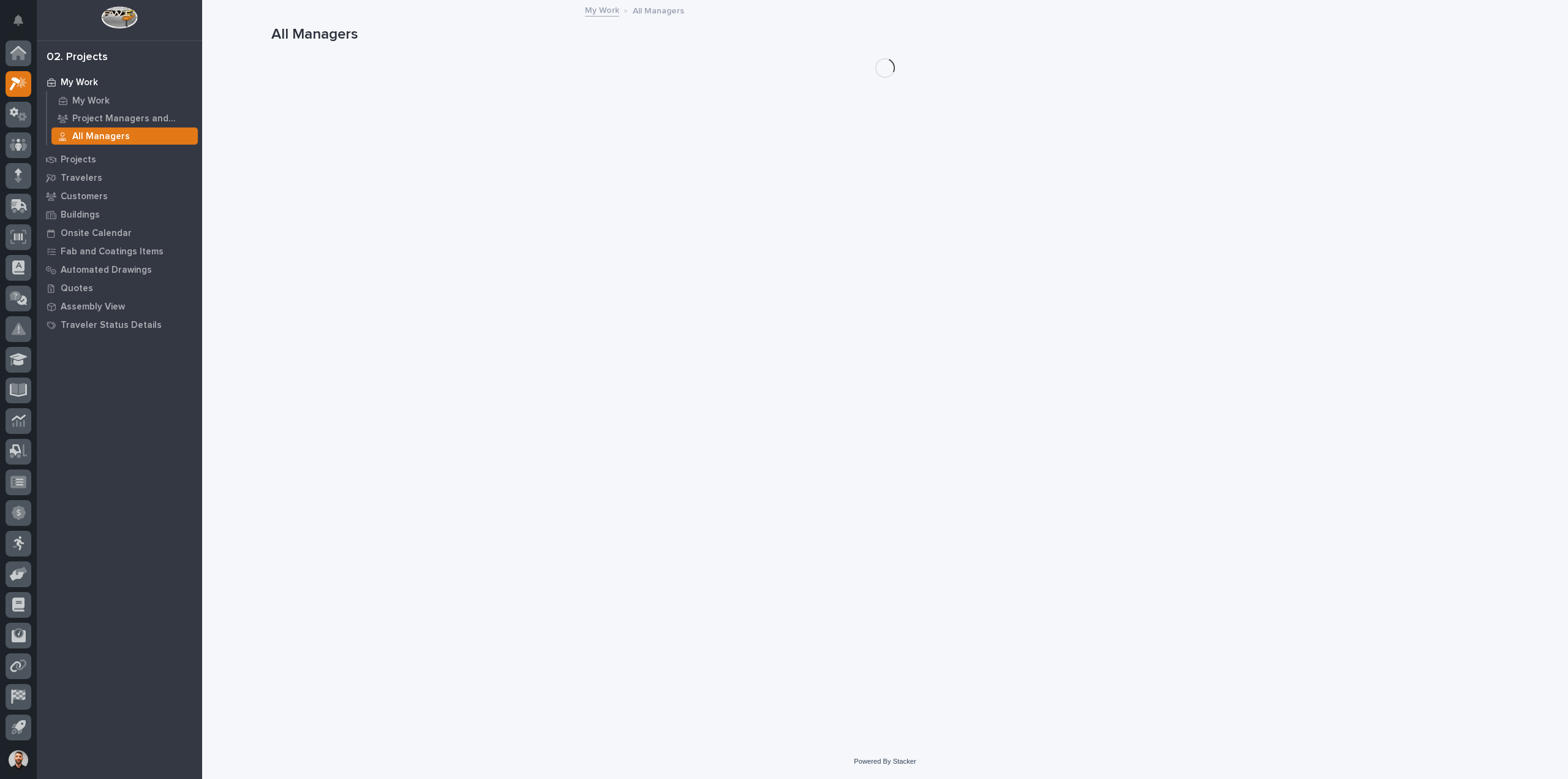
click at [98, 163] on div "Projects" at bounding box center [119, 159] width 159 height 17
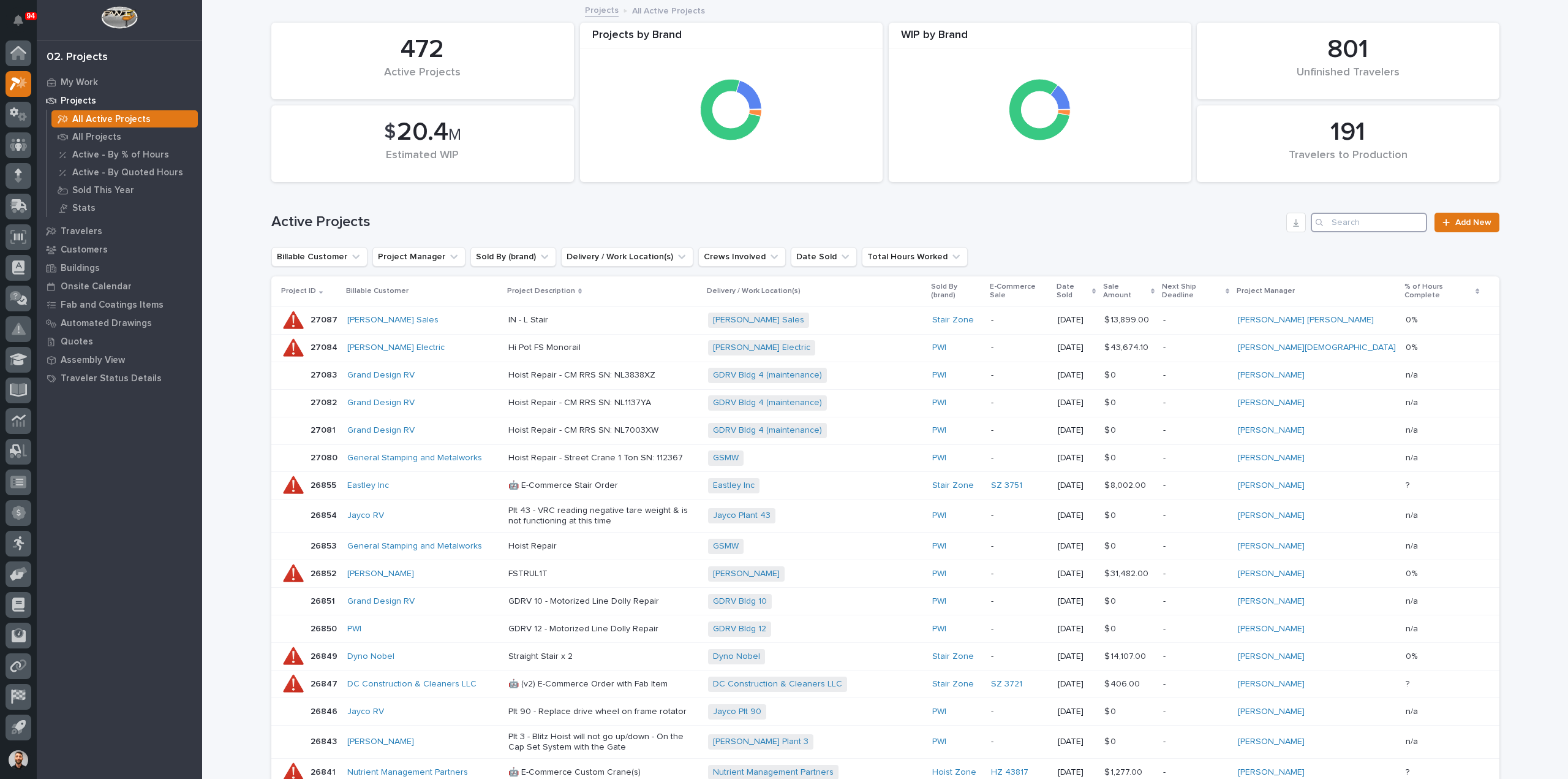
click at [1360, 228] on input "Search" at bounding box center [1368, 222] width 116 height 19
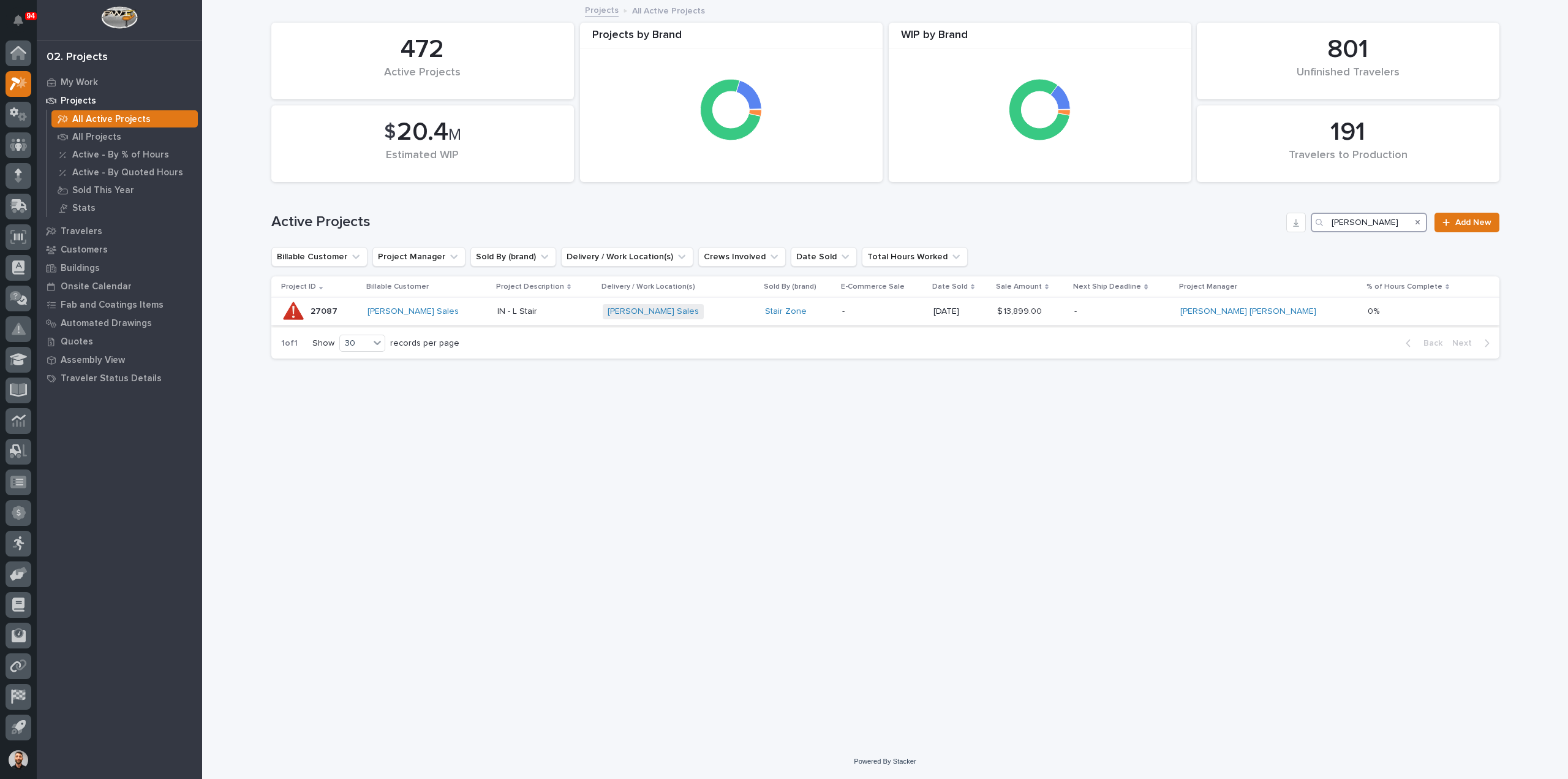
type input "[PERSON_NAME]"
click at [697, 312] on div "[PERSON_NAME] Sales + 0" at bounding box center [679, 311] width 153 height 15
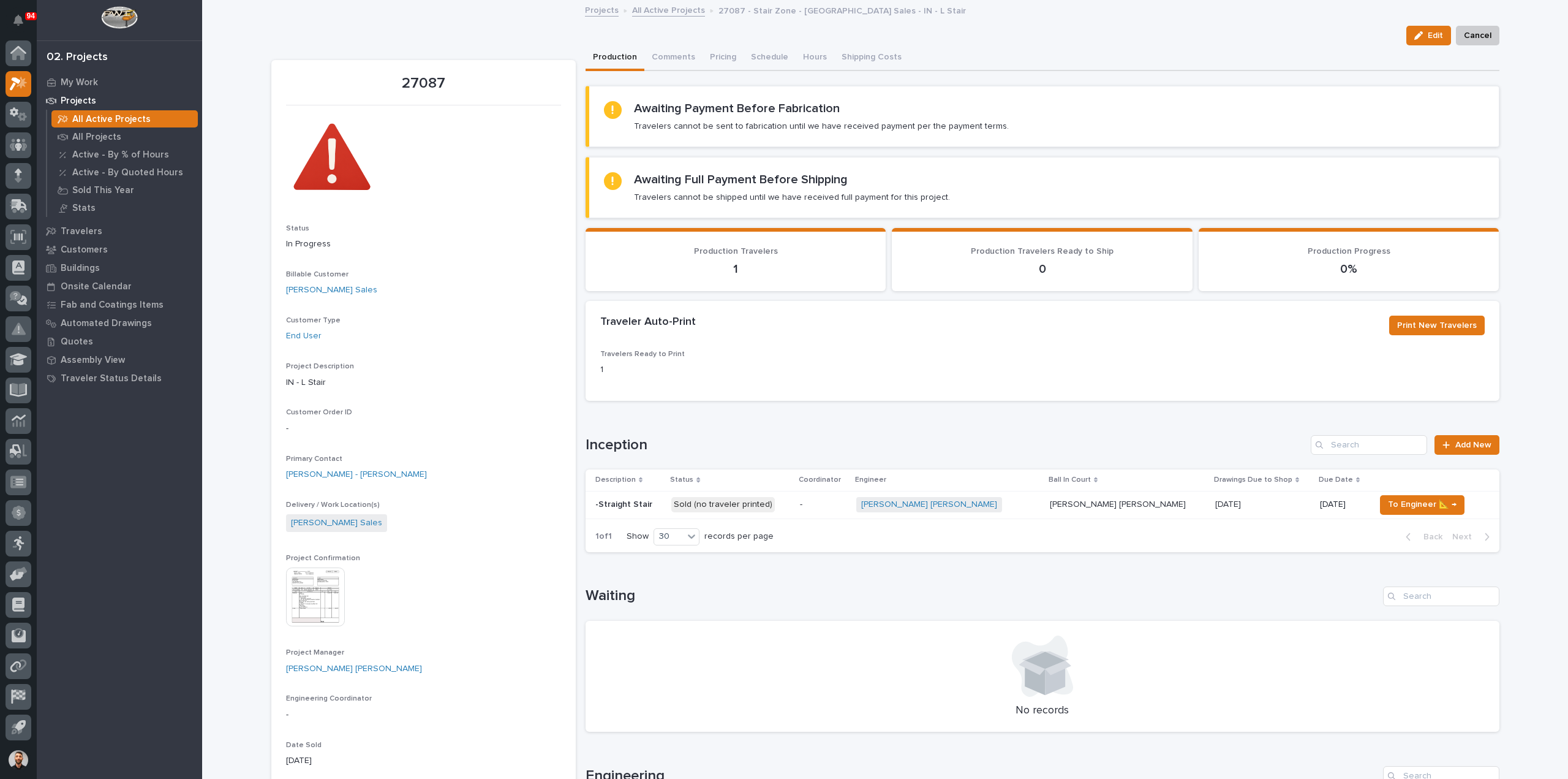
click at [846, 502] on p "-" at bounding box center [824, 504] width 47 height 11
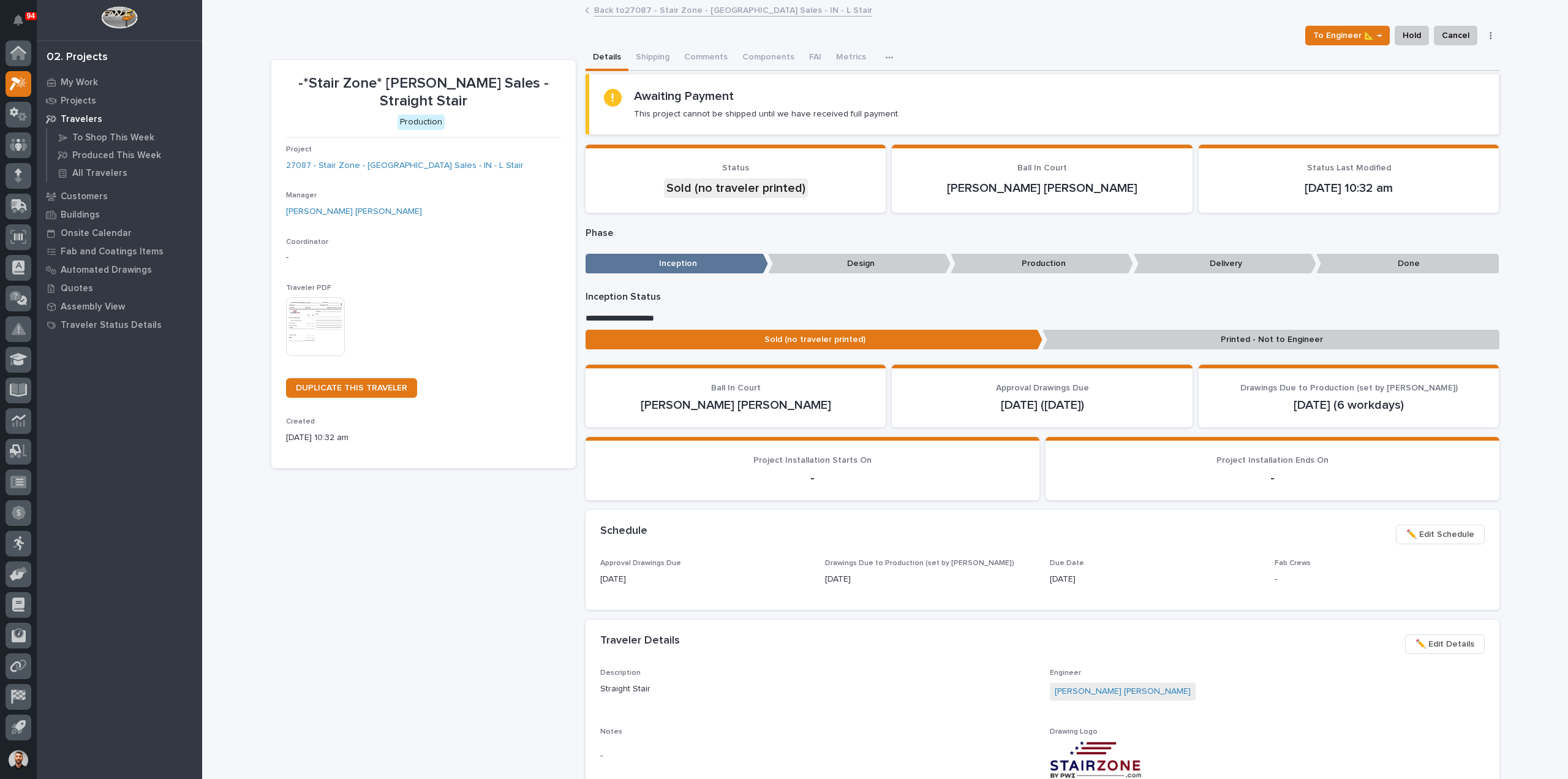
click at [1488, 36] on button "button" at bounding box center [1491, 36] width 17 height 9
click at [1140, 25] on div "To Engineer 📐 → Hold Cancel Change Traveler Type Regenerate PDF Generate VIP" at bounding box center [885, 35] width 1228 height 19
